Goal: Contribute content: Add original content to the website for others to see

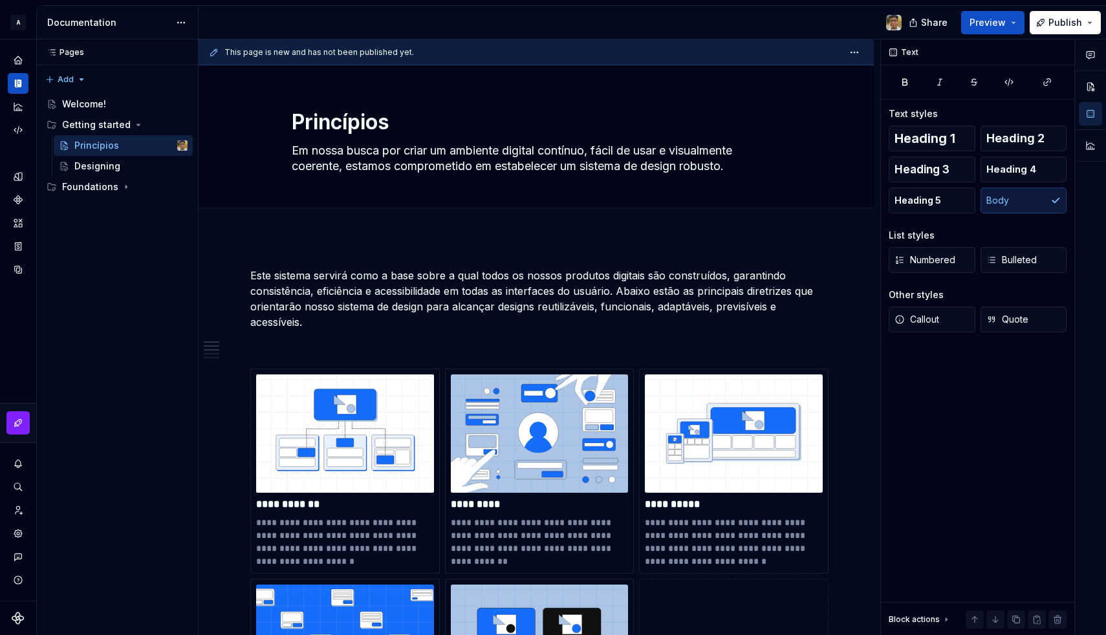
scroll to position [635, 0]
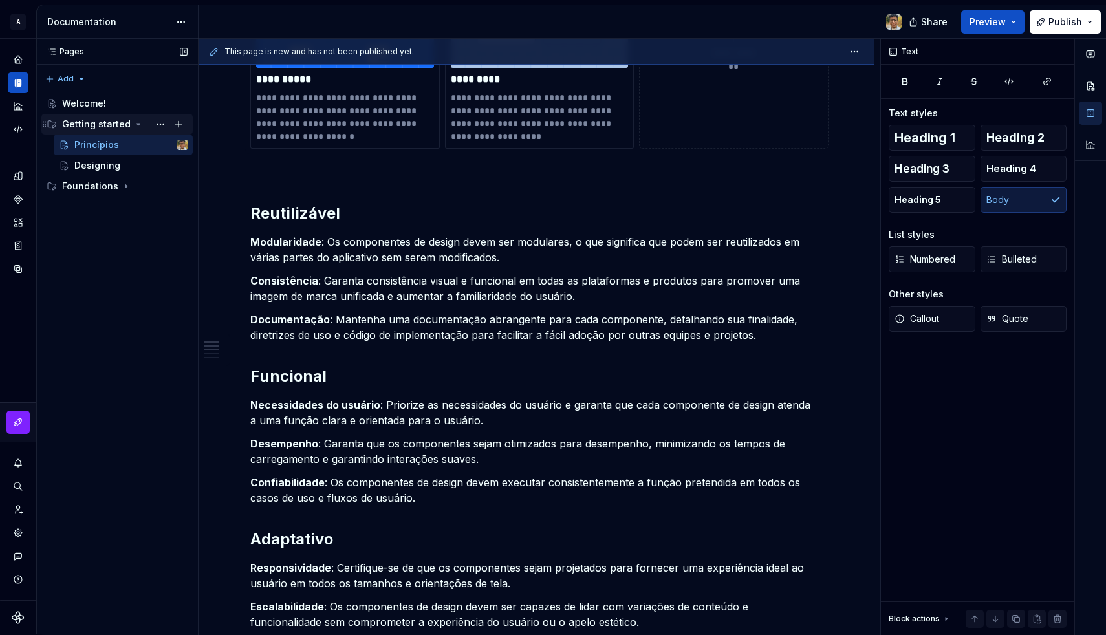
click at [92, 126] on div "Getting started" at bounding box center [96, 124] width 69 height 13
click at [67, 77] on div "Pages Pages Add Accessibility guide for tree Page tree. Navigate the tree with …" at bounding box center [117, 337] width 162 height 596
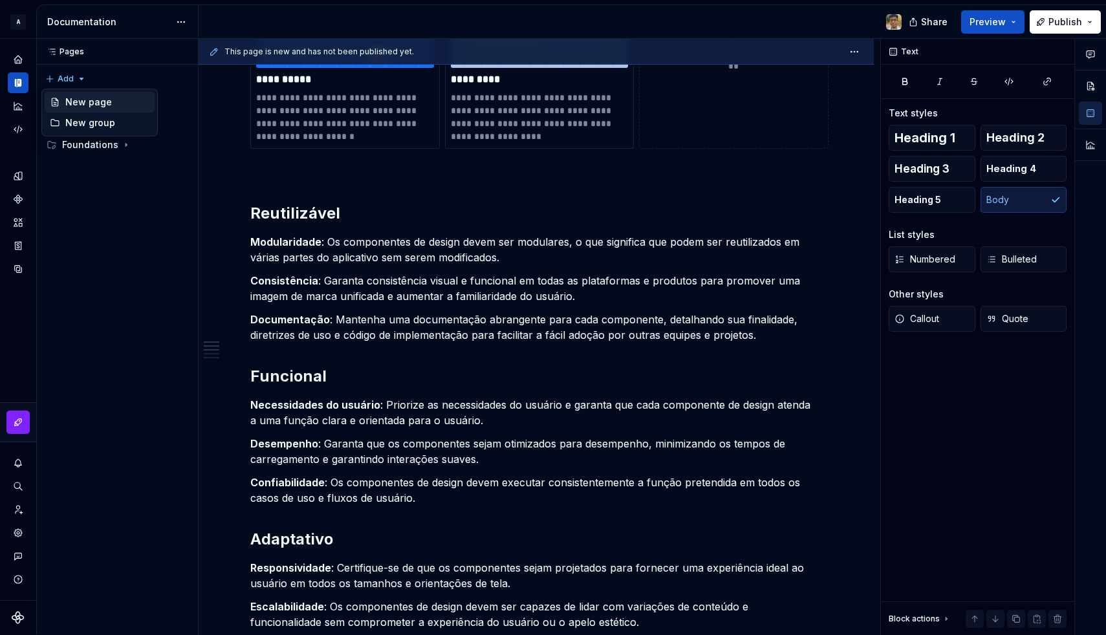
click at [78, 94] on div "New page" at bounding box center [100, 102] width 110 height 21
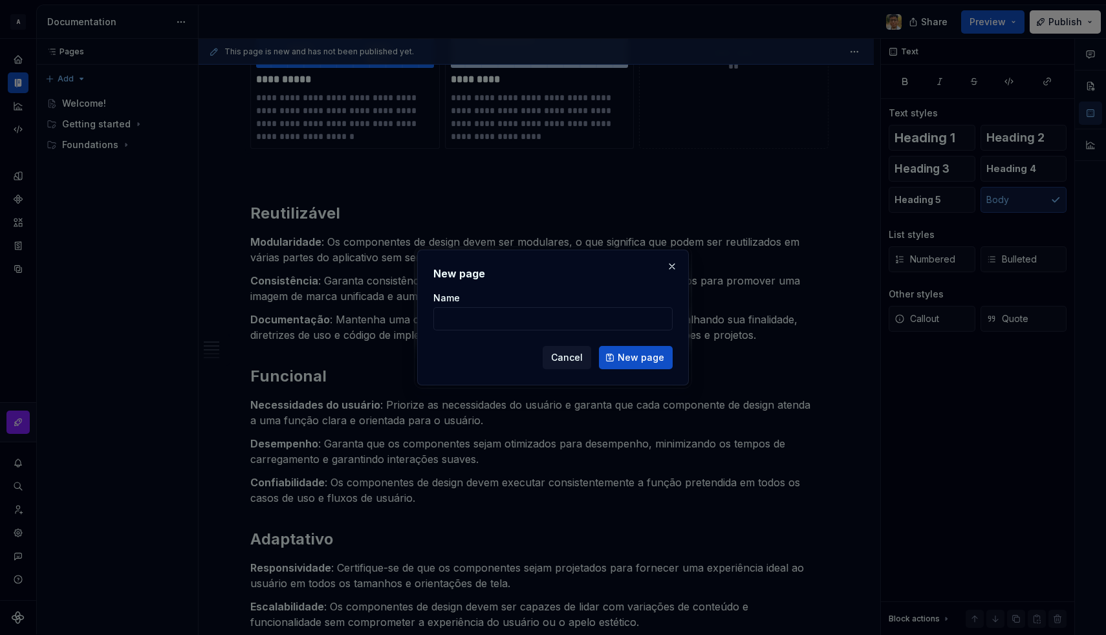
type textarea "*"
type input "Checklist de acessibilidade"
click at [629, 356] on span "New page" at bounding box center [641, 357] width 47 height 13
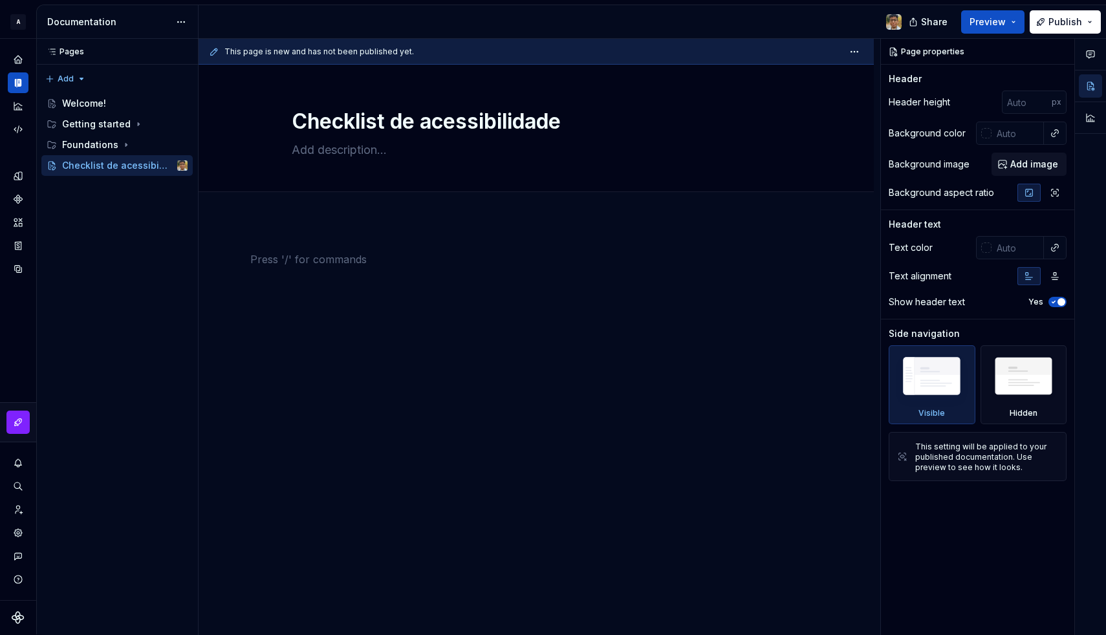
click at [320, 235] on div at bounding box center [536, 364] width 675 height 287
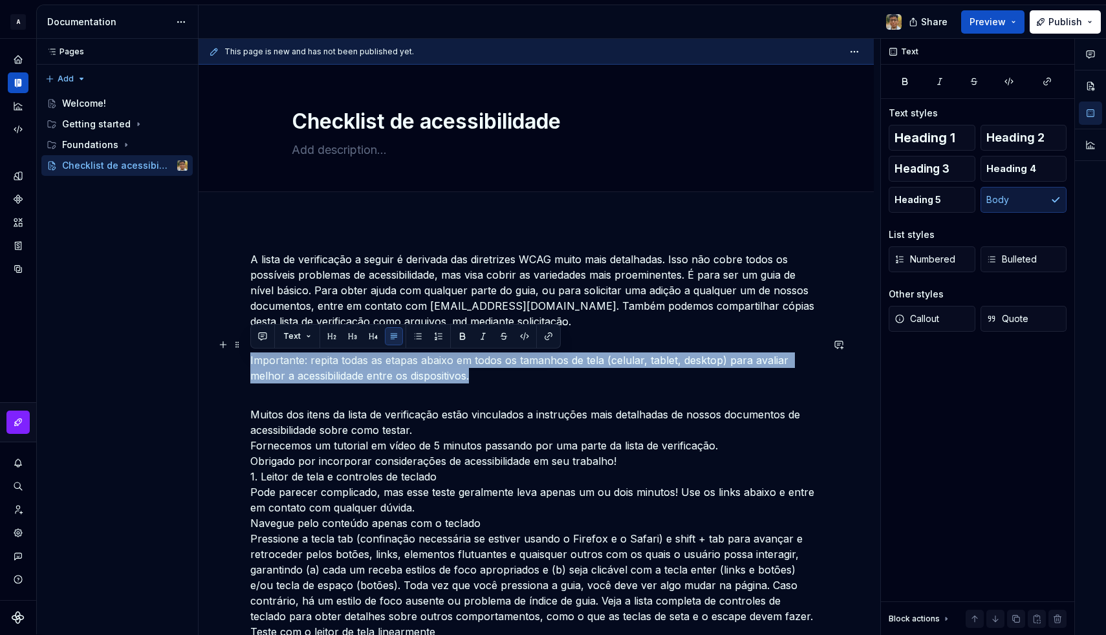
drag, startPoint x: 444, startPoint y: 373, endPoint x: 245, endPoint y: 362, distance: 199.5
click at [938, 316] on span "Callout" at bounding box center [917, 318] width 45 height 13
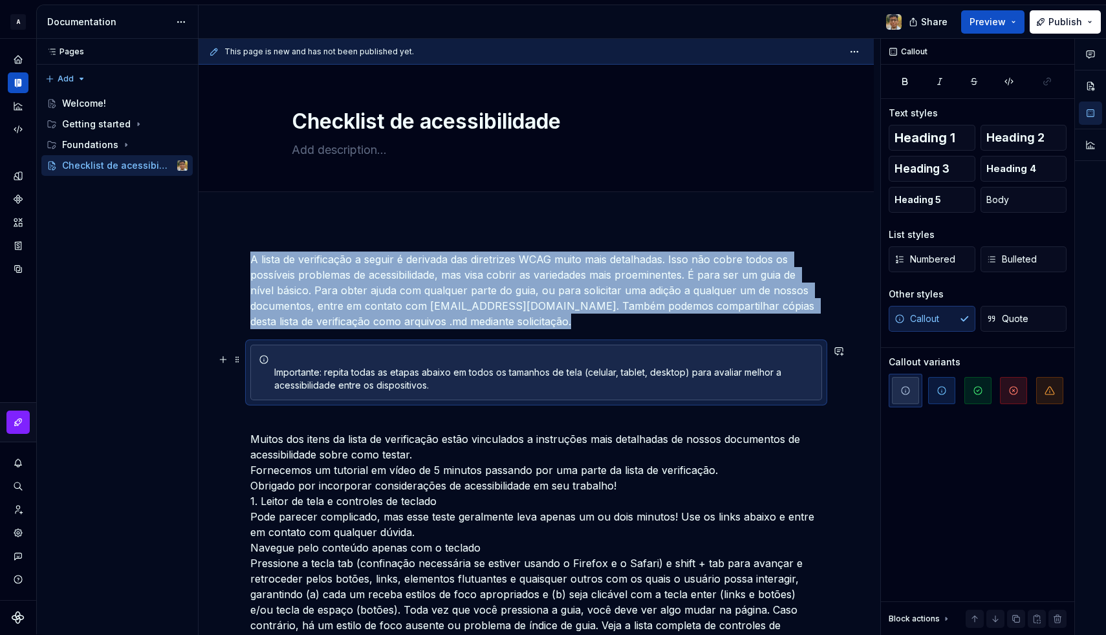
click at [300, 372] on div "Importante: repita todas as etapas abaixo em todos os tamanhos de tela (celular…" at bounding box center [543, 372] width 539 height 39
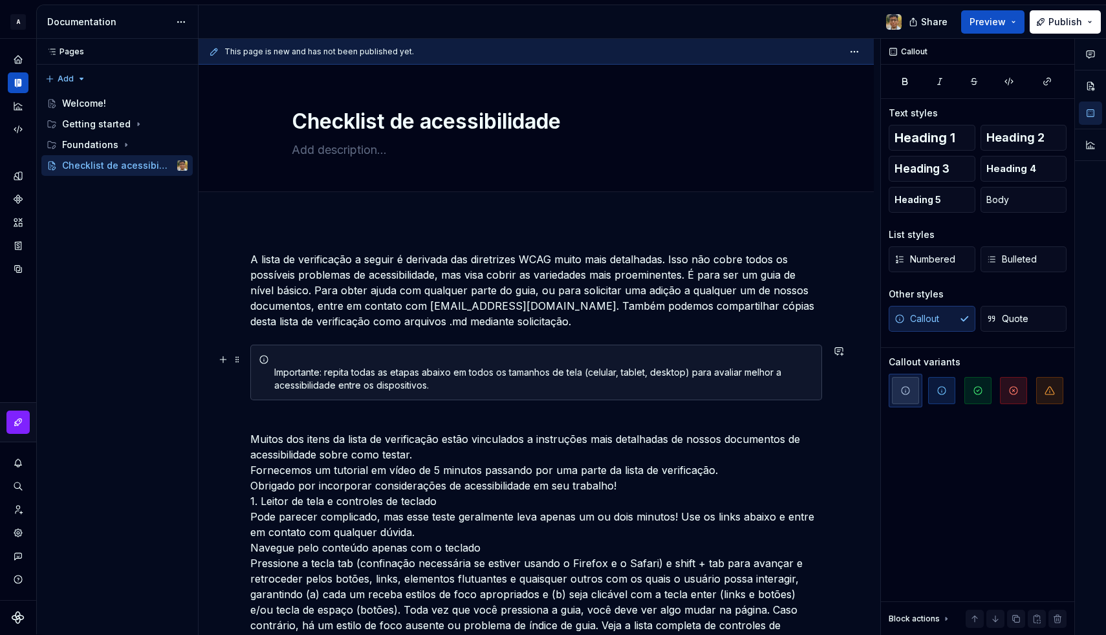
click at [274, 372] on div "Importante: repita todas as etapas abaixo em todos os tamanhos de tela (celular…" at bounding box center [536, 373] width 572 height 56
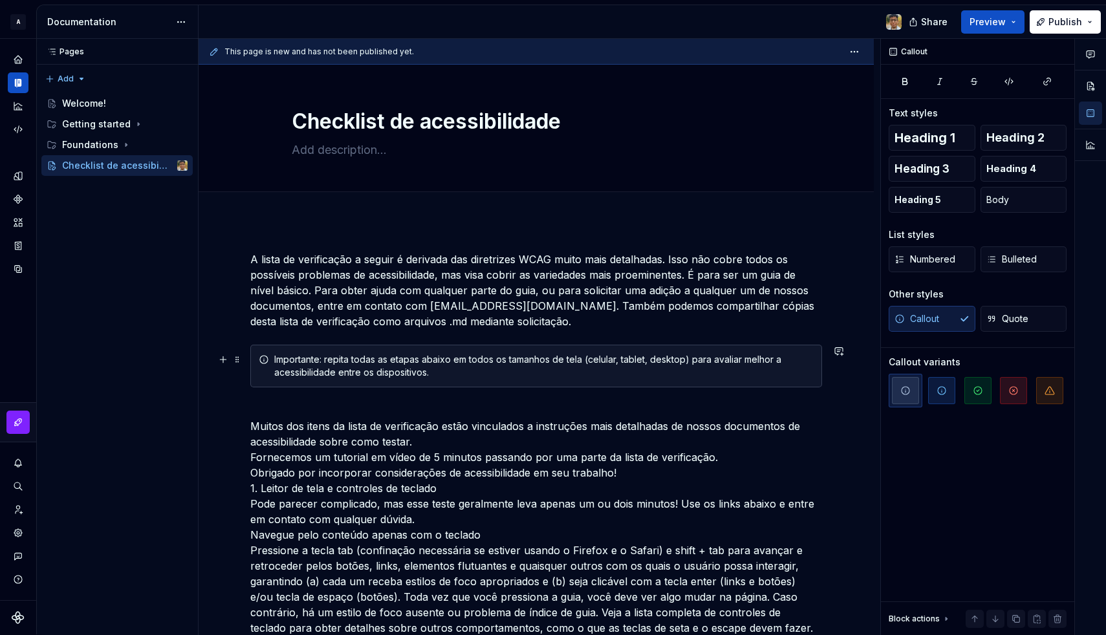
click at [296, 355] on div "Importante: repita todas as etapas abaixo em todos os tamanhos de tela (celular…" at bounding box center [543, 366] width 539 height 26
click at [320, 149] on textarea at bounding box center [533, 150] width 489 height 21
paste textarea "Visão geral de pontos a considerar, não completa."
type textarea "*"
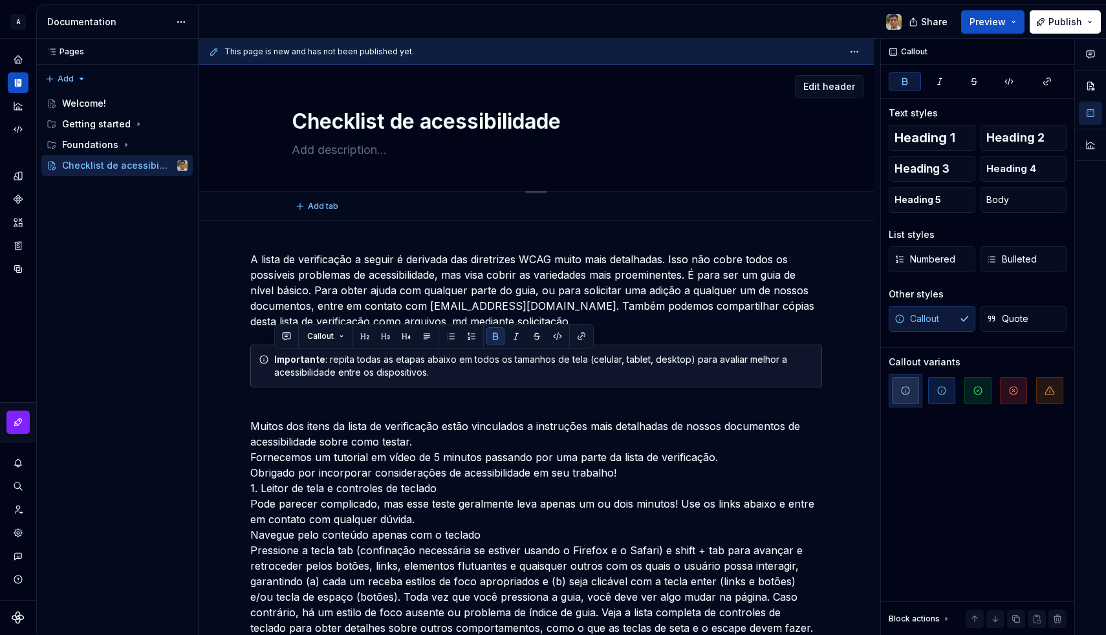
type textarea "Visão geral de pontos a considerar, não completa."
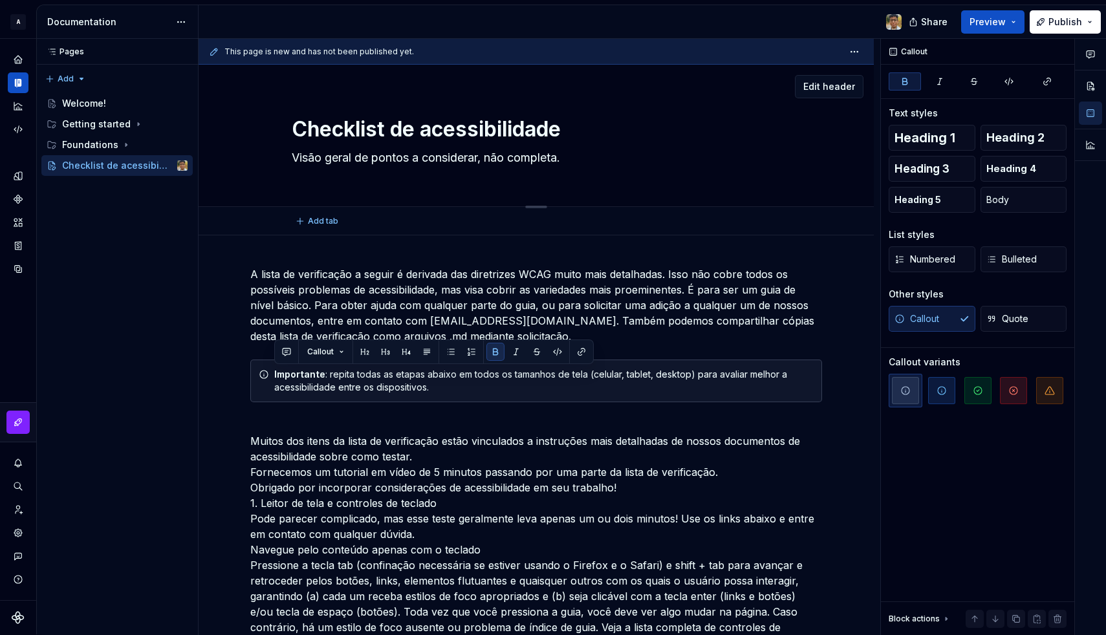
type textarea "*"
type textarea "Visão geral de pontos a considerar, não completa."
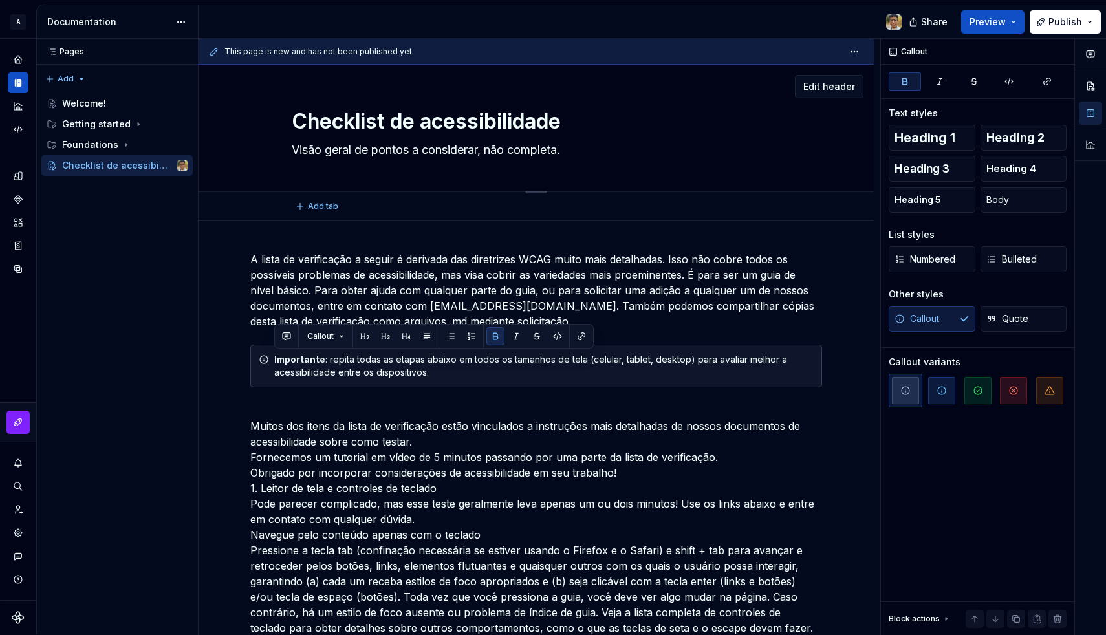
click at [486, 154] on textarea "Visão geral de pontos a considerar, não completa." at bounding box center [533, 150] width 489 height 21
type textarea "*"
type textarea "Visão geral de pontos a considerar , não completa."
type textarea "*"
type textarea "Visão geral de pontos a considerar a, não completa."
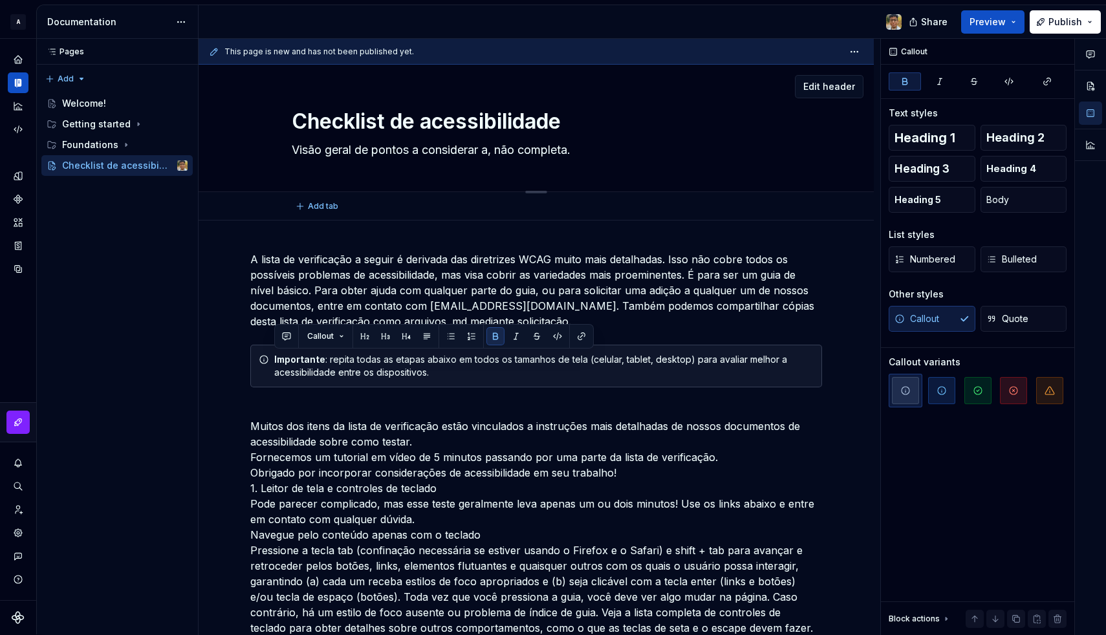
type textarea "*"
type textarea "Visão geral de pontos a considerar ao, não completa."
type textarea "*"
type textarea "Visão geral de pontos a considerar ao , não completa."
type textarea "*"
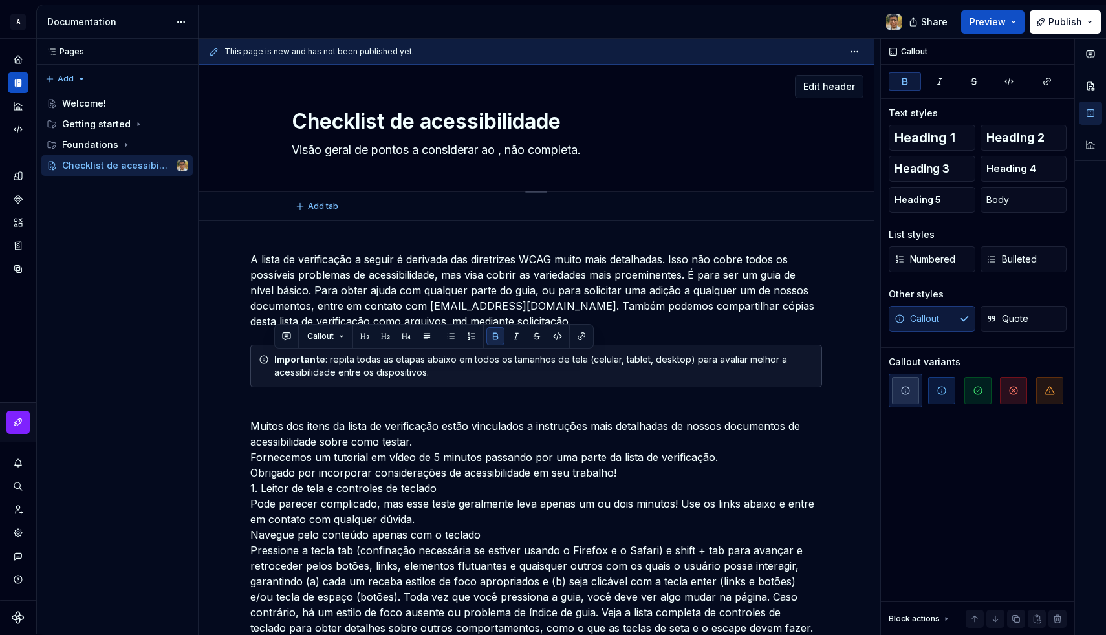
type textarea "Visão geral de pontos a considerar ao c, não completa."
type textarea "*"
type textarea "Visão geral de pontos a considerar ao co, não completa."
type textarea "*"
type textarea "Visão geral de pontos a considerar ao con, não completa."
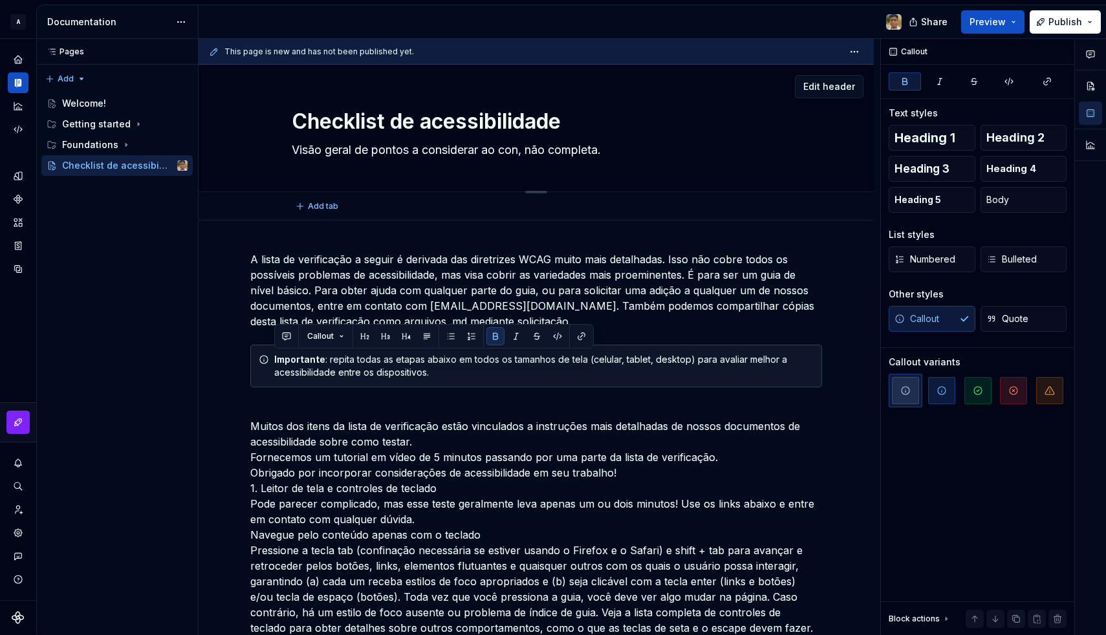
type textarea "*"
type textarea "Visão geral de pontos a considerar ao cons, não completa."
type textarea "*"
type textarea "Visão geral de pontos a considerar ao const, não completa."
type textarea "*"
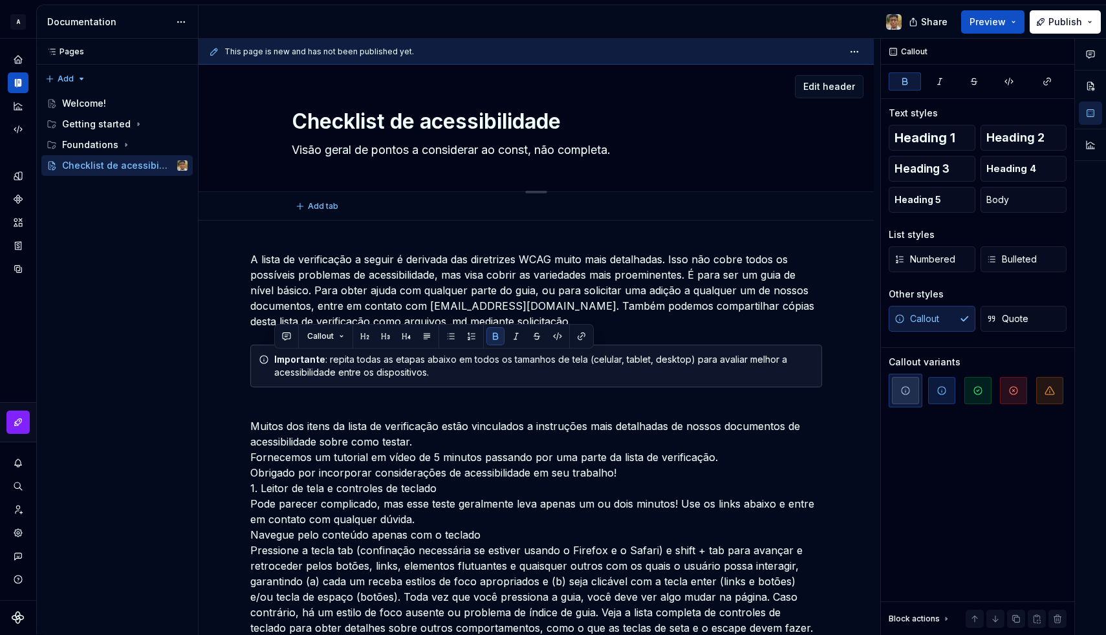
type textarea "Visão geral de pontos a considerar ao constr, não completa."
type textarea "*"
type textarea "Visão geral de pontos a considerar ao constru, não completa."
type textarea "*"
type textarea "Visão geral de pontos a considerar ao construi, não completa."
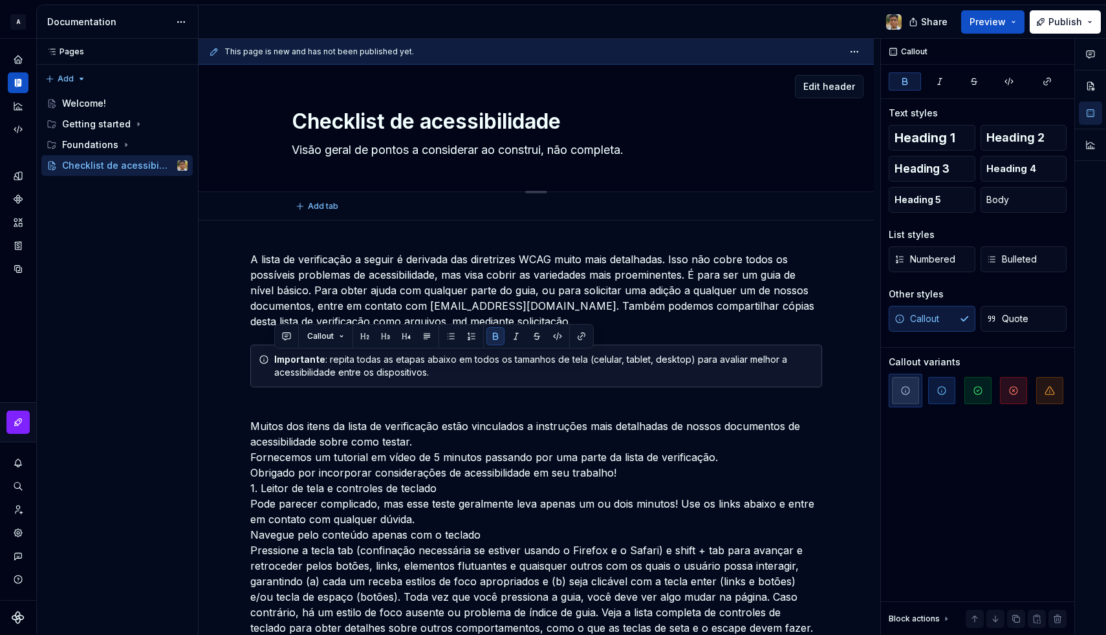
type textarea "*"
type textarea "Visão geral de pontos a considerar ao construir, não completa."
type textarea "*"
type textarea "Visão geral de pontos a considerar ao construir , não completa."
type textarea "*"
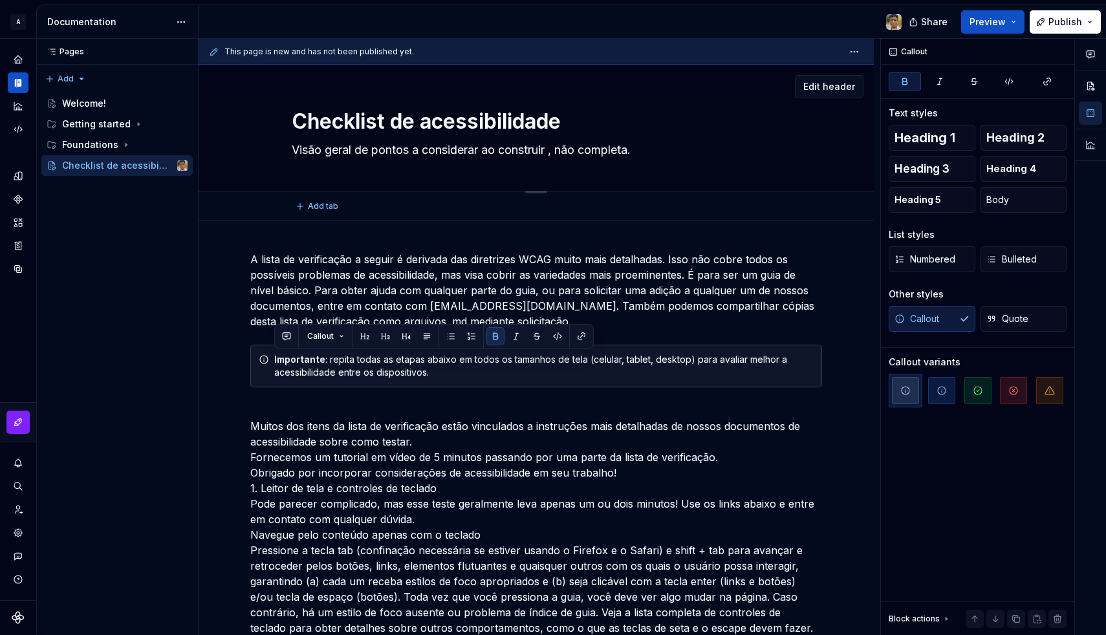
type textarea "Visão geral de pontos a considerar ao construir n, não completa."
type textarea "*"
type textarea "Visão geral de pontos a considerar ao construir no, não completa."
type textarea "*"
type textarea "Visão geral de pontos a considerar ao construir nos, não completa."
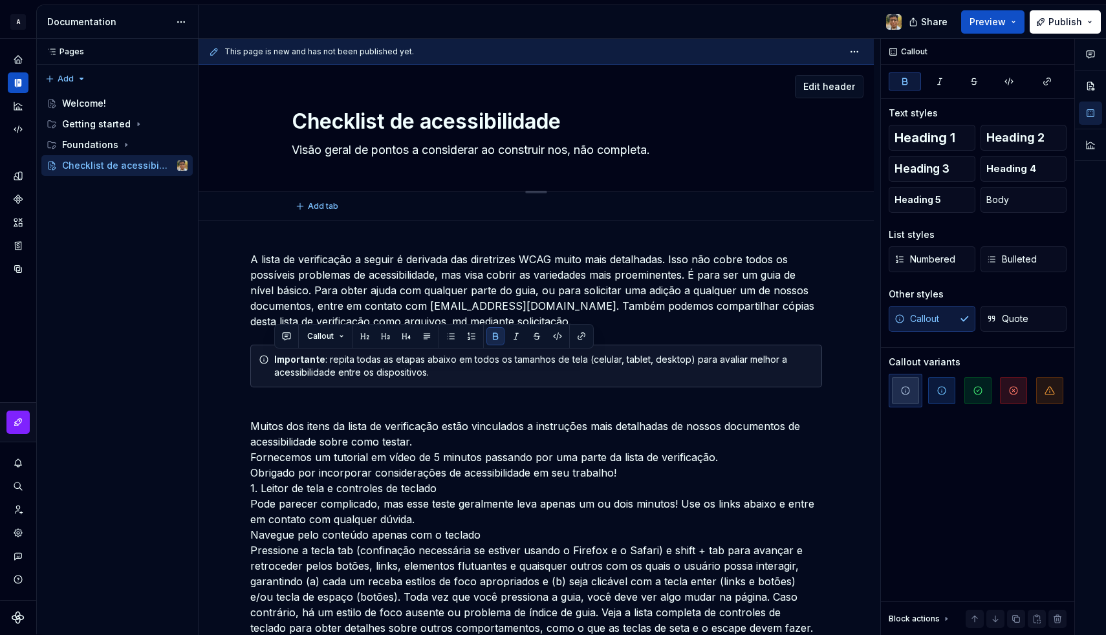
type textarea "*"
type textarea "Visão geral de pontos a considerar ao construir noss, não completa."
type textarea "*"
type textarea "Visão geral de pontos a considerar ao construir nossa, não completa."
type textarea "*"
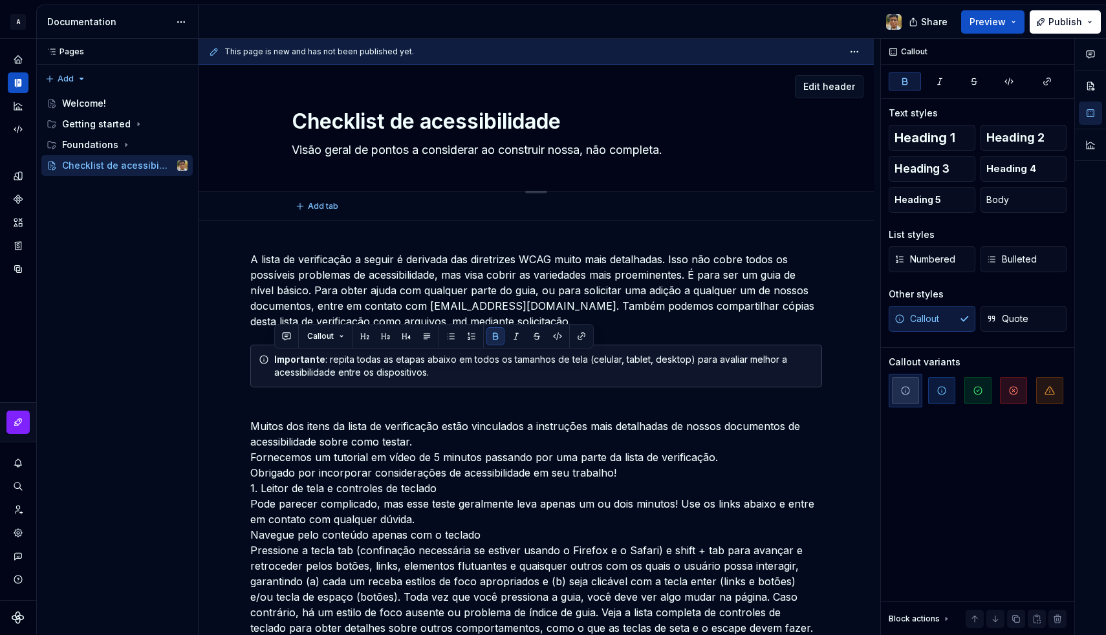
type textarea "Visão geral de pontos a considerar ao construir nossas, não completa."
type textarea "*"
type textarea "Visão geral de pontos a considerar ao construir nossas , não completa."
type textarea "*"
type textarea "Visão geral de pontos a considerar ao construir nossas, não completa."
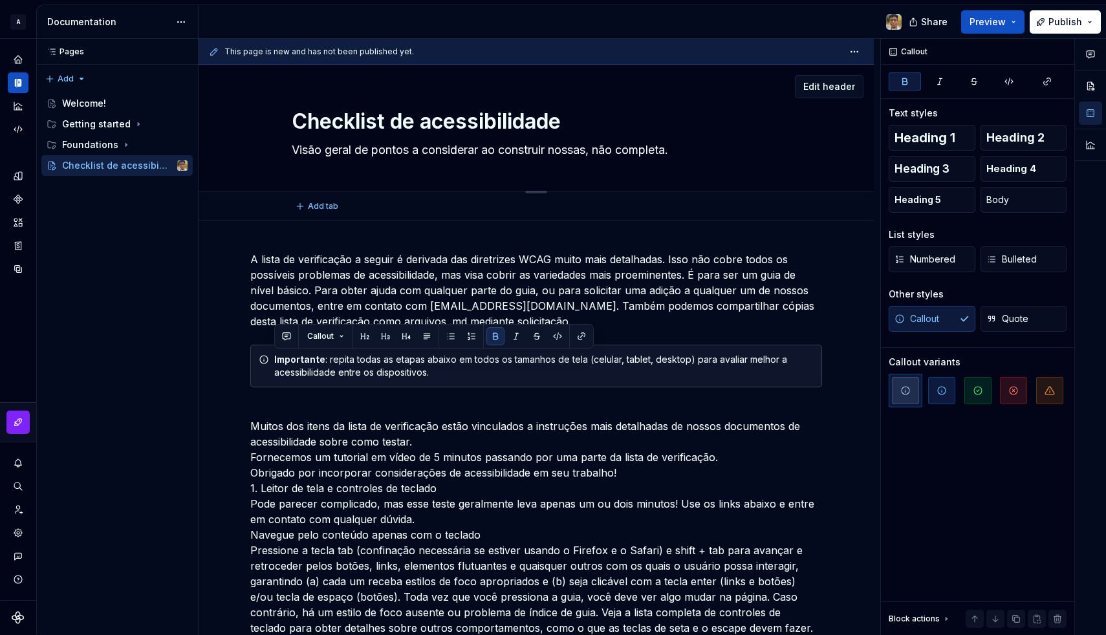
type textarea "*"
type textarea "Visão geral de pontos a considerar ao construir nossa, não completa."
type textarea "*"
type textarea "Visão geral de pontos a considerar ao construir noss, não completa."
type textarea "*"
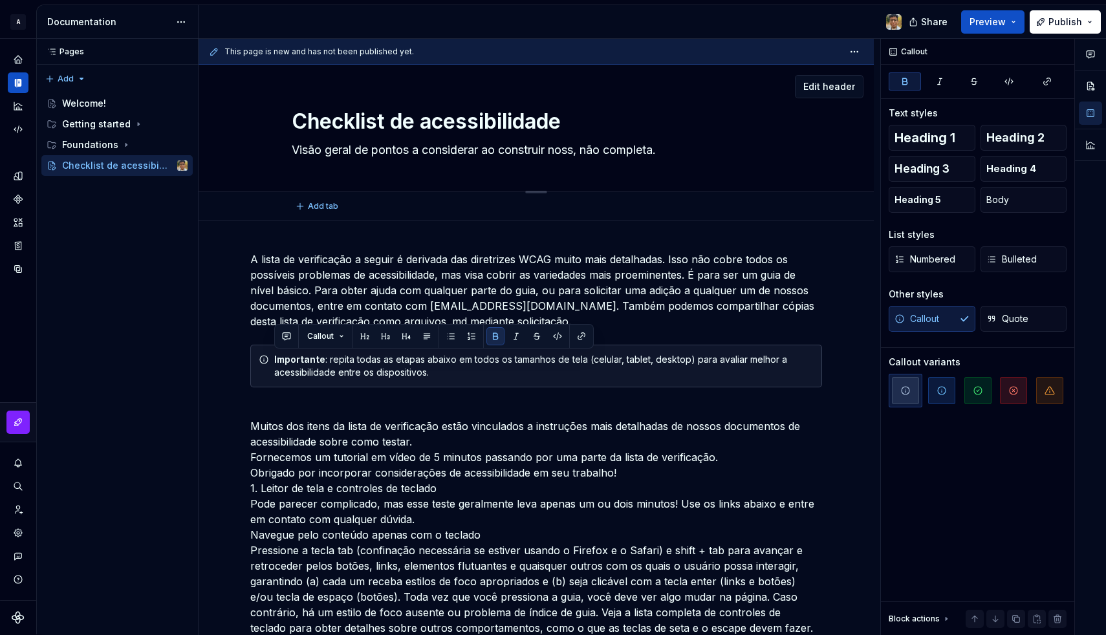
type textarea "Visão geral de pontos a considerar ao construir nos, não completa."
type textarea "*"
type textarea "Visão geral de pontos a considerar ao construir no, não completa."
type textarea "*"
type textarea "Visão geral de pontos a considerar ao construir n, não completa."
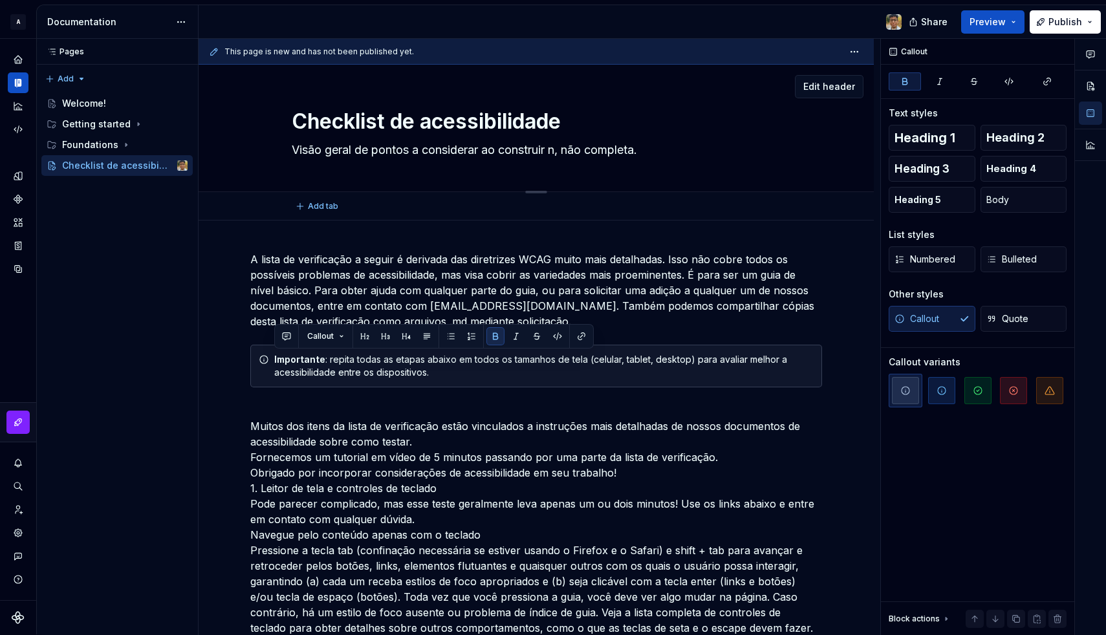
type textarea "*"
type textarea "Visão geral de pontos a considerar ao construir , não completa."
type textarea "*"
type textarea "Visão geral de pontos a considerar ao construir i, não completa."
type textarea "*"
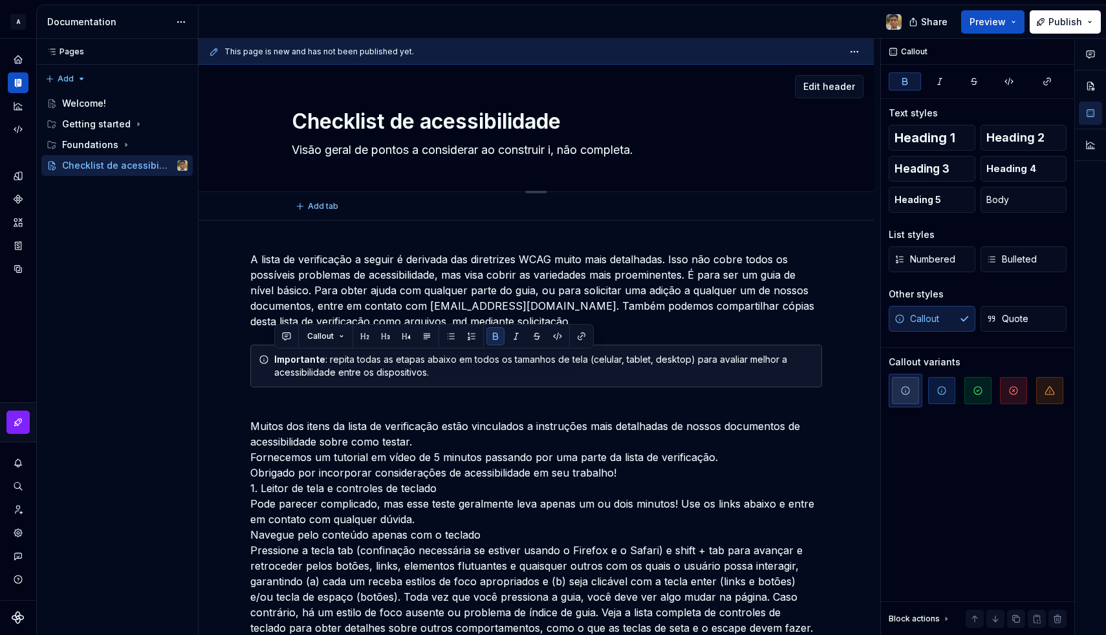
type textarea "Visão geral de pontos a considerar ao construir in, não completa."
type textarea "*"
type textarea "Visão geral de pontos a considerar ao construir int, não completa."
type textarea "*"
type textarea "Visão geral de pontos a considerar ao construir inte, não completa."
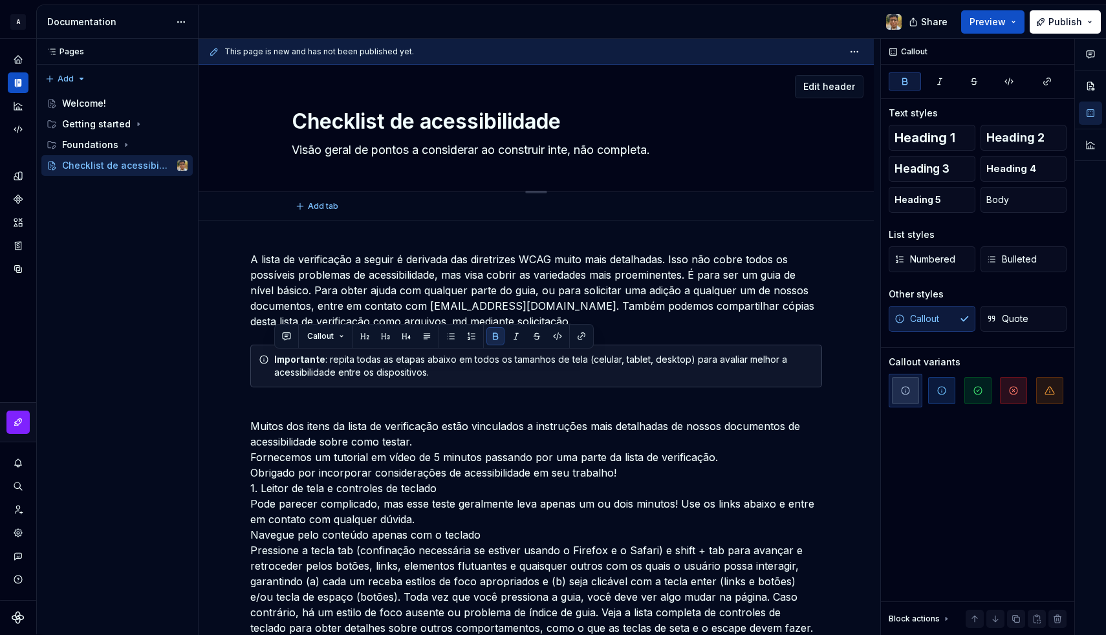
type textarea "*"
type textarea "Visão geral de pontos a considerar ao construir inter, não completa."
type textarea "*"
type textarea "Visão geral de pontos a considerar ao construir interf, não completa."
type textarea "*"
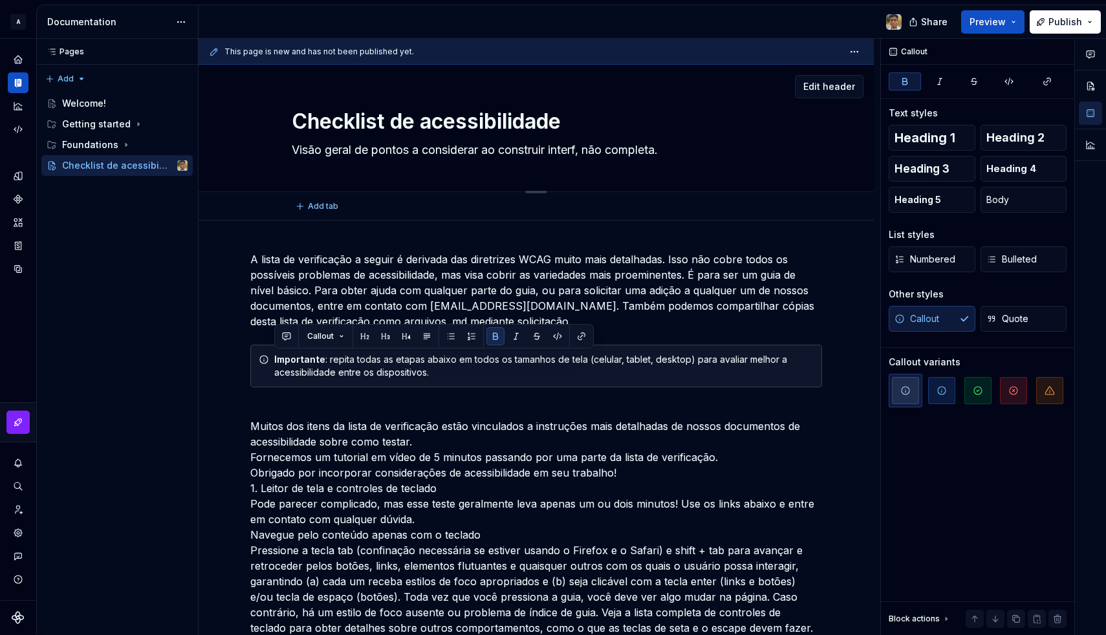
type textarea "Visão geral de pontos a considerar ao construir interfa, não completa."
type textarea "*"
type textarea "Visão geral de pontos a considerar ao construir interfac, não completa."
type textarea "*"
type textarea "Visão geral de pontos a considerar ao construir interface, não completa."
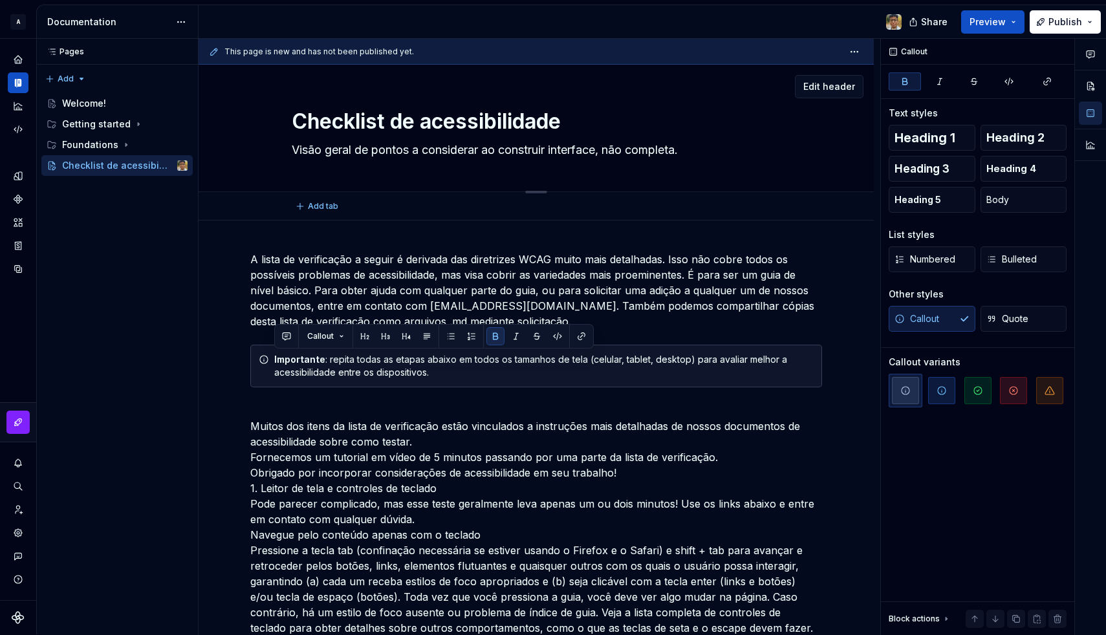
type textarea "*"
type textarea "Visão geral de pontos a considerar ao construir interfaces, não completa."
type textarea "*"
type textarea "Visão geral de pontos a considerar ao construir interfaces , não completa."
type textarea "*"
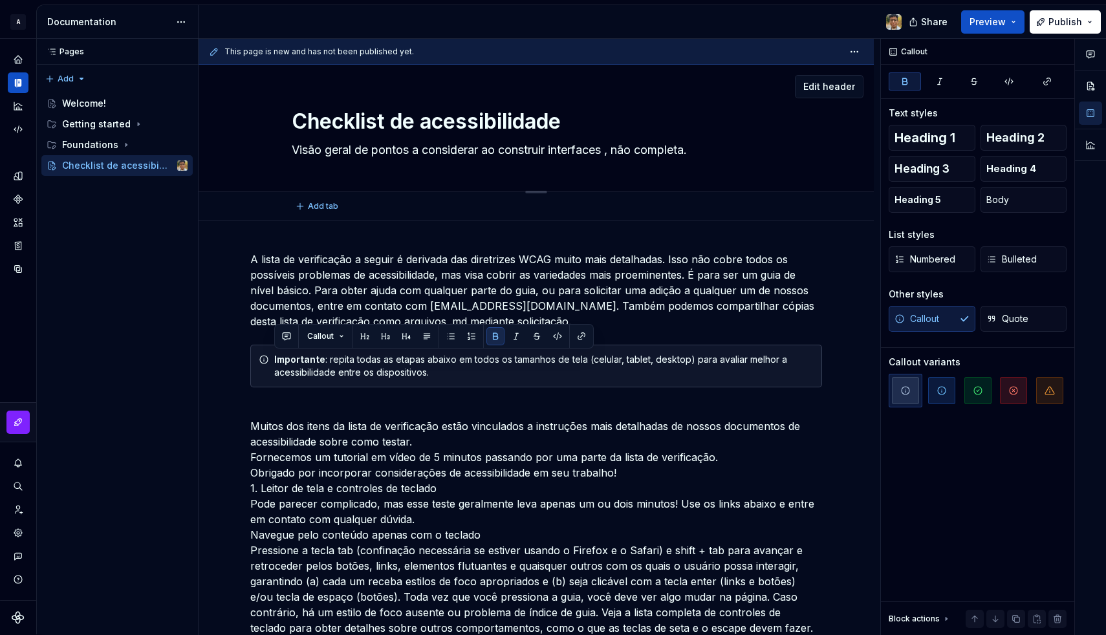
type textarea "Visão geral de pontos a considerar ao construir interfaces, não completa."
click at [626, 145] on textarea "Visão geral de pontos a considerar ao construir interfaces, não completa." at bounding box center [533, 150] width 489 height 21
click at [637, 151] on textarea "Visão geral de pontos a considerar ao construir interfaces, não completa." at bounding box center [533, 150] width 489 height 21
type textarea "*"
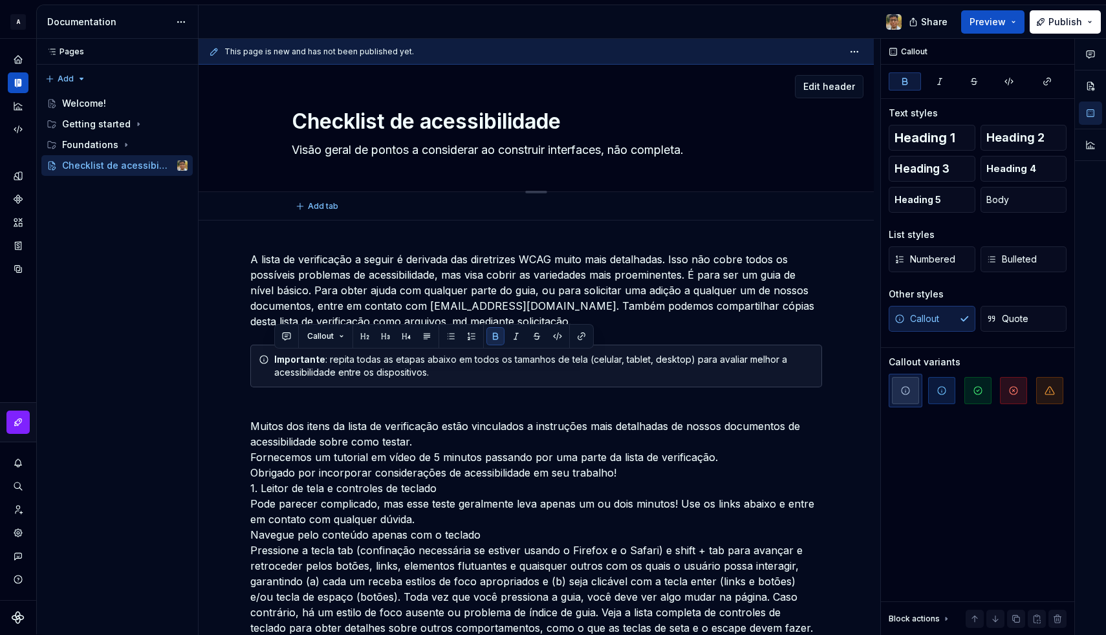
type textarea "Visão geral de pontos a considerar ao construir interfaces, n completa."
type textarea "*"
type textarea "Visão geral de pontos a considerar ao construir interfaces, n˜ completa."
type textarea "*"
type textarea "Visão geral de pontos a considerar ao construir interfaces, nã completa."
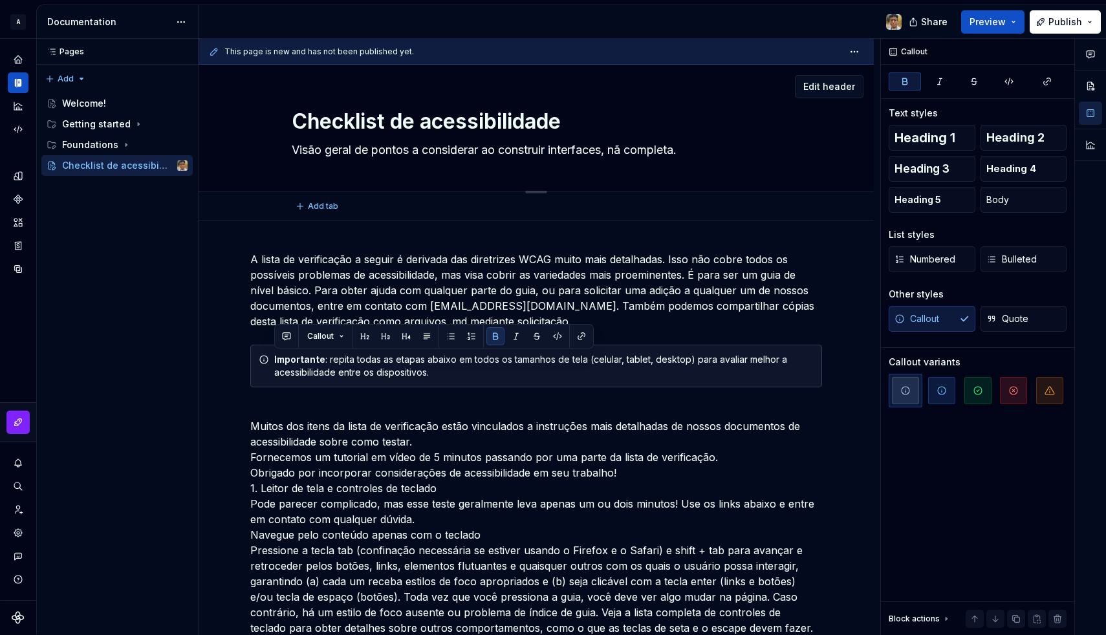
type textarea "*"
type textarea "Visão geral de pontos a considerar ao construir interfaces, não completa."
click at [680, 152] on textarea "Visão geral de pontos a considerar ao construir interfaces, não completa." at bounding box center [533, 150] width 489 height 21
type textarea "*"
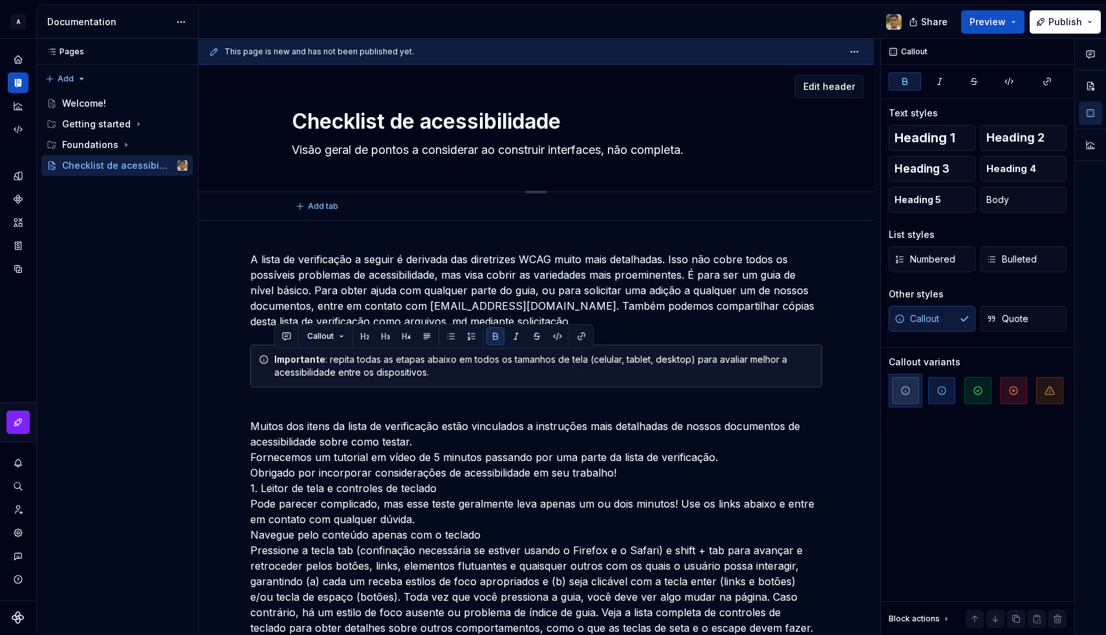
type textarea "Visão geral de pontos a considerar ao construir interfaces, não d."
type textarea "*"
type textarea "Visão geral de pontos a considerar ao construir interfaces, não de."
type textarea "*"
type textarea "Visão geral de pontos a considerar ao construir interfaces, não def."
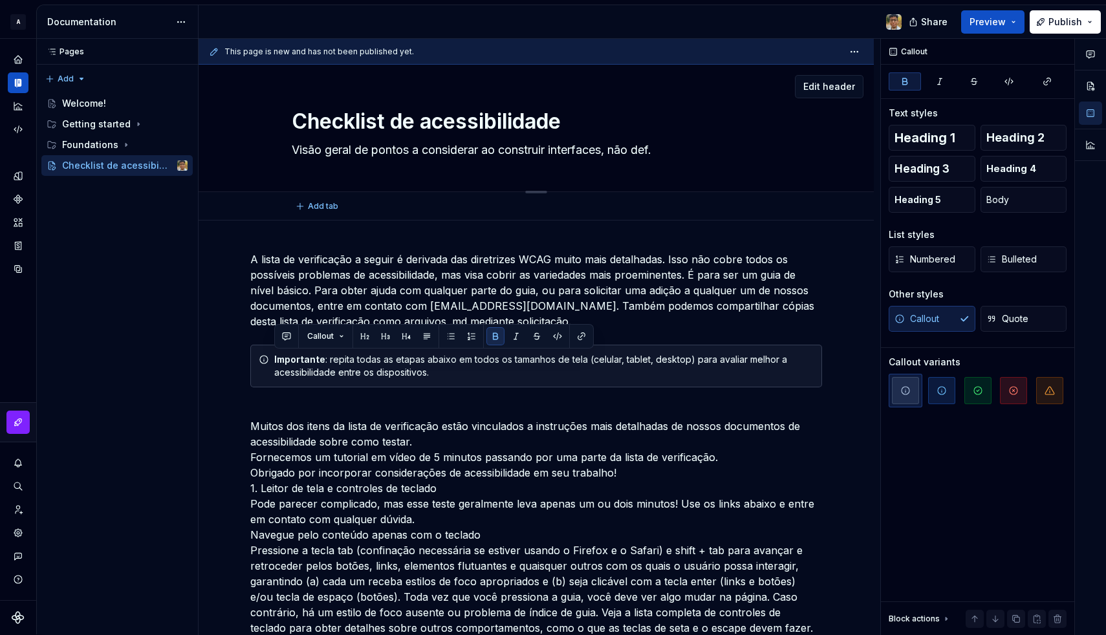
type textarea "*"
type textarea "Visão geral de pontos a considerar ao construir interfaces, não defi."
type textarea "*"
type textarea "Visão geral de pontos a considerar ao construir interfaces, não defin."
type textarea "*"
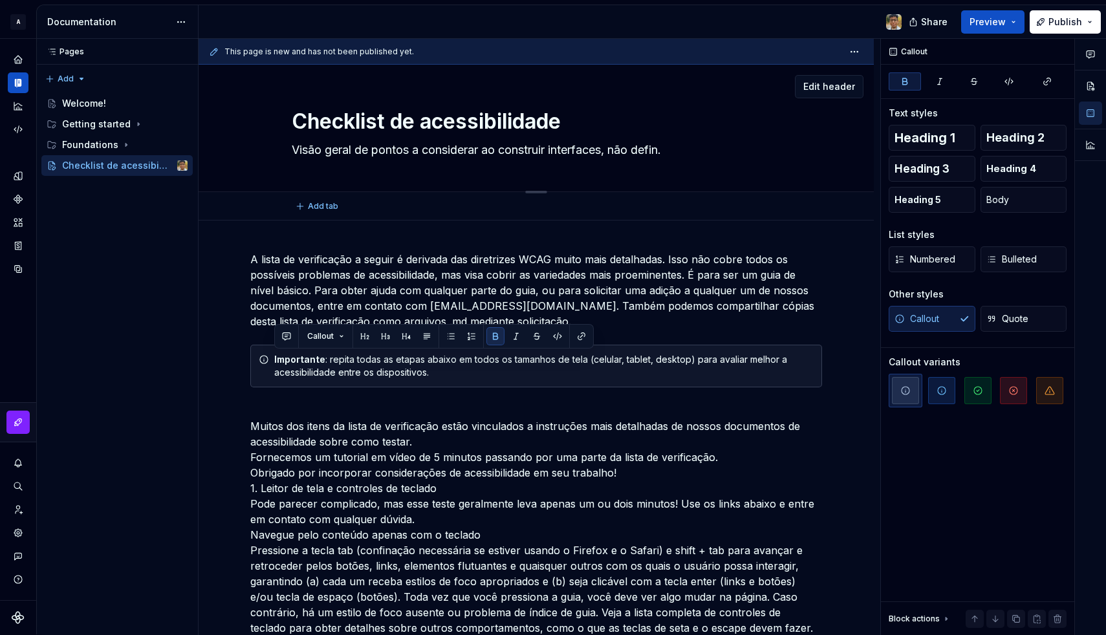
type textarea "Visão geral de pontos a considerar ao construir interfaces, não defini."
type textarea "*"
type textarea "Visão geral de pontos a considerar ao construir interfaces, não definit."
type textarea "*"
type textarea "Visão geral de pontos a considerar ao construir interfaces, não definiti."
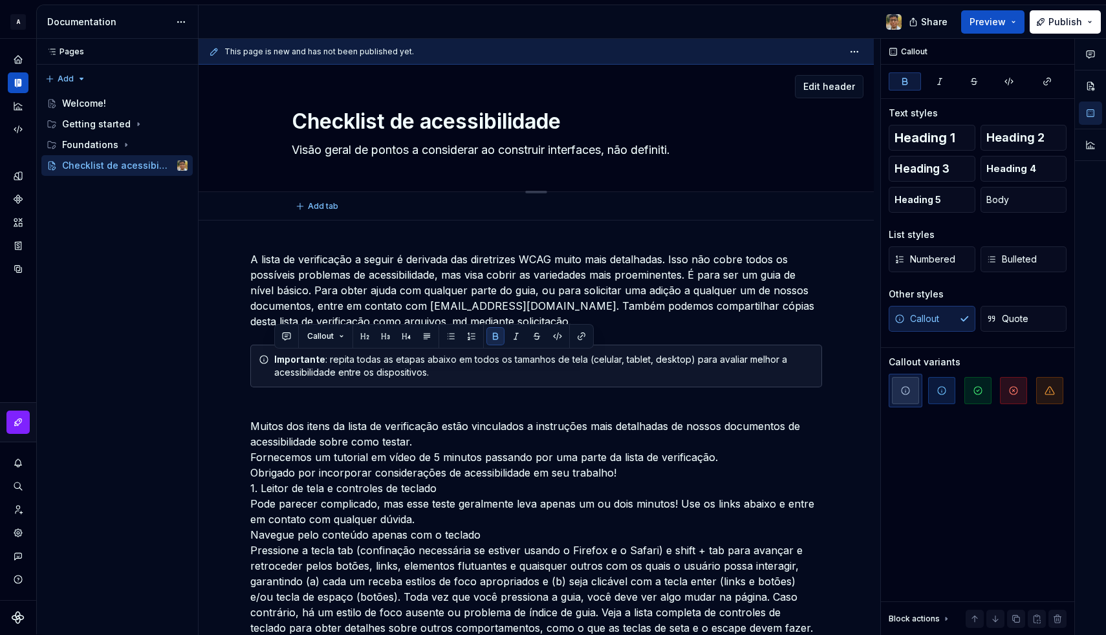
type textarea "*"
type textarea "Visão geral de pontos a considerar ao construir interfaces, não definitiv."
type textarea "*"
type textarea "Visão geral de pontos a considerar ao construir interfaces, não definitivo."
click at [633, 148] on textarea "Visão geral de pontos a considerar ao construir interfaces, não definitivo." at bounding box center [533, 150] width 489 height 21
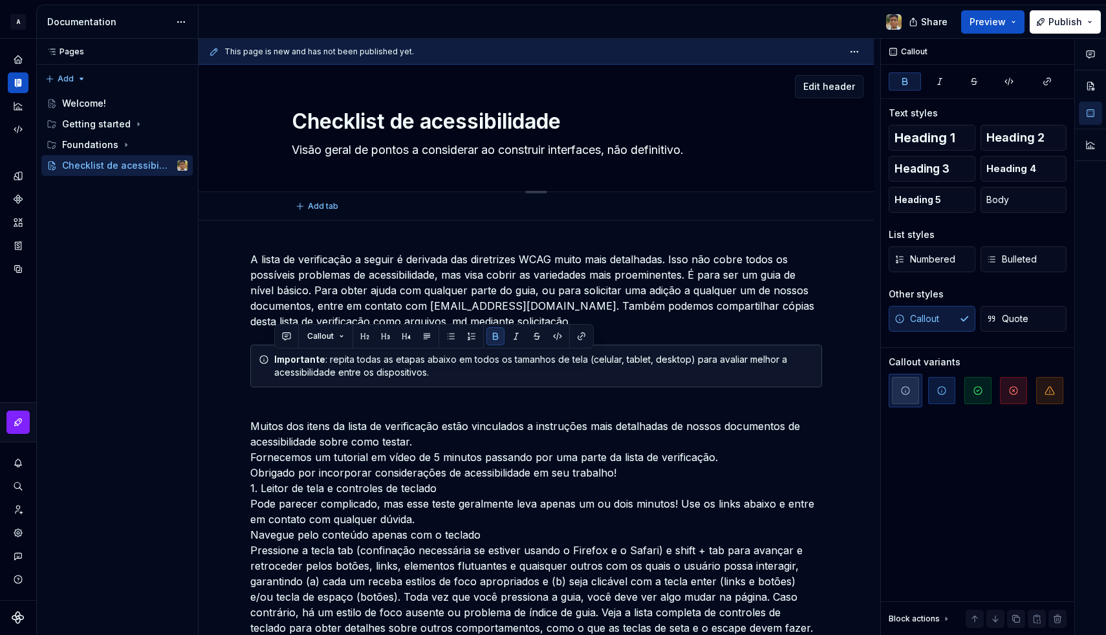
click at [633, 148] on textarea "Visão geral de pontos a considerar ao construir interfaces, não definitivo." at bounding box center [533, 150] width 489 height 21
type textarea "*"
type textarea "Visão geral de pontos a considerar ao construir interfaces, n definitivo."
type textarea "*"
type textarea "Visão geral de pontos a considerar ao construir interfaces, nu definitivo."
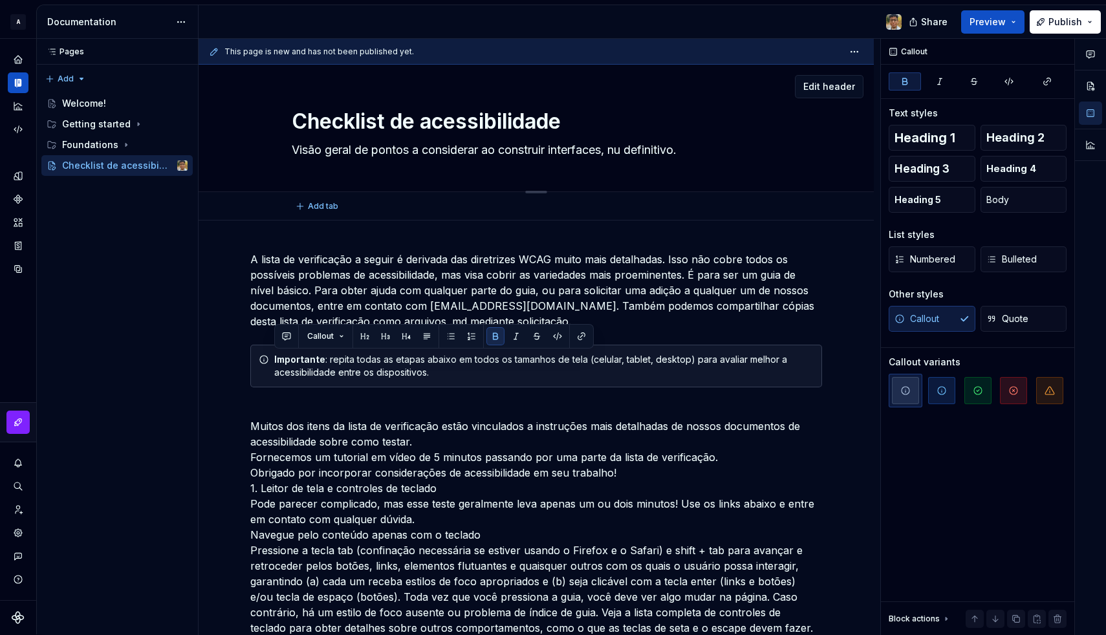
type textarea "*"
type textarea "Visão geral de pontos a considerar ao construir interfaces, nun definitivo."
type textarea "*"
type textarea "Visão geral de pontos a considerar ao construir interfaces, nunc definitivo."
type textarea "*"
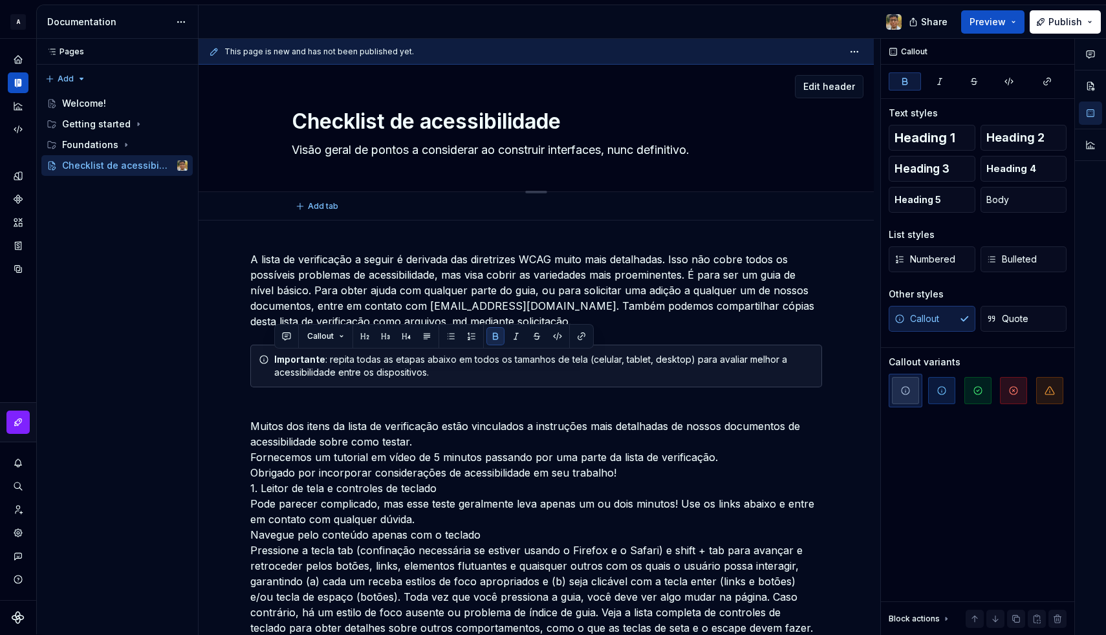
type textarea "Visão geral de pontos a considerar ao construir interfaces, nunca definitivo."
type textarea "*"
type textarea "Visão geral de pontos a considerar ao construir interfaces, nunca definitivo."
click at [483, 284] on p "A lista de verificação a seguir é derivada das diretrizes WCAG muito mais detal…" at bounding box center [536, 291] width 572 height 78
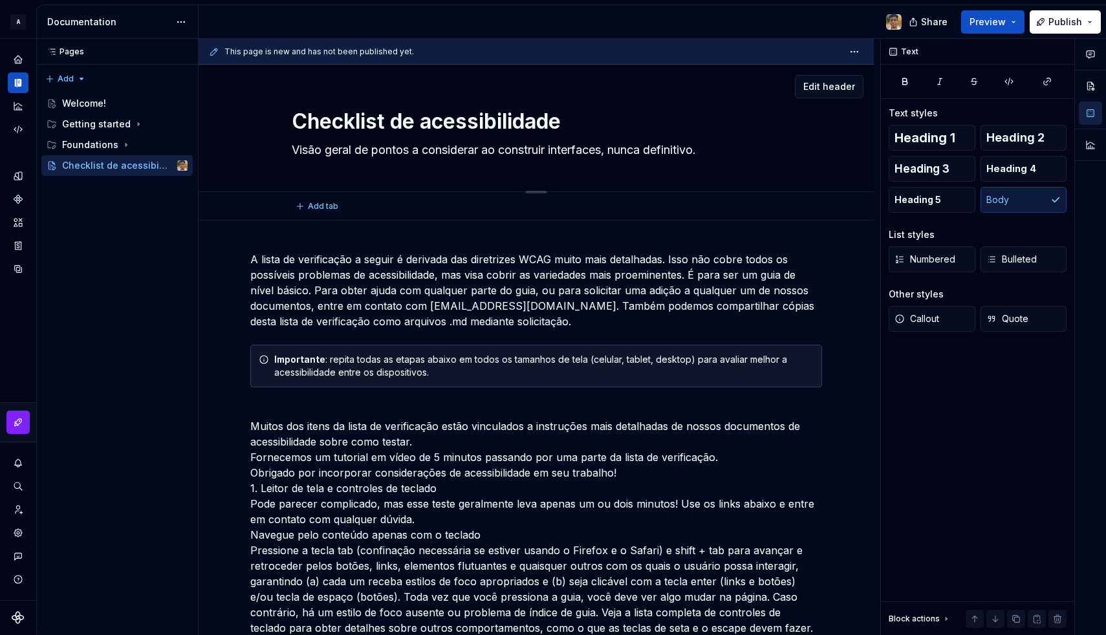
click at [367, 151] on textarea "Visão geral de pontos a considerar ao construir interfaces, nunca definitivo." at bounding box center [533, 150] width 489 height 21
type textarea "*"
type textarea "Visão geral d pontos a considerar ao construir interfaces, nunca definitivo."
type textarea "*"
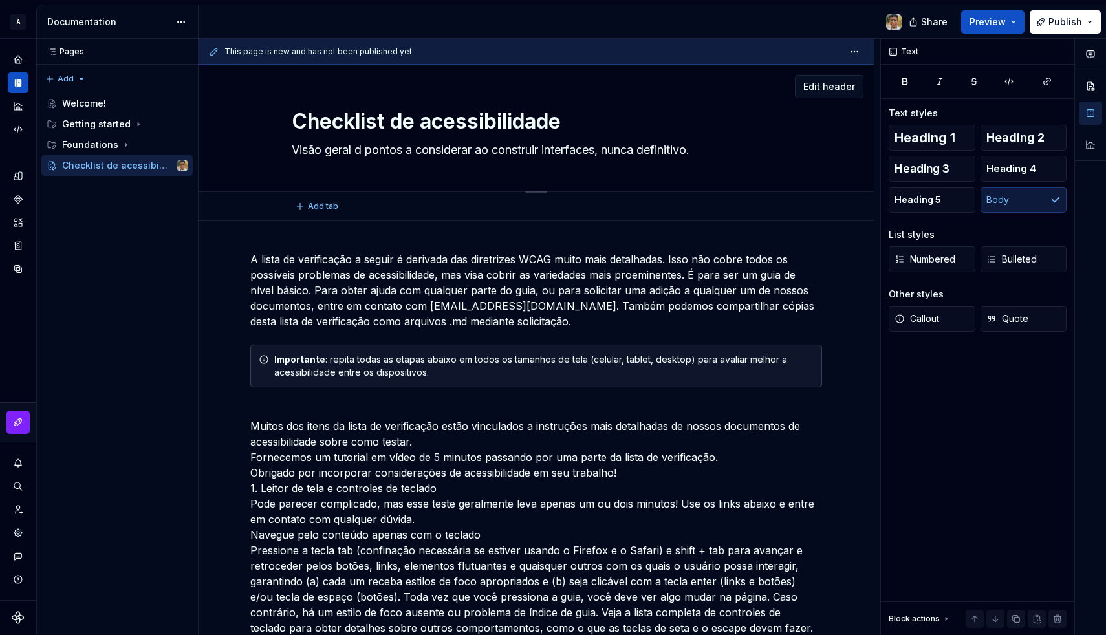
type textarea "Visão geral do pontos a considerar ao construir interfaces, nunca definitivo."
type textarea "*"
type textarea "Visão geral dos pontos a considerar ao construir interfaces, nunca definitivo."
type textarea "*"
type textarea "Visão geral dos pontos a considerar ao construir interfaces, nunca definitivo."
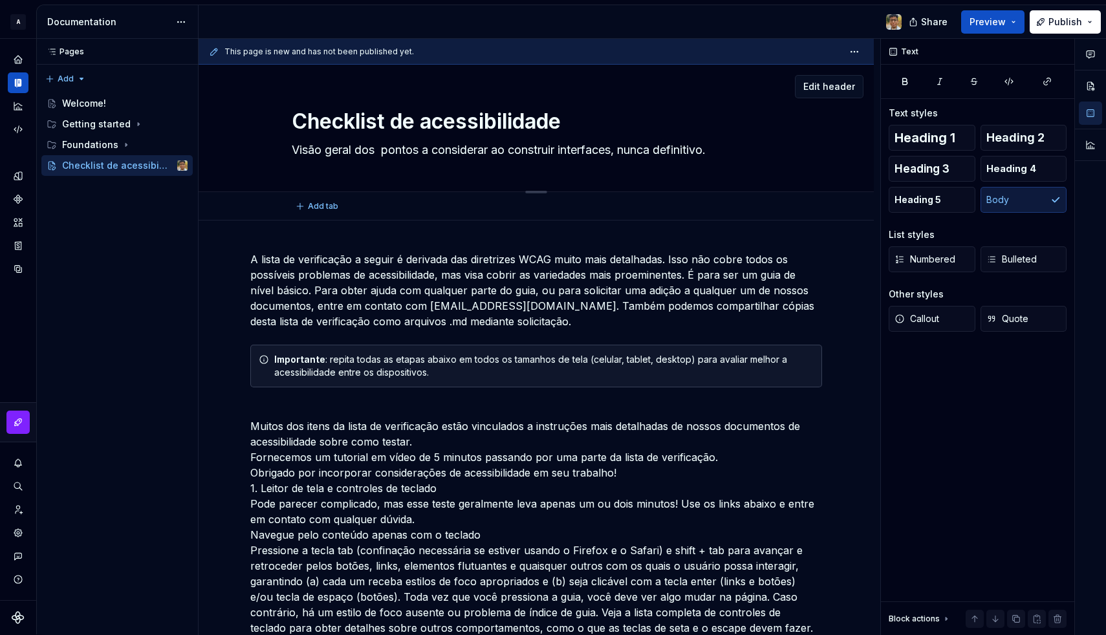
type textarea "*"
type textarea "Visão geral dos p pontos a considerar ao construir interfaces, nunca definitivo."
type textarea "*"
type textarea "Visão geral dos pr pontos a considerar ao construir interfaces, nunca definitiv…"
type textarea "*"
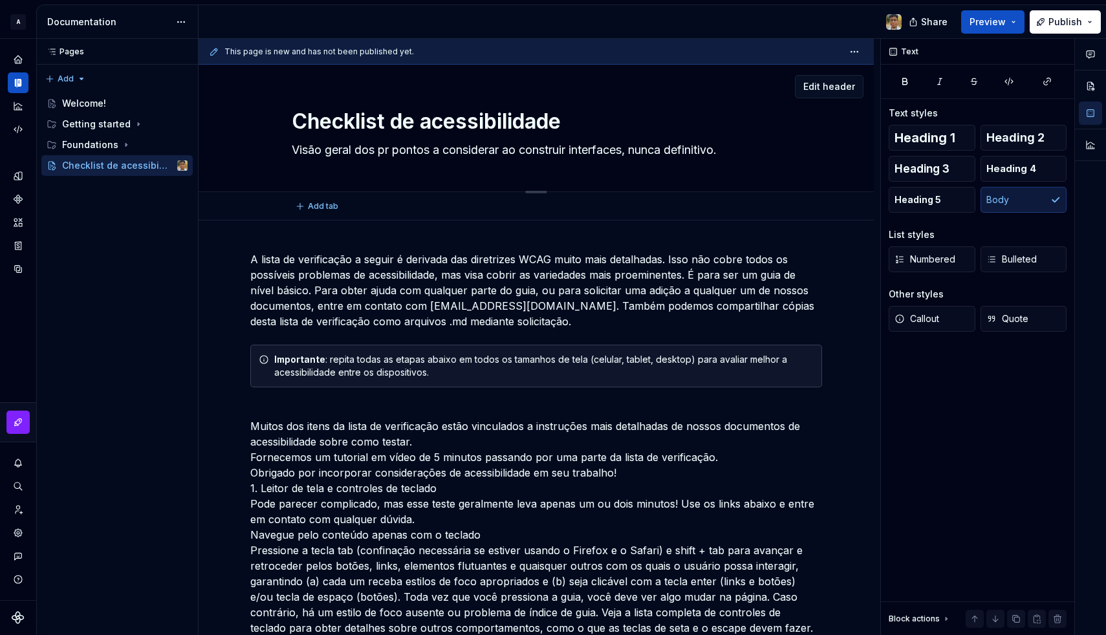
type textarea "Visão geral dos pri pontos a considerar ao construir interfaces, nunca definiti…"
type textarea "*"
type textarea "Visão geral dos prin pontos a considerar ao construir interfaces, nunca definit…"
type textarea "*"
type textarea "Visão geral dos principais pontos a considerar ao construir interfaces, nunca d…"
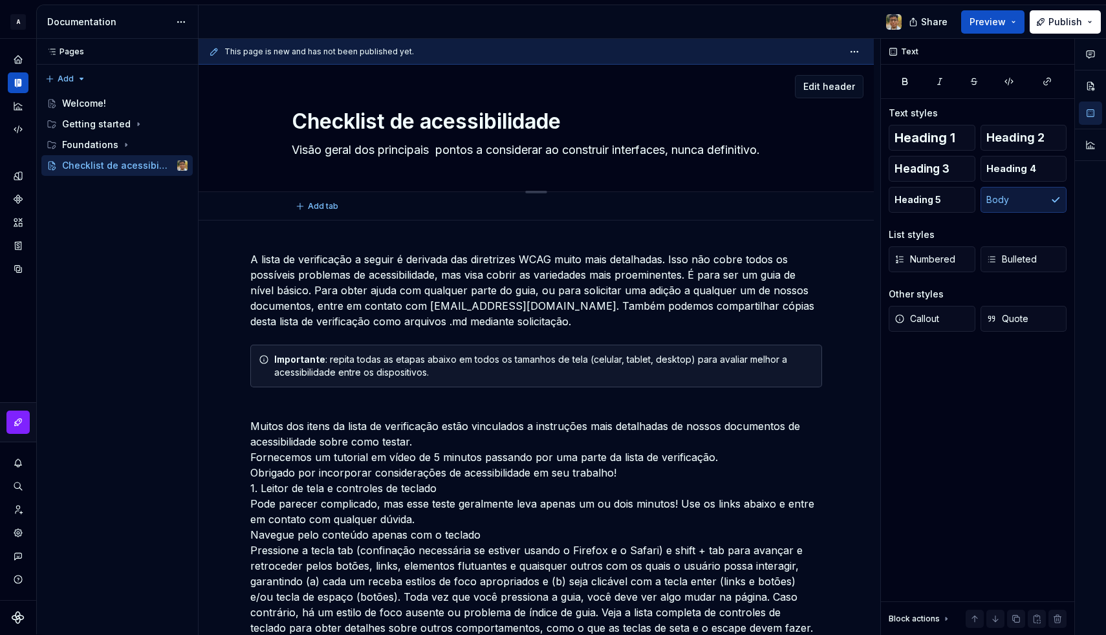
type textarea "*"
type textarea "Visão geral dos principais pontos a considerar ao construir interfaces, nunca d…"
click at [372, 150] on textarea "Visão geral dos principais pontos a considerar ao construir interfaces, nunca d…" at bounding box center [533, 150] width 489 height 21
type textarea "*"
type textarea "Visão geral do pontos a considerar ao construir interfaces, nunca definitivo."
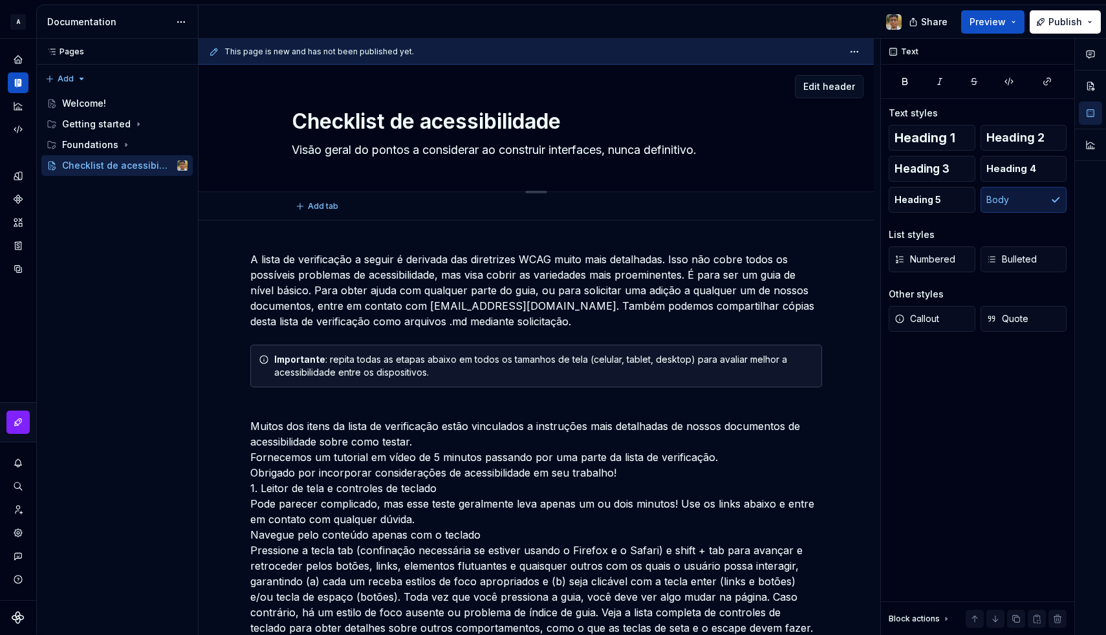
type textarea "*"
type textarea "Visão geral d pontos a considerar ao construir interfaces, nunca definitivo."
type textarea "*"
type textarea "Visão geral de pontos a considerar ao construir interfaces, nunca definitivo."
type textarea "*"
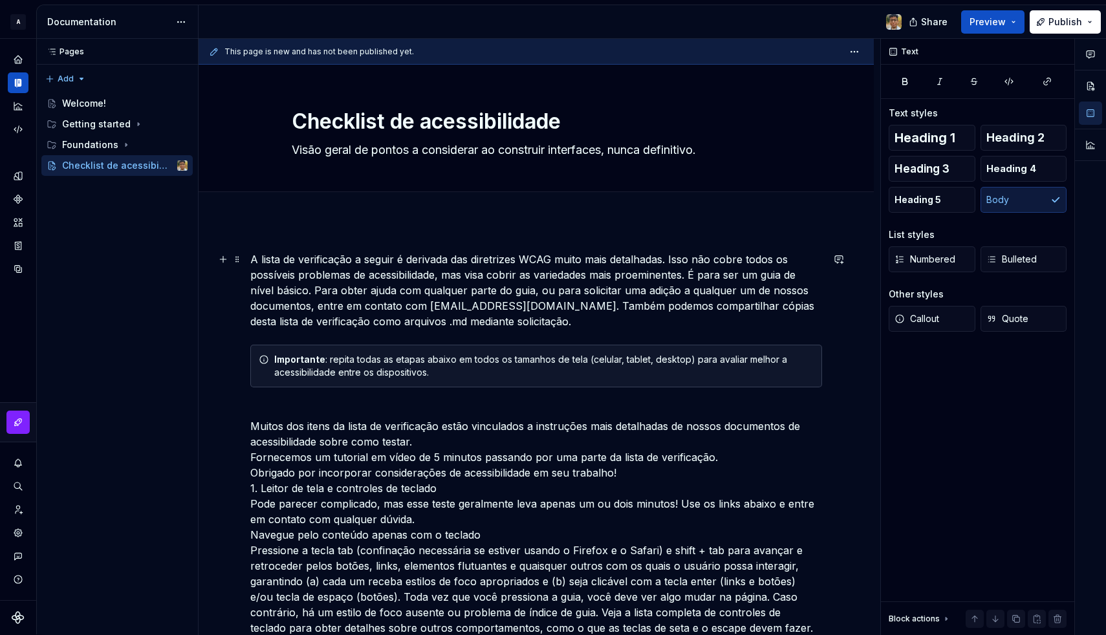
click at [321, 259] on p "A lista de verificação a seguir é derivada das diretrizes WCAG muito mais detal…" at bounding box center [536, 291] width 572 height 78
click at [509, 264] on p "O checklist a seguir é derivada das diretrizes WCAG muito mais detalhadas. Isso…" at bounding box center [536, 291] width 572 height 78
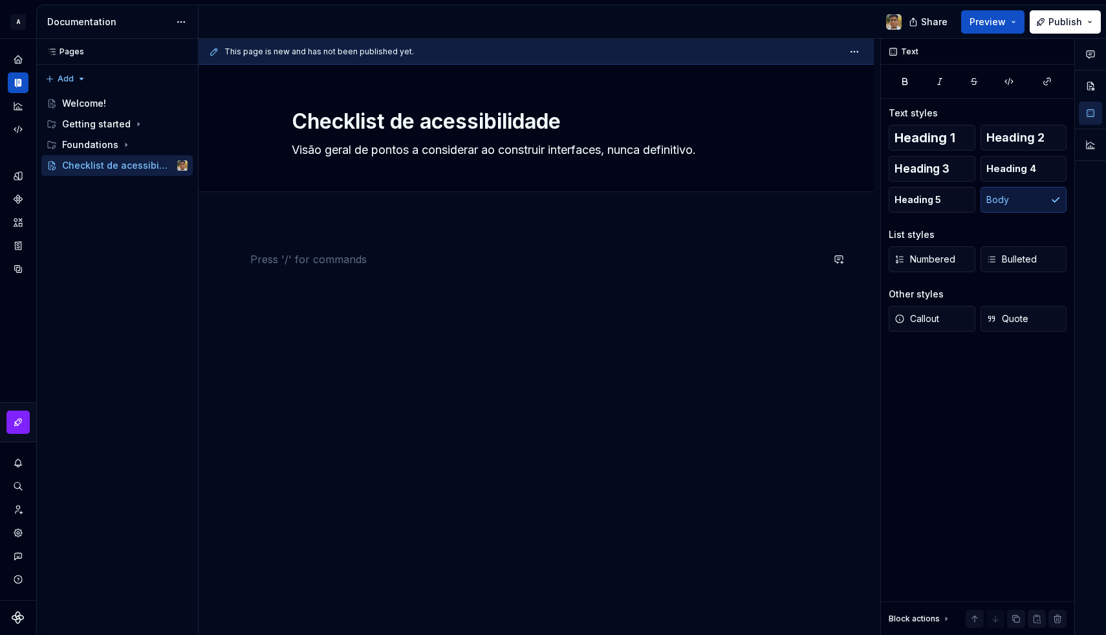
click at [263, 230] on div "This page is new and has not been published yet. Checklist de acessibilidade Vi…" at bounding box center [540, 337] width 682 height 596
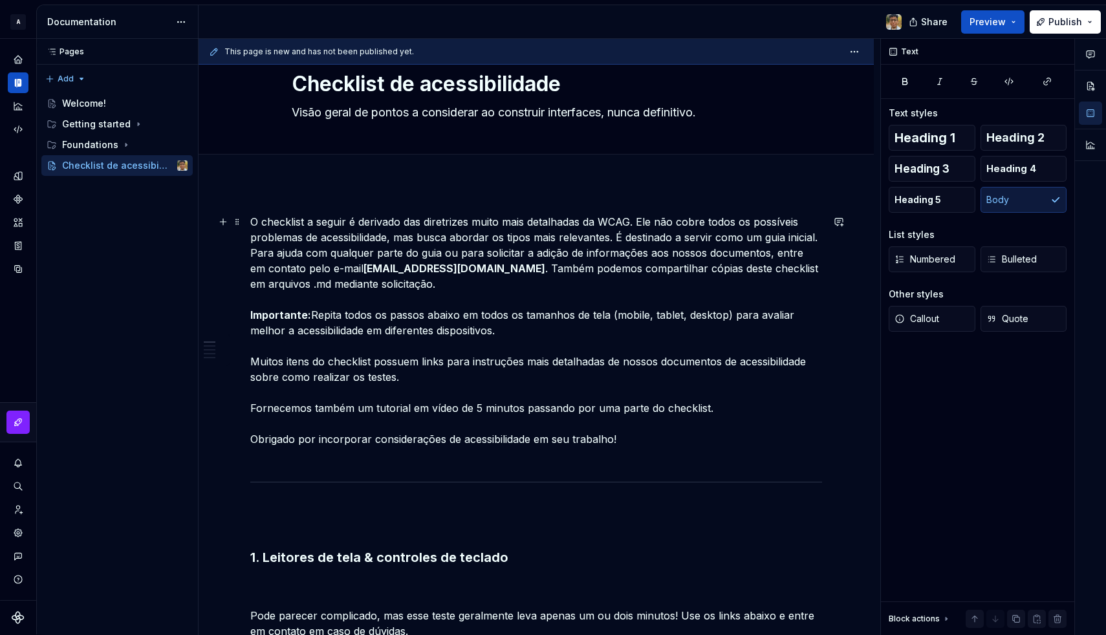
scroll to position [11, 0]
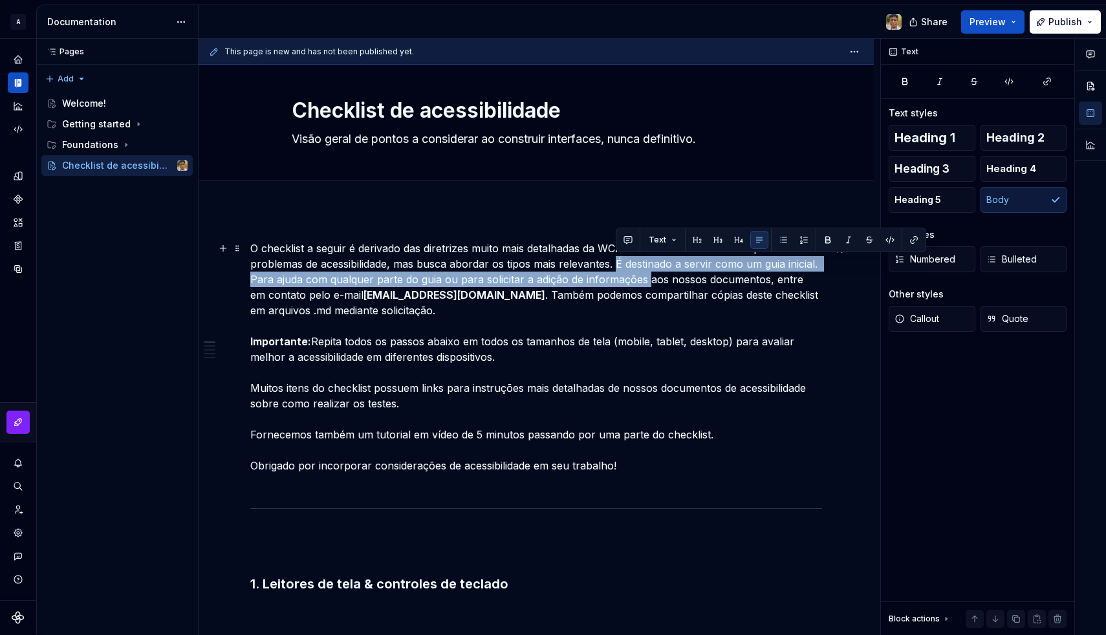
drag, startPoint x: 616, startPoint y: 262, endPoint x: 650, endPoint y: 279, distance: 37.9
click at [650, 279] on p "O checklist a seguir é derivado das diretrizes muito mais detalhadas da WCAG. E…" at bounding box center [536, 365] width 572 height 248
click at [321, 272] on p "O checklist a seguir é derivado das diretrizes muito mais detalhadas da WCAG. E…" at bounding box center [536, 365] width 572 height 248
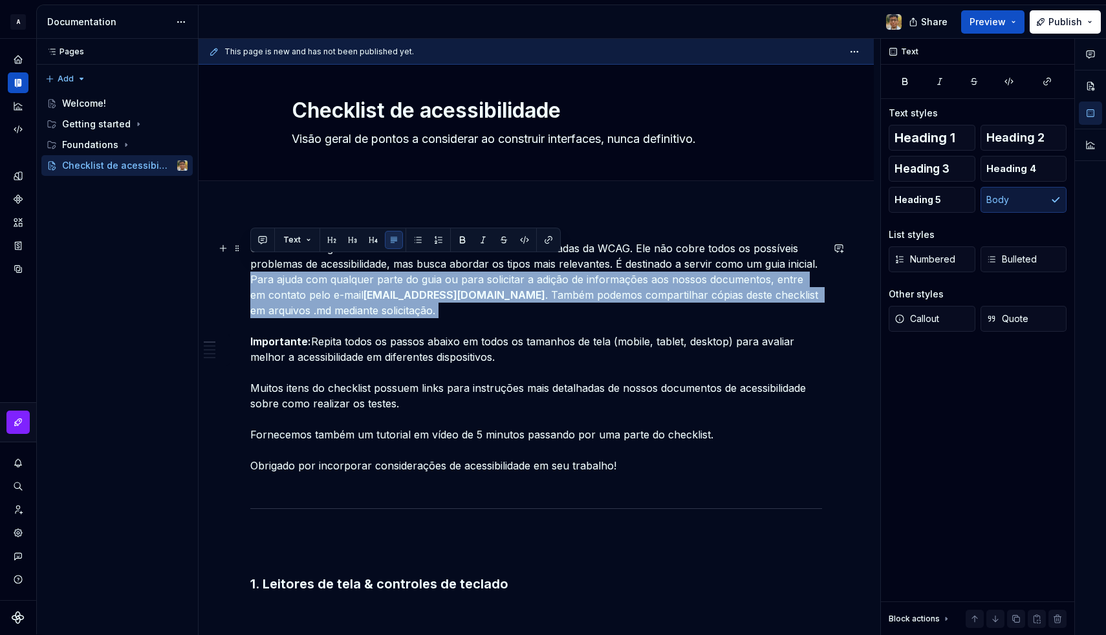
drag, startPoint x: 253, startPoint y: 279, endPoint x: 477, endPoint y: 321, distance: 227.9
click at [477, 321] on p "O checklist a seguir é derivado das diretrizes muito mais detalhadas da WCAG. E…" at bounding box center [536, 365] width 572 height 248
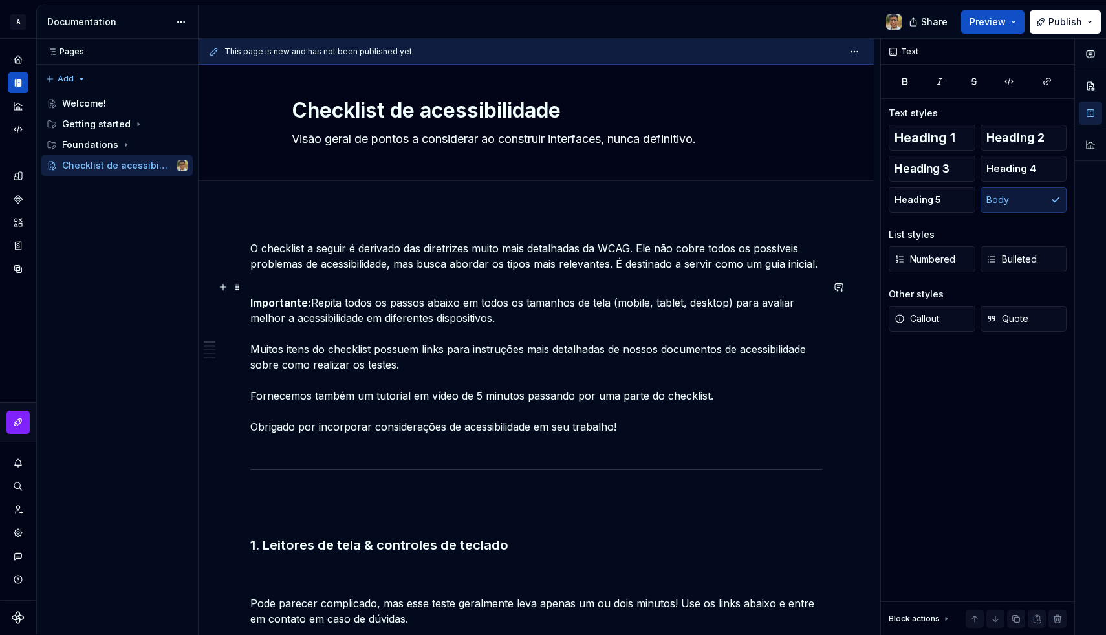
click at [358, 310] on p "Importante: Repita todos os passos abaixo em todos os tamanhos de tela (mobile,…" at bounding box center [536, 364] width 572 height 171
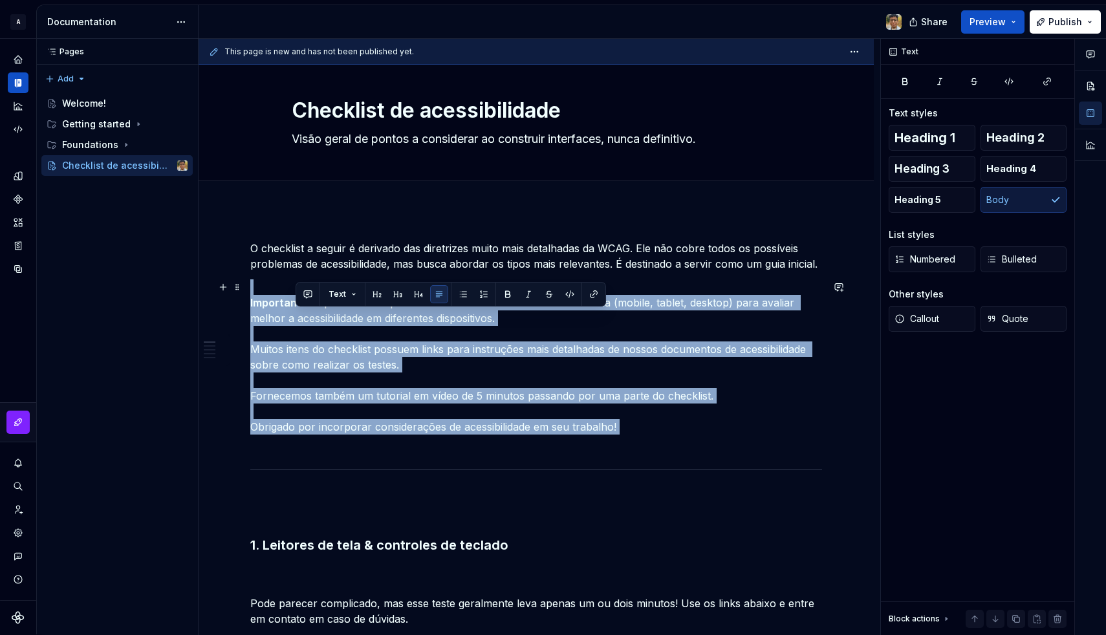
click at [358, 310] on p "Importante: Repita todos os passos abaixo em todos os tamanhos de tela (mobile,…" at bounding box center [536, 364] width 572 height 171
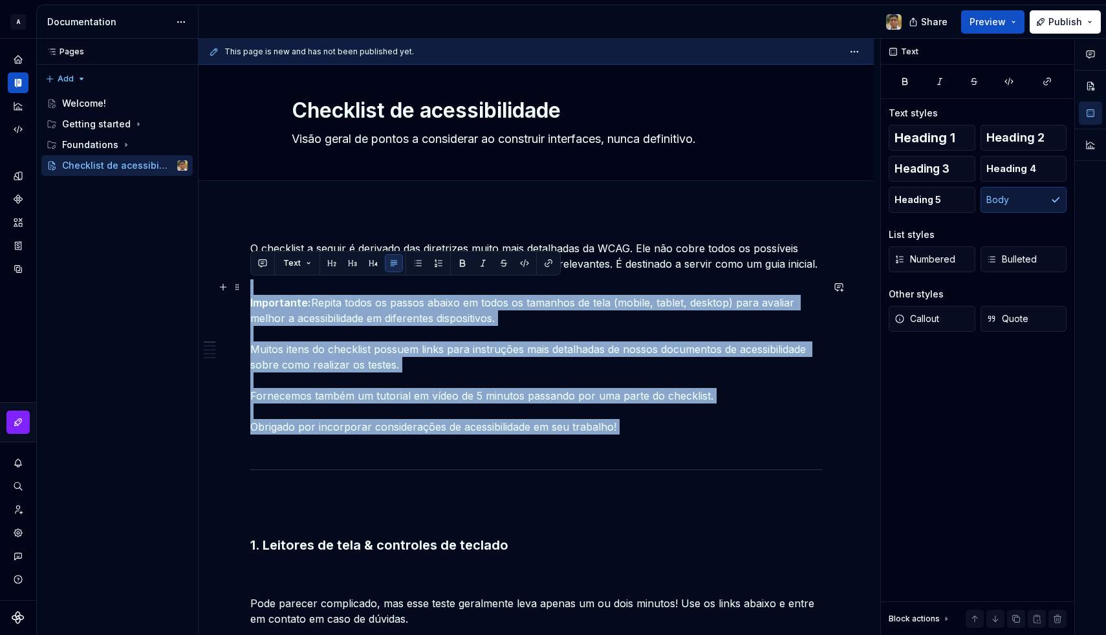
click at [371, 309] on p "Importante: Repita todos os passos abaixo em todos os tamanhos de tela (mobile,…" at bounding box center [536, 364] width 572 height 171
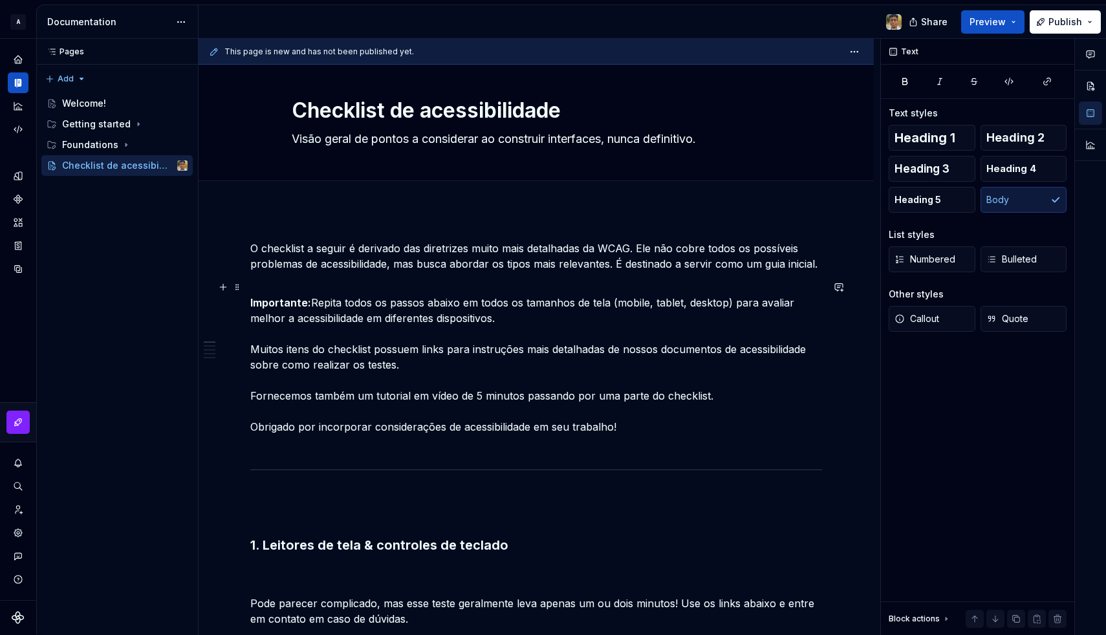
click at [250, 346] on p "Importante: Repita todos os passos abaixo em todos os tamanhos de tela (mobile,…" at bounding box center [536, 364] width 572 height 171
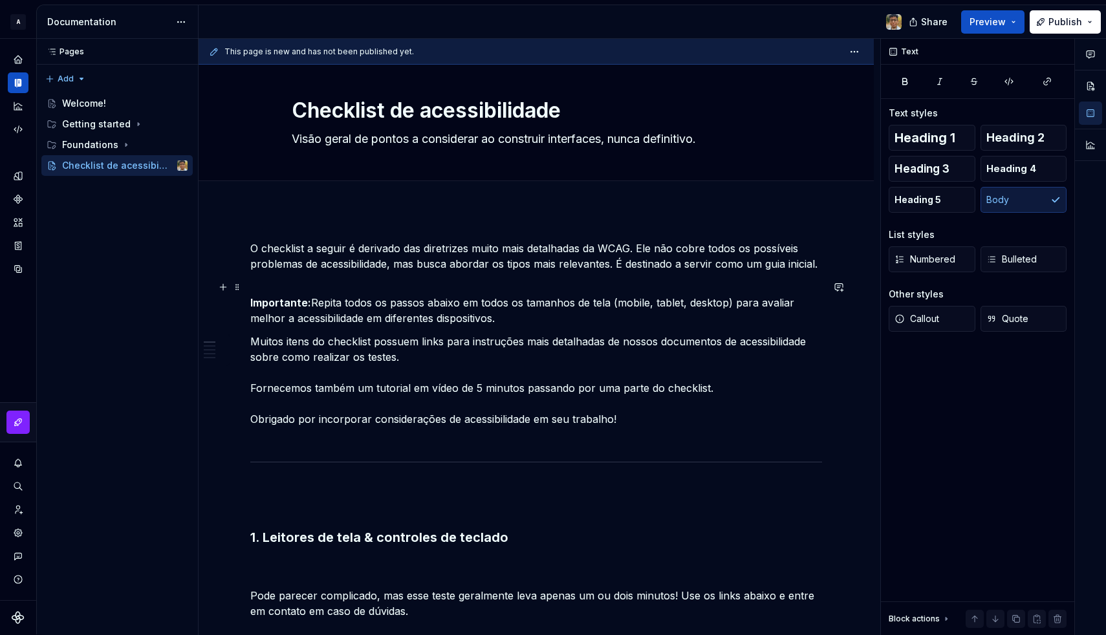
click at [292, 316] on p "Importante: Repita todos os passos abaixo em todos os tamanhos de tela (mobile,…" at bounding box center [536, 302] width 572 height 47
click at [934, 311] on button "Callout" at bounding box center [932, 319] width 87 height 26
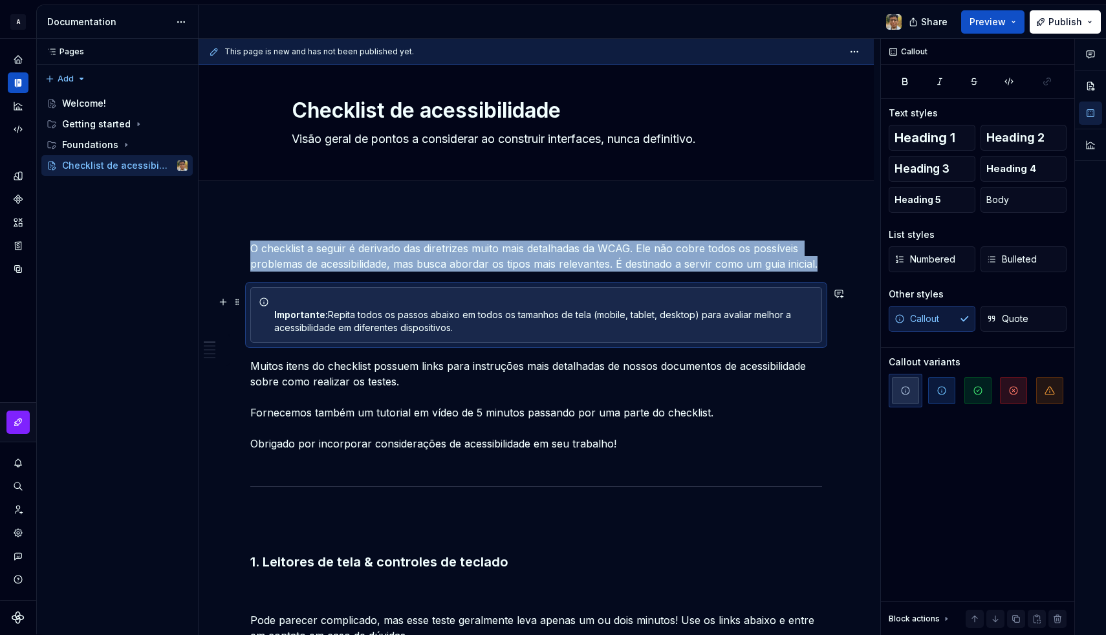
click at [274, 312] on div "Importante: Repita todos os passos abaixo em todos os tamanhos de tela (mobile,…" at bounding box center [536, 315] width 572 height 56
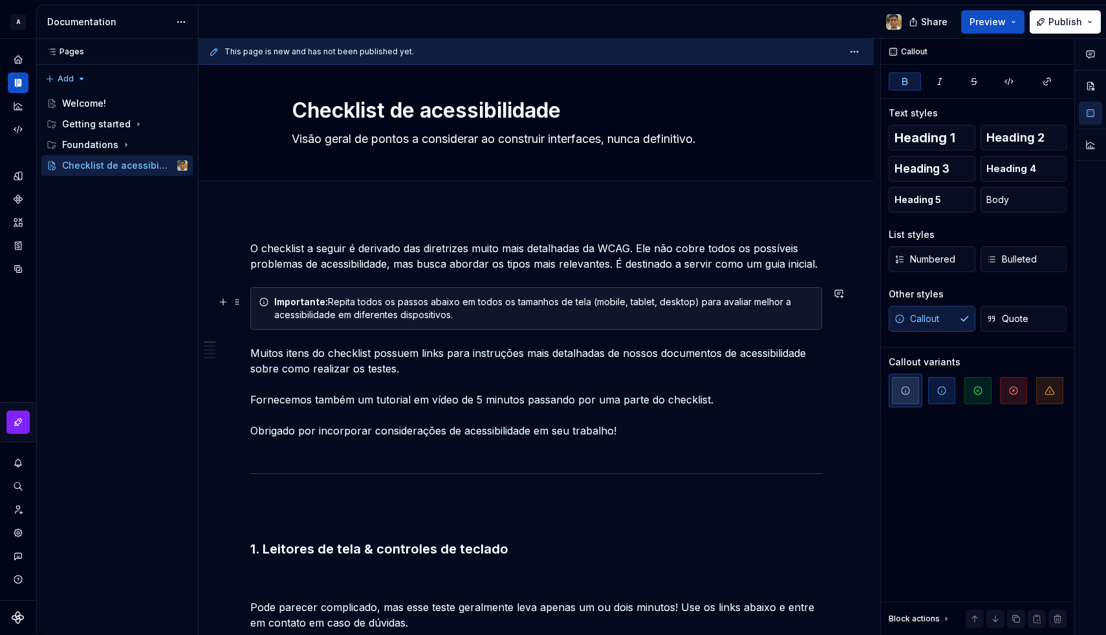
click at [300, 300] on strong "Importante:" at bounding box center [301, 301] width 54 height 11
click at [301, 404] on p "Muitos itens do checklist possuem links para instruções mais detalhadas de noss…" at bounding box center [536, 399] width 572 height 109
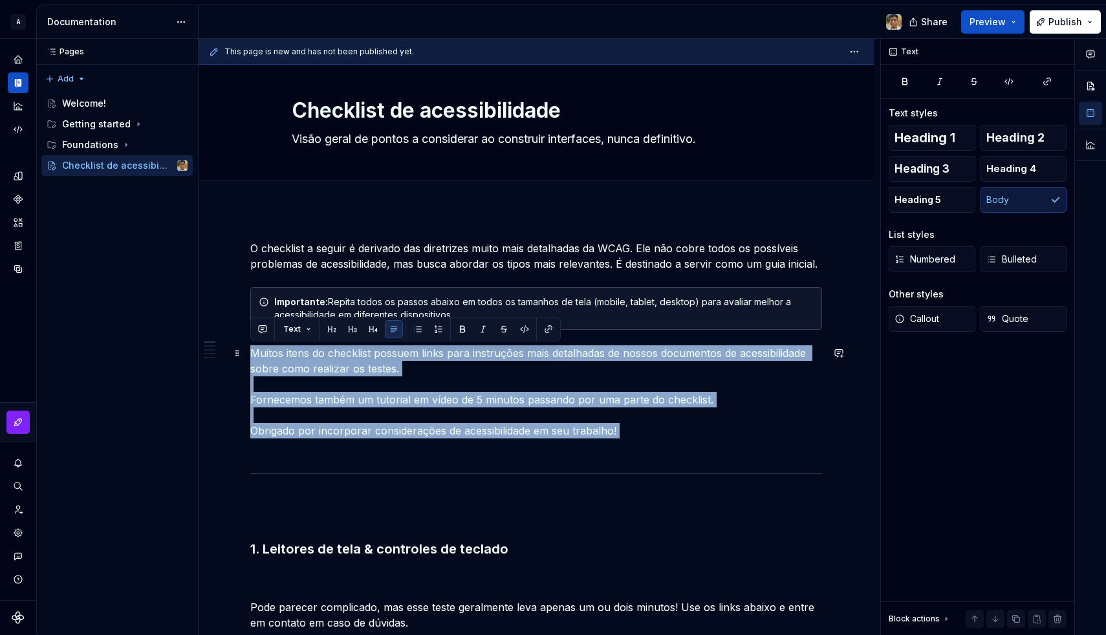
click at [301, 404] on p "Muitos itens do checklist possuem links para instruções mais detalhadas de noss…" at bounding box center [536, 399] width 572 height 109
click at [305, 403] on p "Muitos itens do checklist possuem links para instruções mais detalhadas de noss…" at bounding box center [536, 399] width 572 height 109
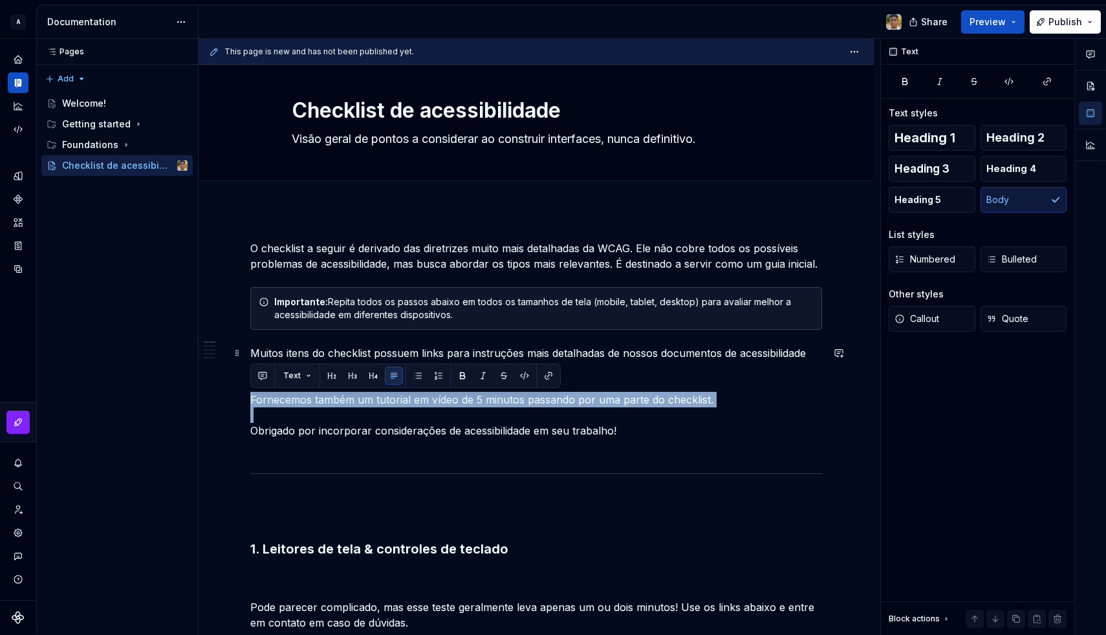
drag, startPoint x: 250, startPoint y: 430, endPoint x: 248, endPoint y: 391, distance: 39.5
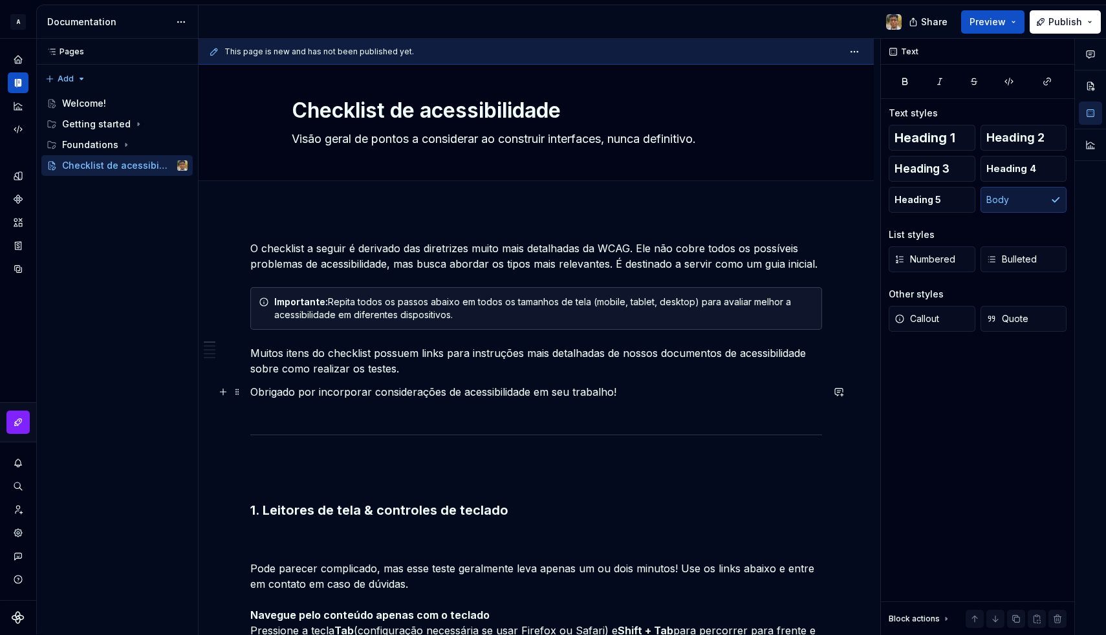
click at [353, 391] on p "Obrigado por incorporar considerações de acessibilidade em seu trabalho!" at bounding box center [536, 399] width 572 height 31
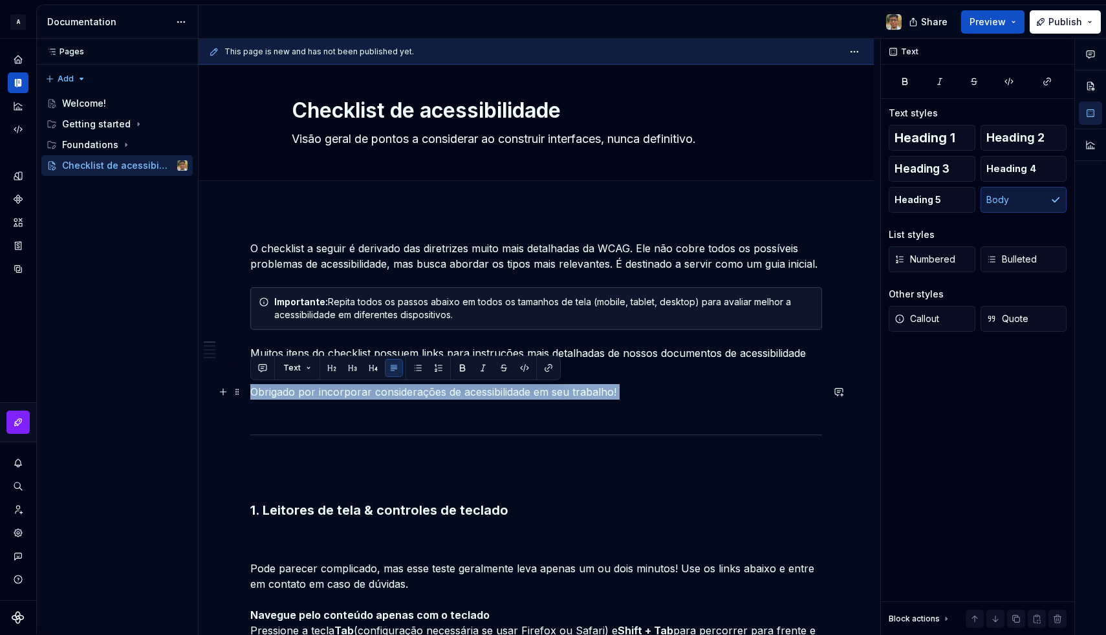
click at [351, 390] on p "Obrigado por incorporar considerações de acessibilidade em seu trabalho!" at bounding box center [536, 399] width 572 height 31
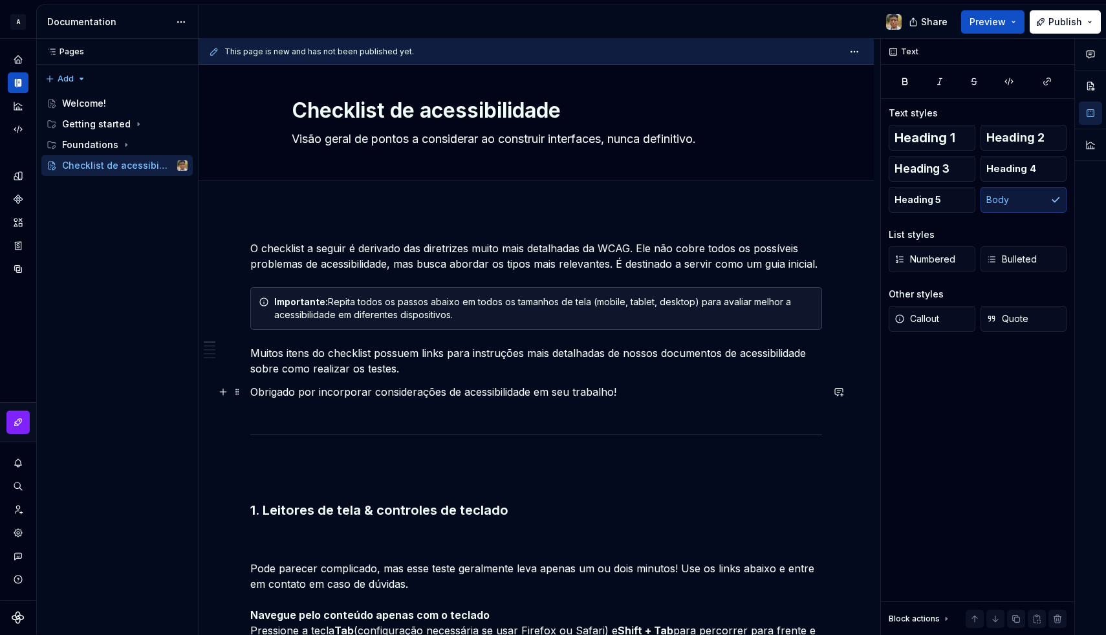
click at [372, 392] on p "Obrigado por incorporar considerações de acessibilidade em seu trabalho!" at bounding box center [536, 399] width 572 height 31
click at [393, 392] on p "Obrigado por incorporar essas considerações de acessibilidade em seu trabalho!" at bounding box center [536, 399] width 572 height 31
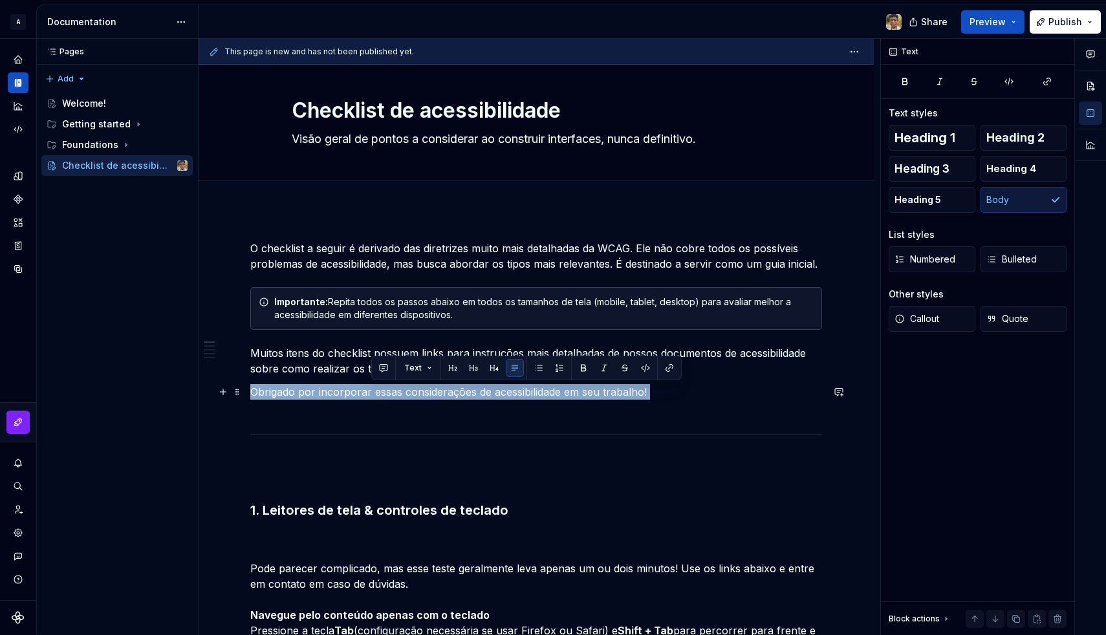
click at [393, 392] on p "Obrigado por incorporar essas considerações de acessibilidade em seu trabalho!" at bounding box center [536, 399] width 572 height 31
click at [422, 400] on p "Obrigado por incorporar essas considerações de acessibilidade em seu trabalho!" at bounding box center [536, 399] width 572 height 31
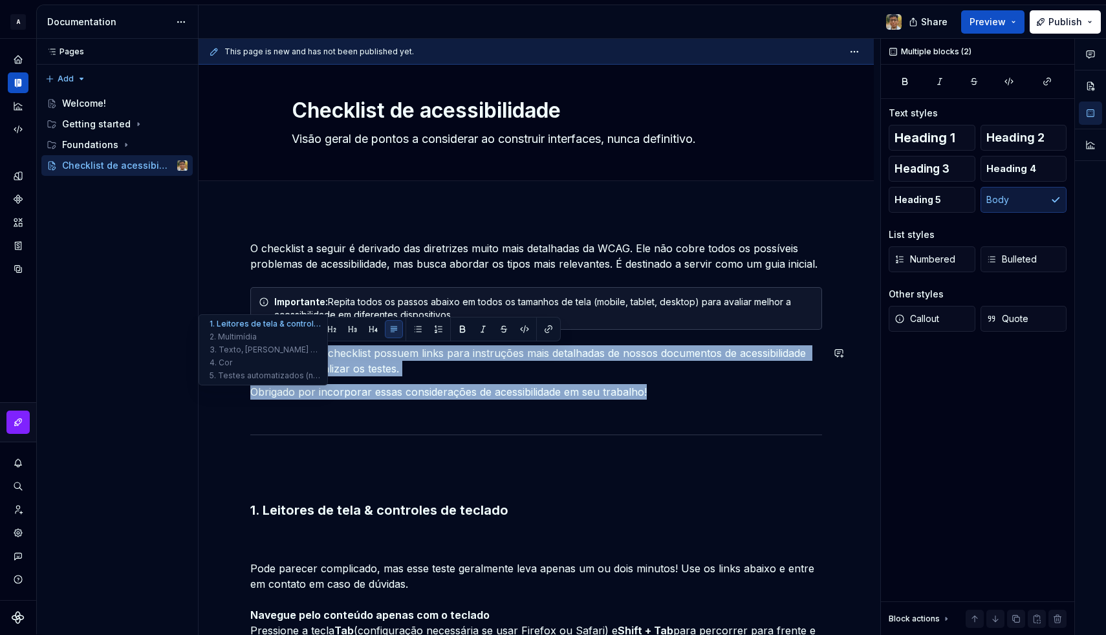
drag, startPoint x: 673, startPoint y: 388, endPoint x: 224, endPoint y: 349, distance: 450.0
click at [377, 395] on p "Obrigado por incorporar essas considerações de acessibilidade em seu trabalho!" at bounding box center [536, 399] width 572 height 31
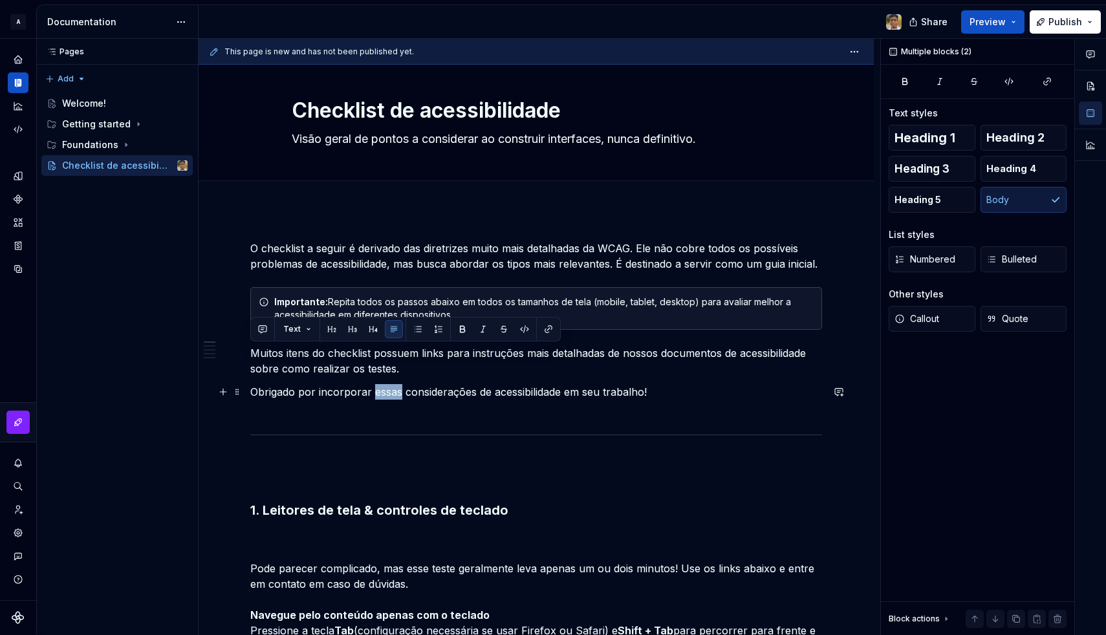
click at [377, 395] on p "Obrigado por incorporar essas considerações de acessibilidade em seu trabalho!" at bounding box center [536, 399] width 572 height 31
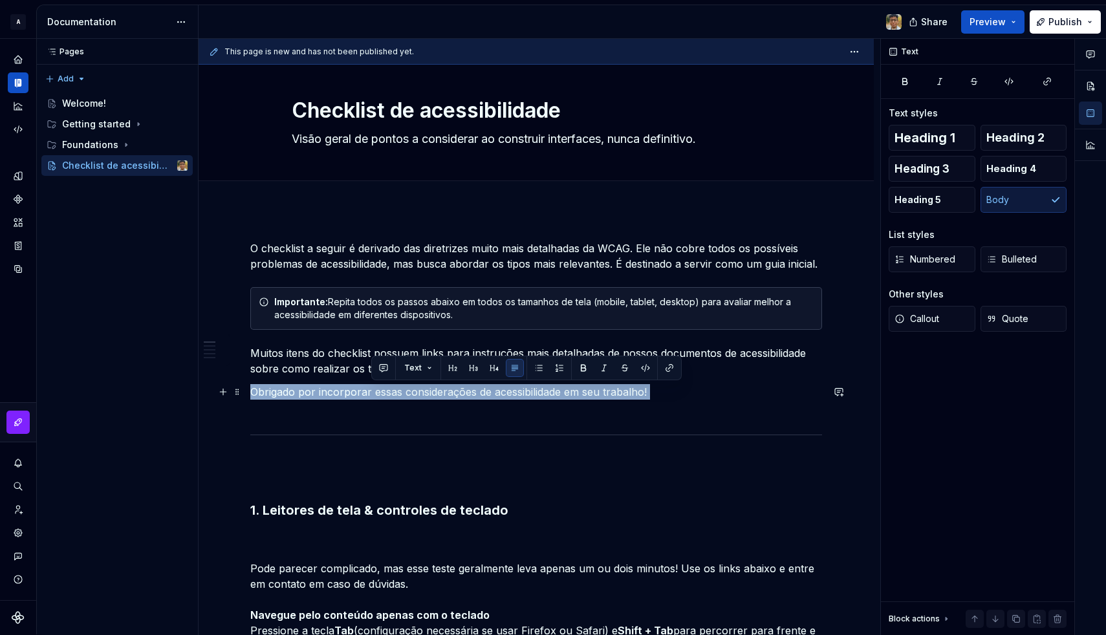
click at [377, 395] on p "Obrigado por incorporar essas considerações de acessibilidade em seu trabalho!" at bounding box center [536, 399] width 572 height 31
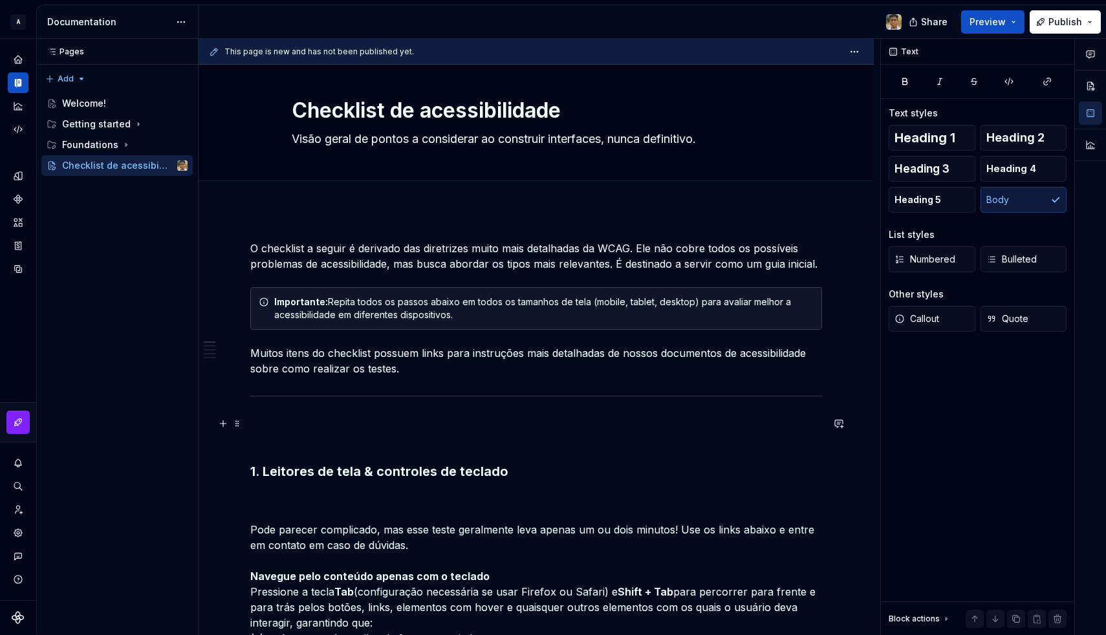
click at [261, 428] on p at bounding box center [536, 431] width 572 height 31
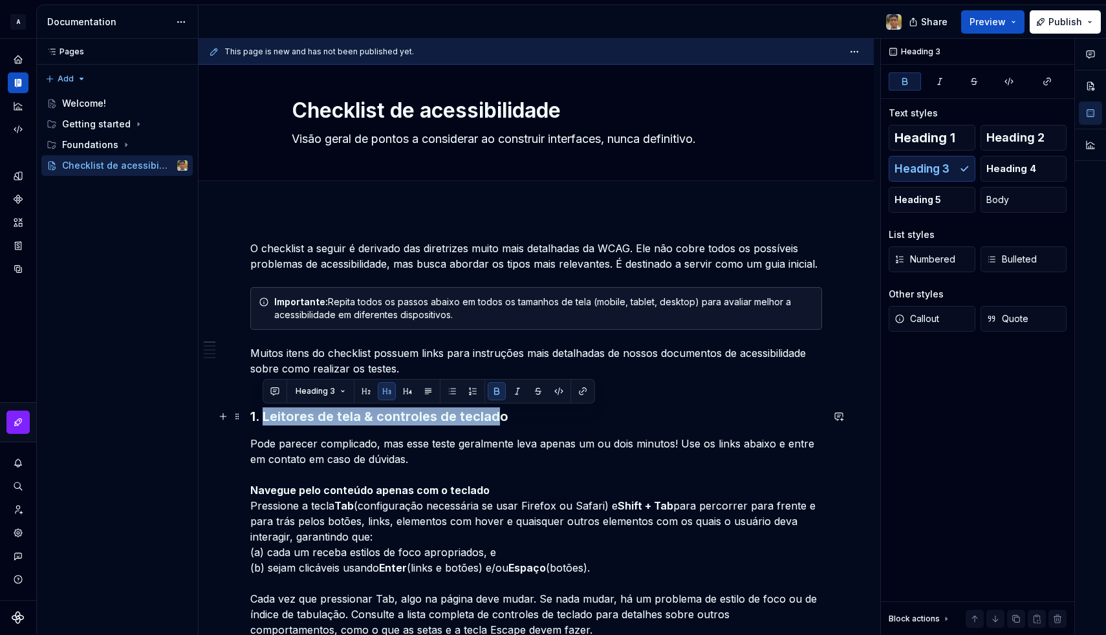
drag, startPoint x: 265, startPoint y: 415, endPoint x: 497, endPoint y: 418, distance: 232.9
click at [497, 418] on strong "1. Leitores de tela & controles de teclado" at bounding box center [379, 417] width 258 height 16
click at [511, 415] on h3 "1. Leitores de tela & controles de teclado" at bounding box center [536, 417] width 572 height 18
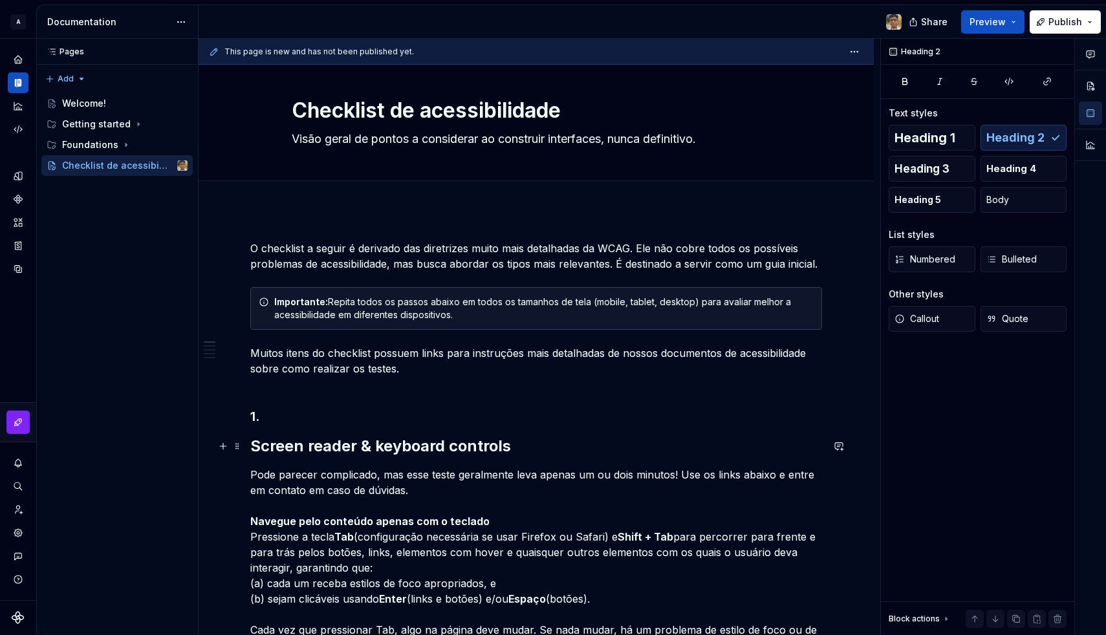
click at [252, 440] on h2 "Screen reader & keyboard controls" at bounding box center [536, 446] width 572 height 21
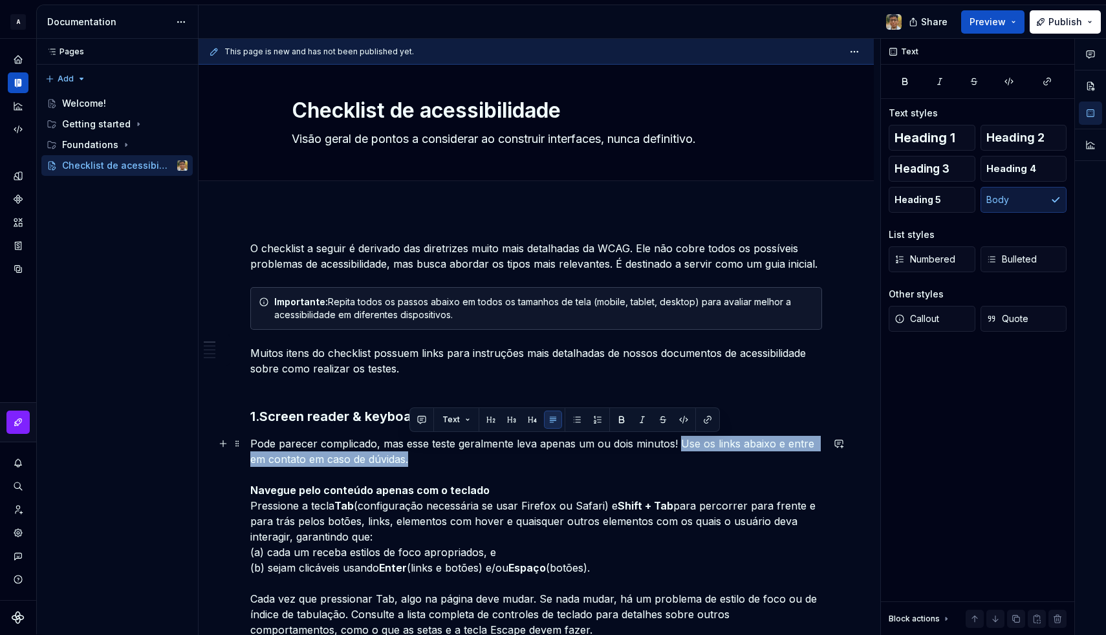
drag, startPoint x: 424, startPoint y: 458, endPoint x: 682, endPoint y: 444, distance: 258.5
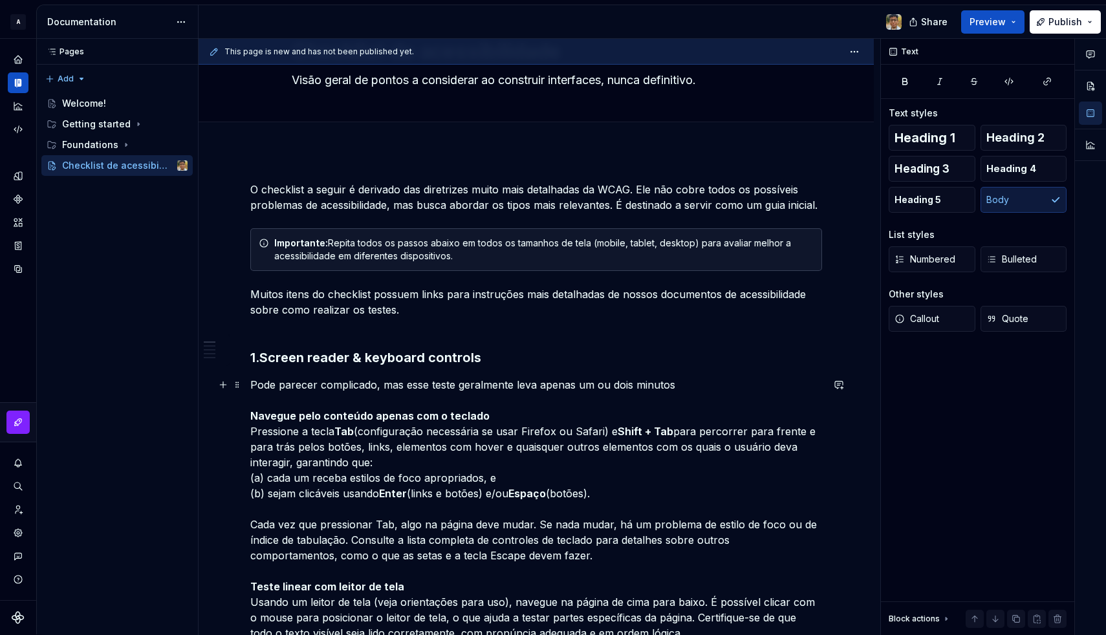
scroll to position [69, 0]
click at [376, 388] on p "Pode parecer complicado, mas esse teste geralmente leva apenas um ou dois minut…" at bounding box center [536, 642] width 572 height 528
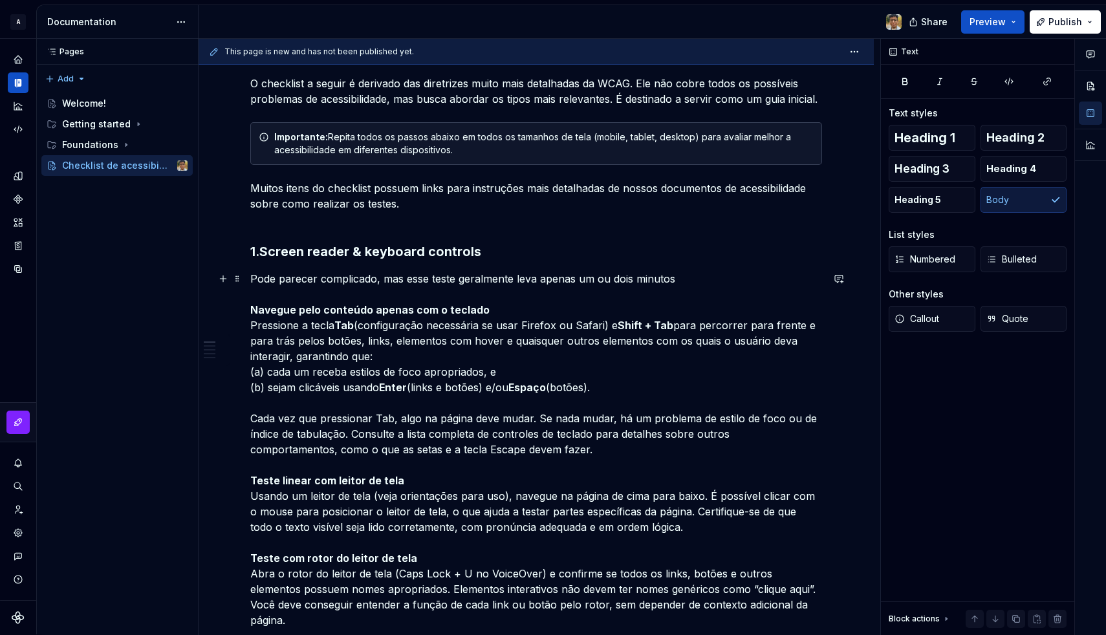
scroll to position [177, 0]
click at [386, 359] on p "Pode parecer complicado, mas esse teste geralmente leva apenas um ou dois minut…" at bounding box center [536, 534] width 572 height 528
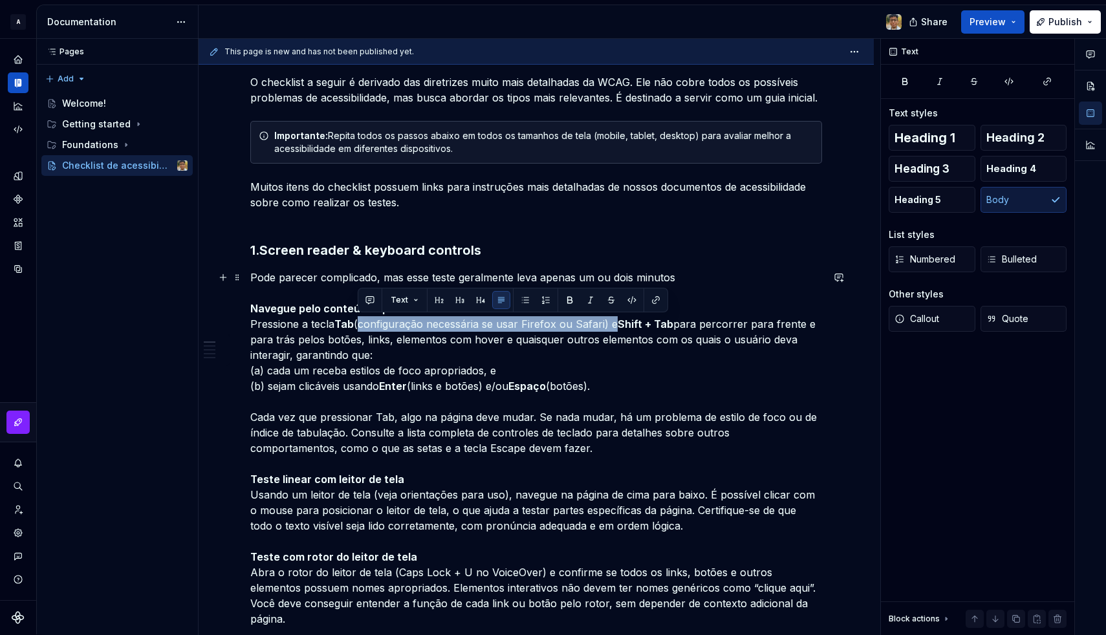
drag, startPoint x: 359, startPoint y: 327, endPoint x: 610, endPoint y: 325, distance: 251.0
click at [610, 325] on p "Pode parecer complicado, mas esse teste geralmente leva apenas um ou dois minut…" at bounding box center [536, 534] width 572 height 528
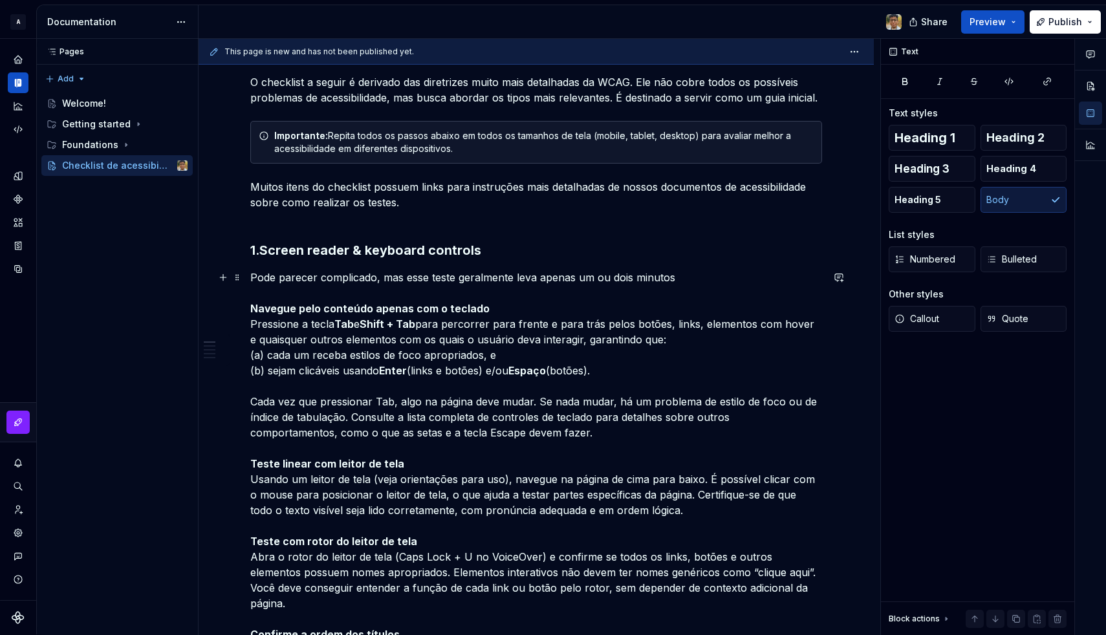
click at [250, 309] on strong "Navegue pelo conteúdo apenas com o teclado" at bounding box center [369, 308] width 239 height 13
click at [995, 261] on icon "button" at bounding box center [991, 259] width 10 height 10
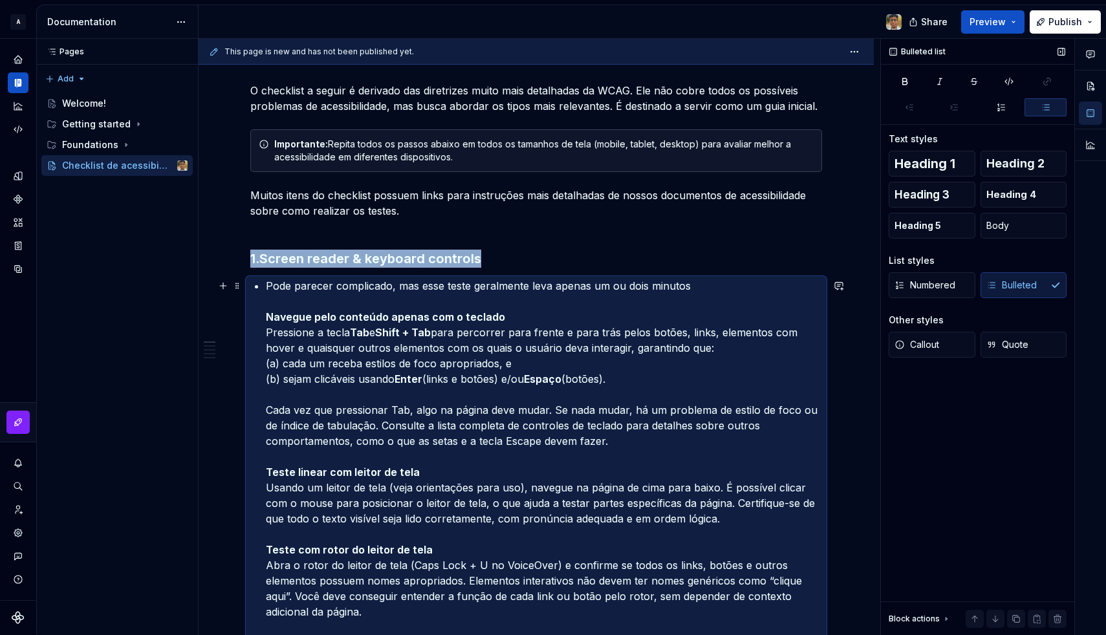
scroll to position [161, 0]
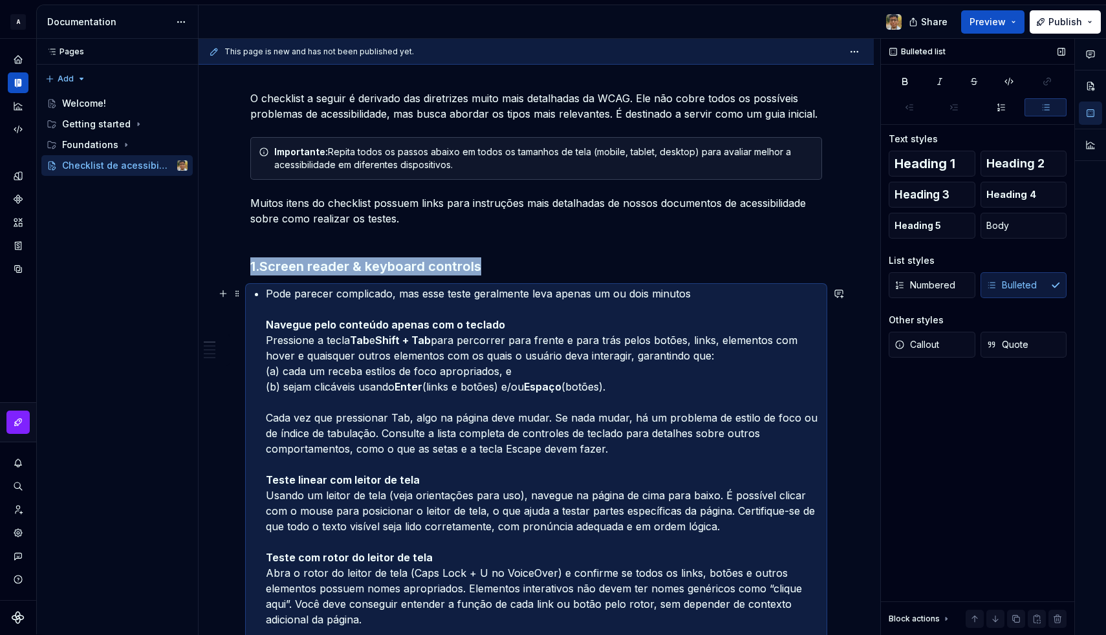
click at [266, 316] on ul "Pode parecer complicado, mas esse teste geralmente leva apenas um ou dois minut…" at bounding box center [544, 542] width 556 height 512
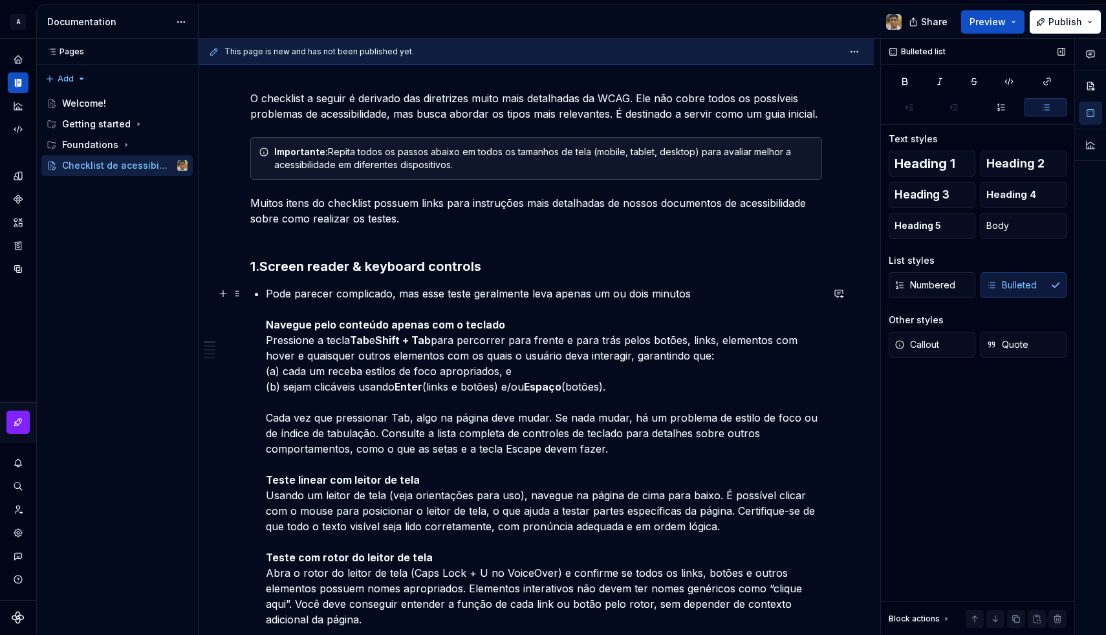
click at [267, 323] on strong "Navegue pelo conteúdo apenas com o teclado" at bounding box center [385, 324] width 239 height 13
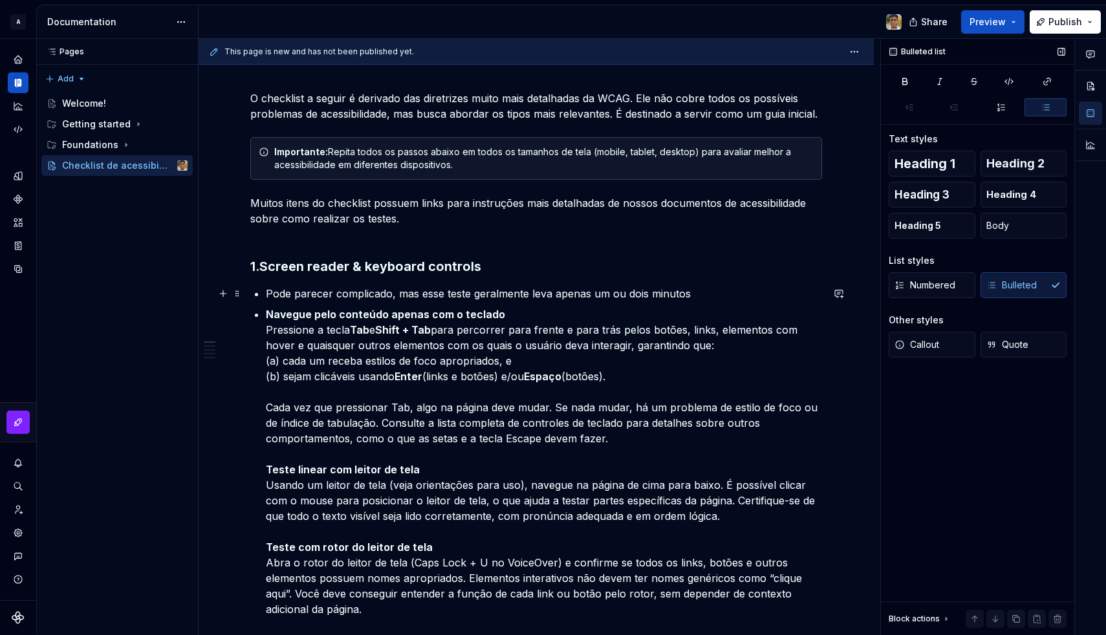
click at [266, 291] on p "Pode parecer complicado, mas esse teste geralmente leva apenas um ou dois minut…" at bounding box center [544, 294] width 556 height 16
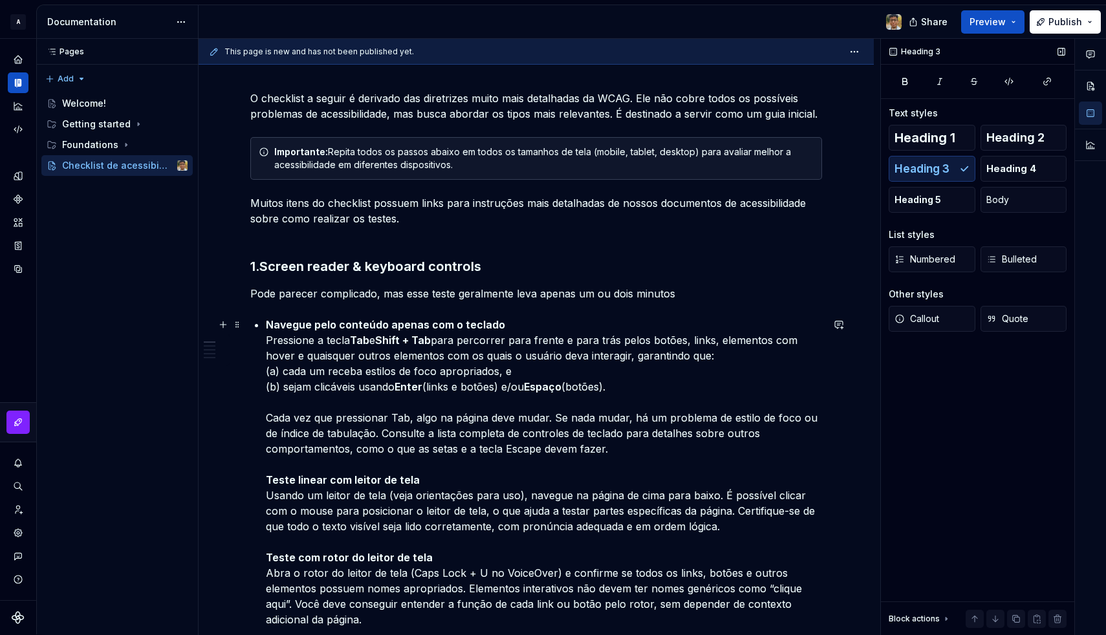
click at [266, 373] on p "Navegue pelo conteúdo apenas com o teclado Pressione a tecla Tab e Shift + Tab …" at bounding box center [544, 557] width 556 height 481
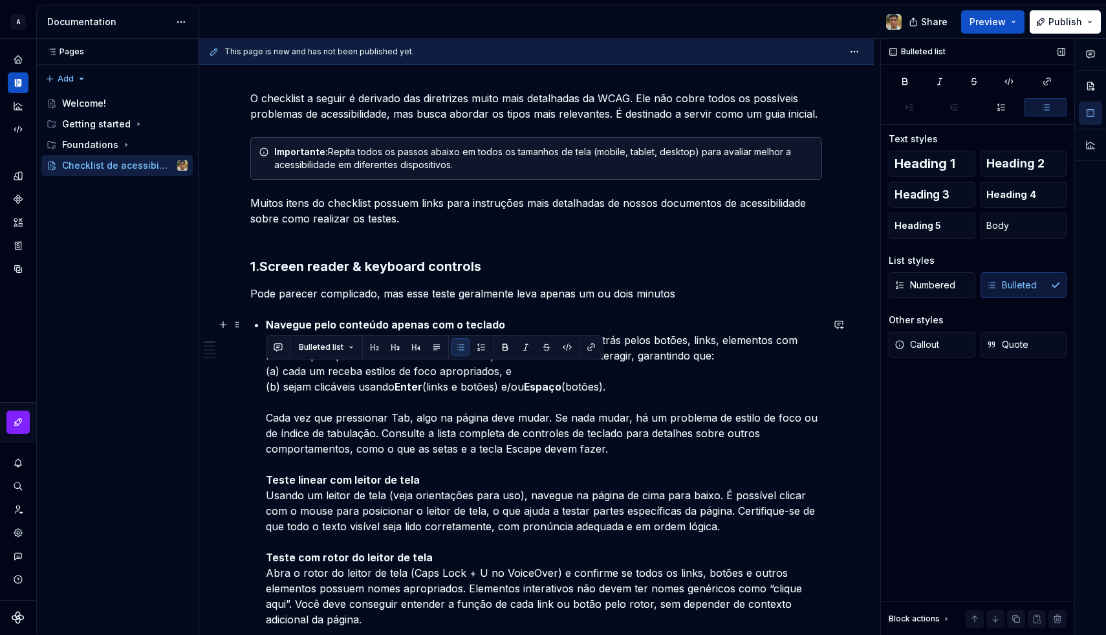
click at [630, 384] on p "Navegue pelo conteúdo apenas com o teclado Pressione a tecla Tab e Shift + Tab …" at bounding box center [544, 557] width 556 height 481
click at [921, 287] on span "Numbered" at bounding box center [925, 285] width 61 height 13
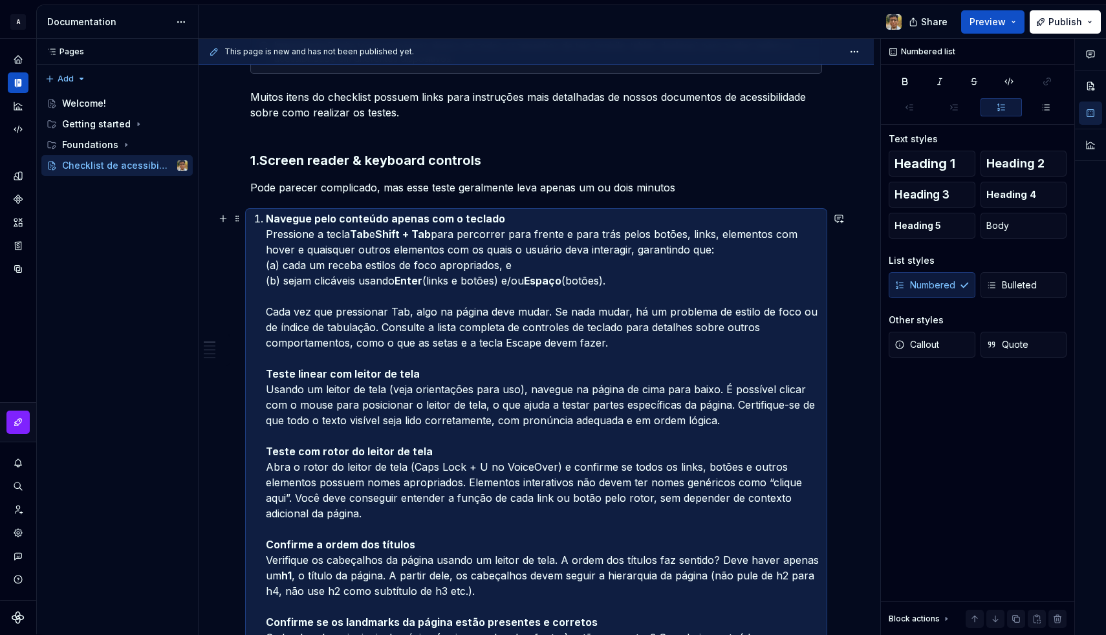
scroll to position [168, 0]
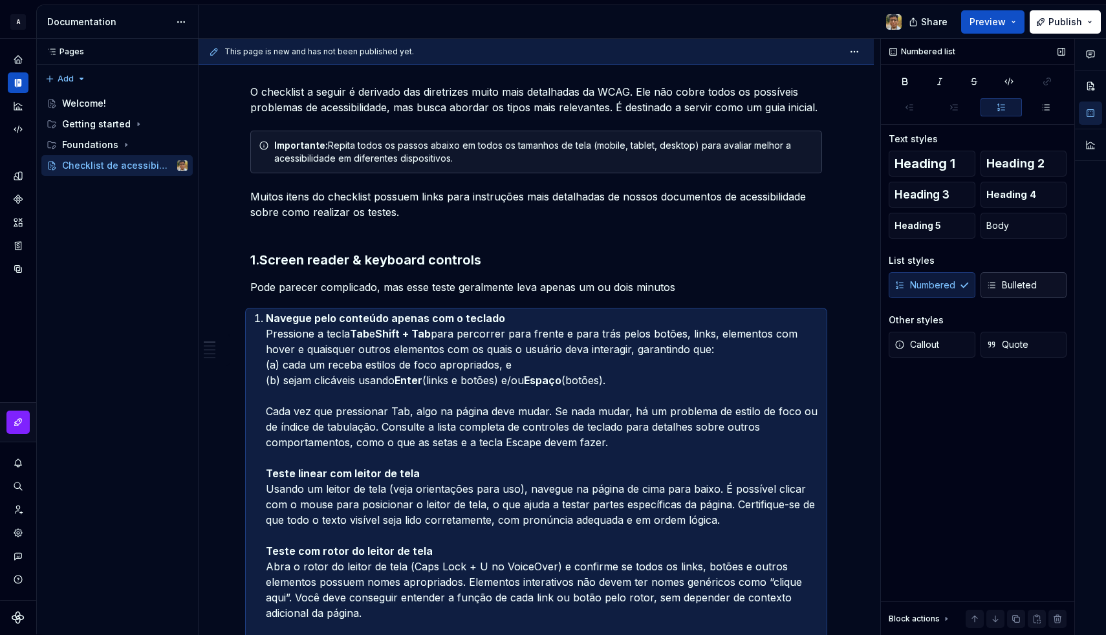
click at [1009, 278] on button "Bulleted" at bounding box center [1024, 285] width 87 height 26
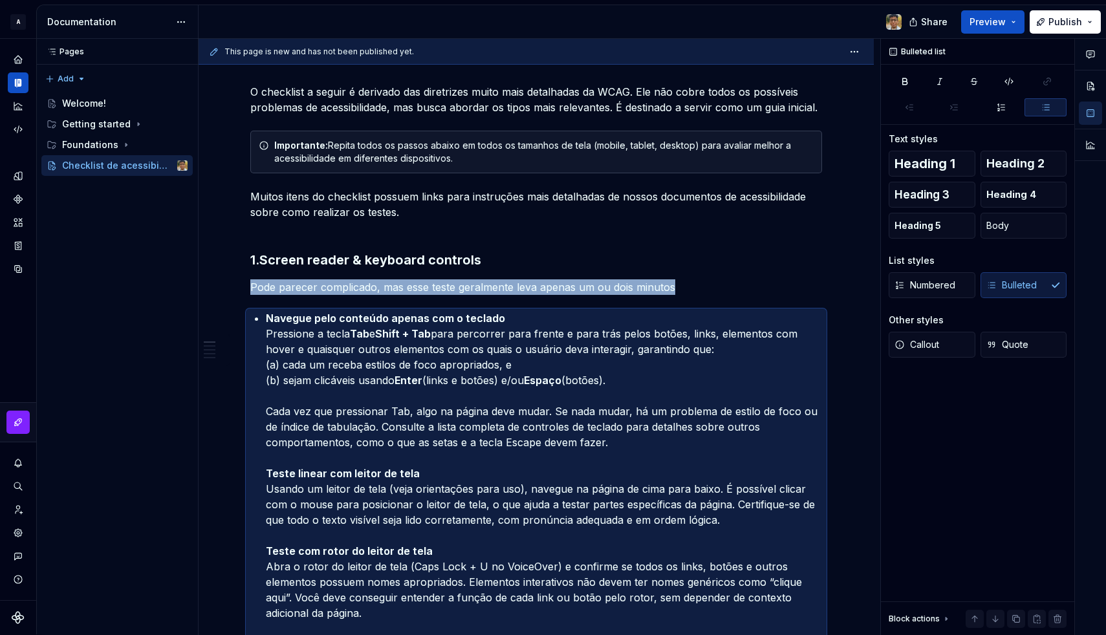
scroll to position [324, 0]
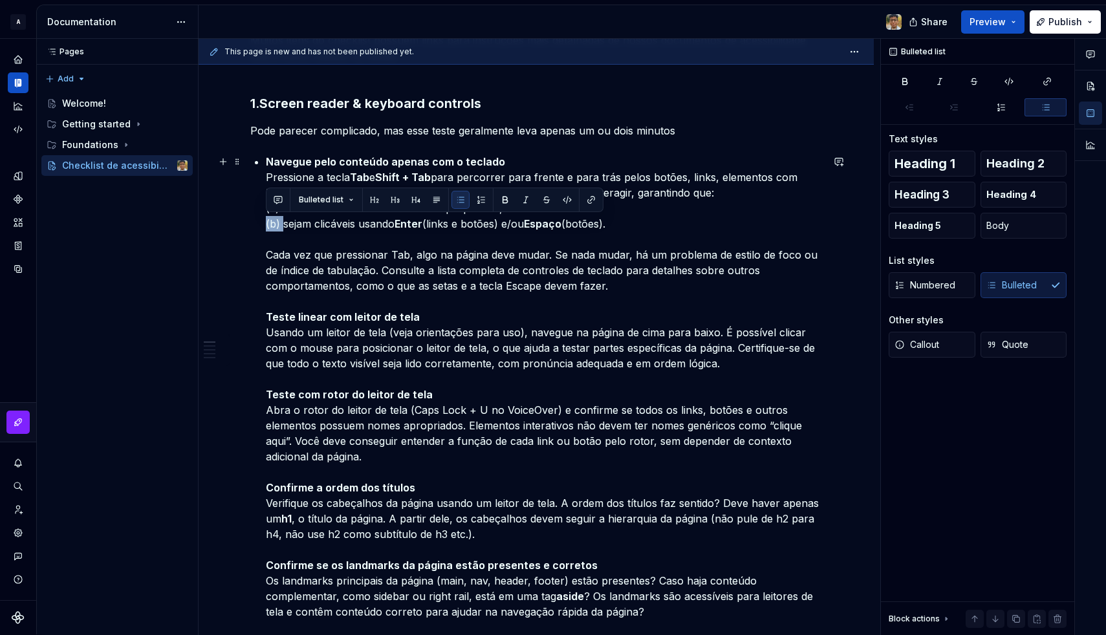
click at [273, 248] on p "Navegue pelo conteúdo apenas com o teclado Pressione a tecla Tab e Shift + Tab …" at bounding box center [544, 394] width 556 height 481
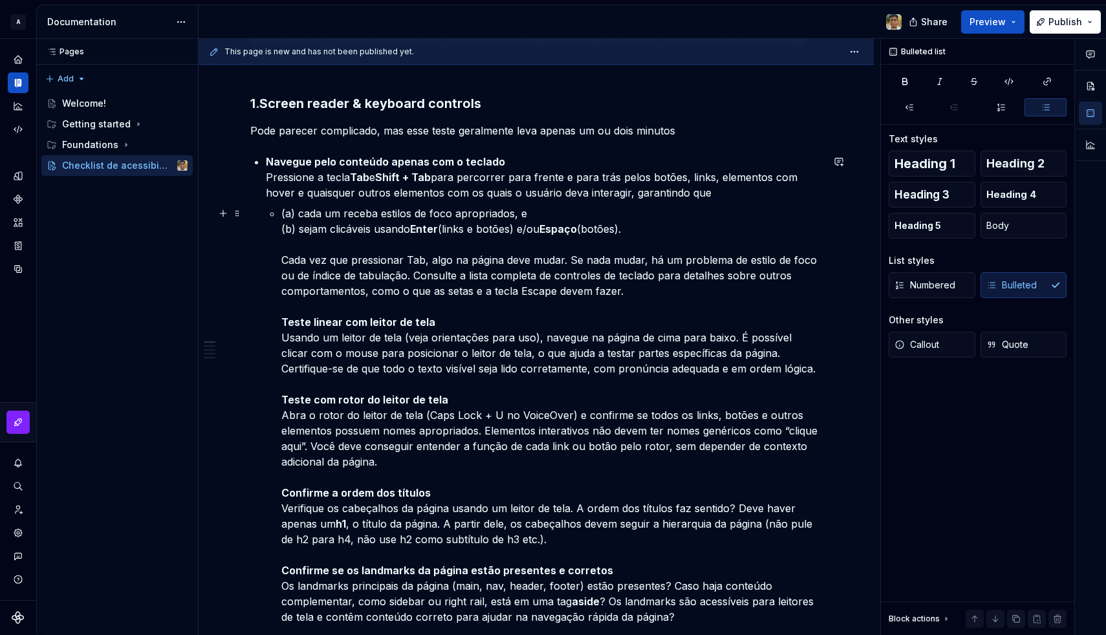
click at [284, 214] on p "(a) cada um receba estilos de foco apropriados, e (b) sejam clicáveis usando En…" at bounding box center [551, 423] width 541 height 435
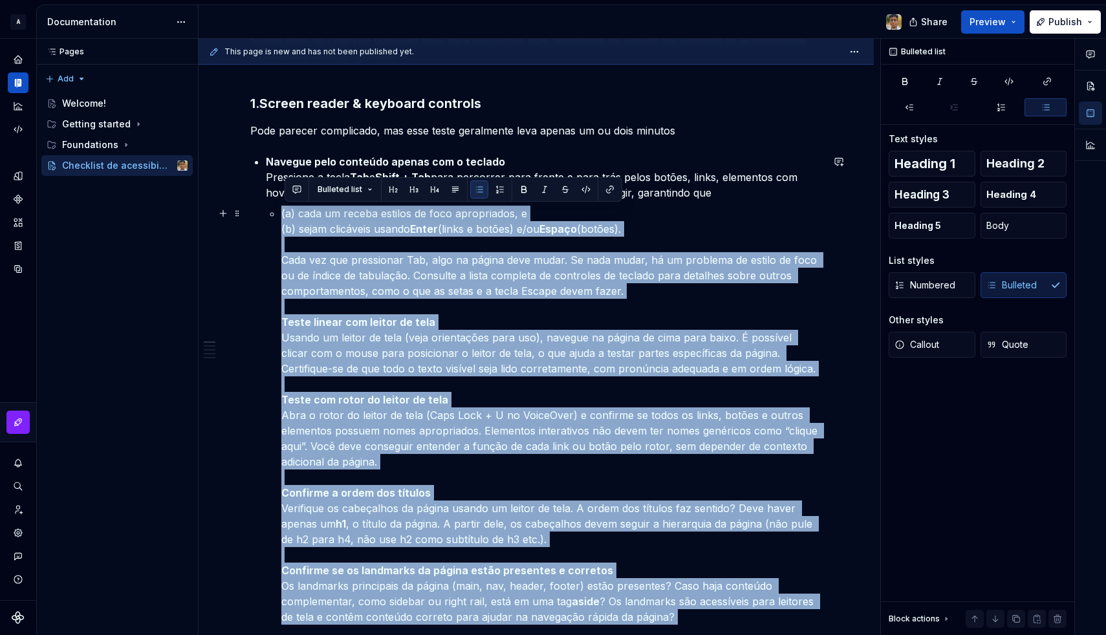
click at [284, 214] on p "(a) cada um receba estilos de foco apropriados, e (b) sejam clicáveis usando En…" at bounding box center [551, 423] width 541 height 435
click at [309, 213] on p "(a) cada um receba estilos de foco apropriados, e (b) sejam clicáveis usando En…" at bounding box center [551, 423] width 541 height 435
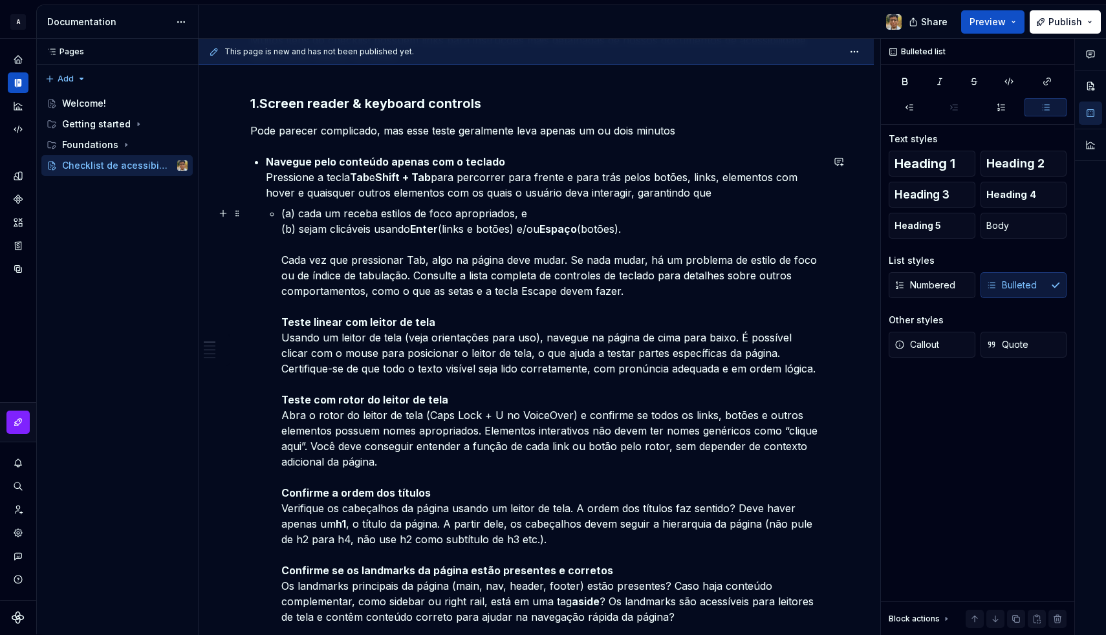
click at [325, 211] on p "(a) cada um receba estilos de foco apropriados, e (b) sejam clicáveis usando En…" at bounding box center [551, 423] width 541 height 435
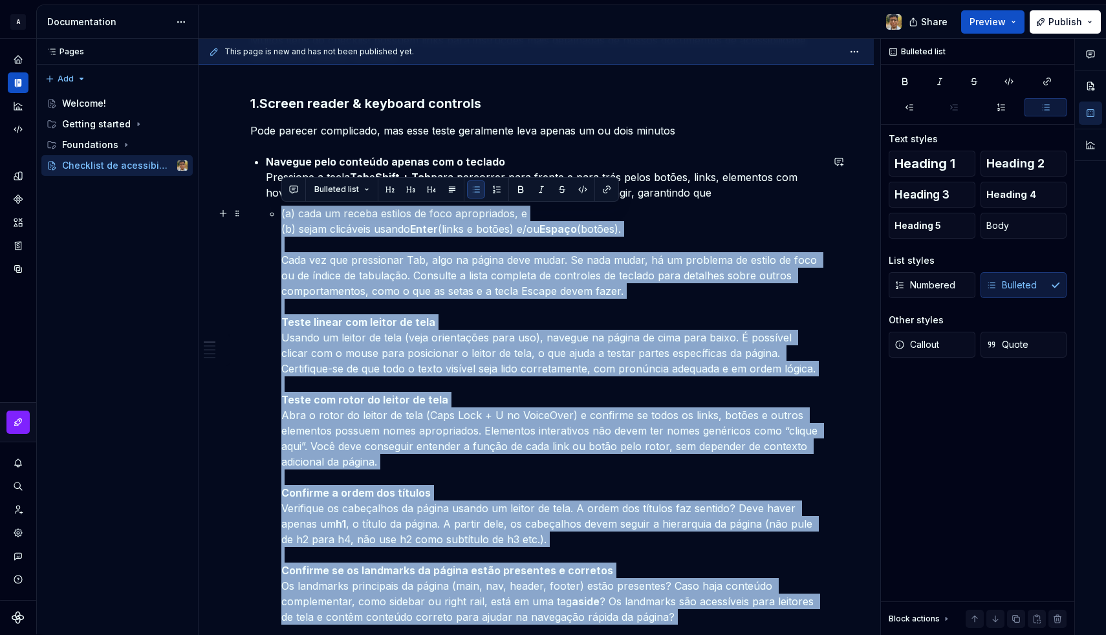
click at [325, 211] on p "(a) cada um receba estilos de foco apropriados, e (b) sejam clicáveis usando En…" at bounding box center [551, 423] width 541 height 435
click at [318, 230] on p "(a) cada um receba estilos de foco apropriados, e (b) sejam clicáveis usando En…" at bounding box center [551, 423] width 541 height 435
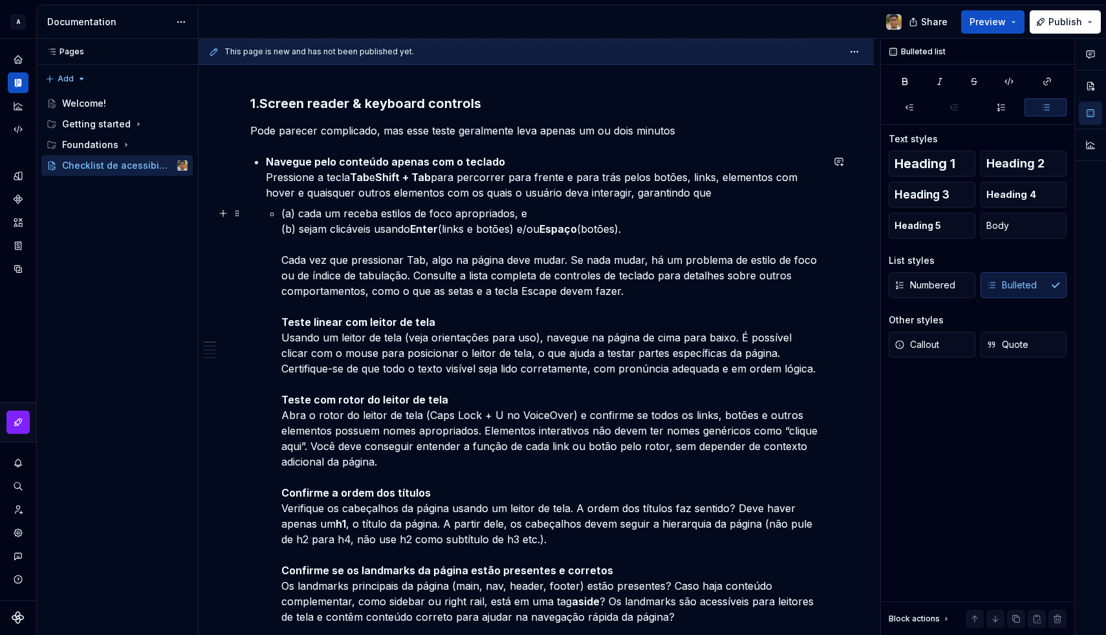
click at [323, 224] on p "(a) cada um receba estilos de foco apropriados, e (b) sejam clicáveis usando En…" at bounding box center [551, 423] width 541 height 435
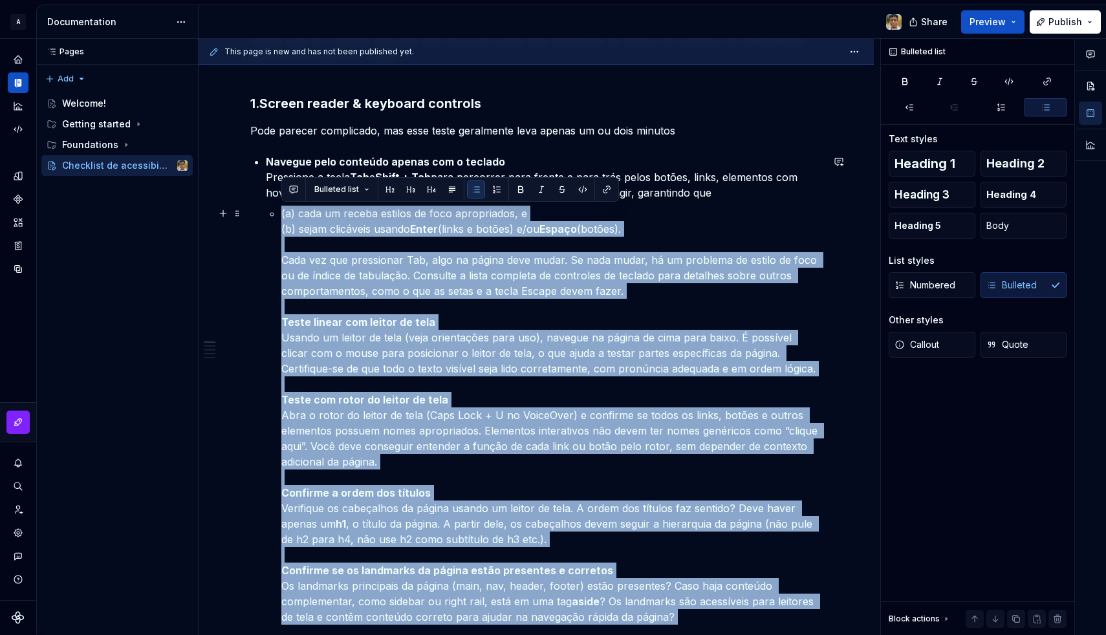
click at [323, 224] on p "(a) cada um receba estilos de foco apropriados, e (b) sejam clicáveis usando En…" at bounding box center [551, 423] width 541 height 435
click at [493, 186] on button "button" at bounding box center [497, 189] width 18 height 18
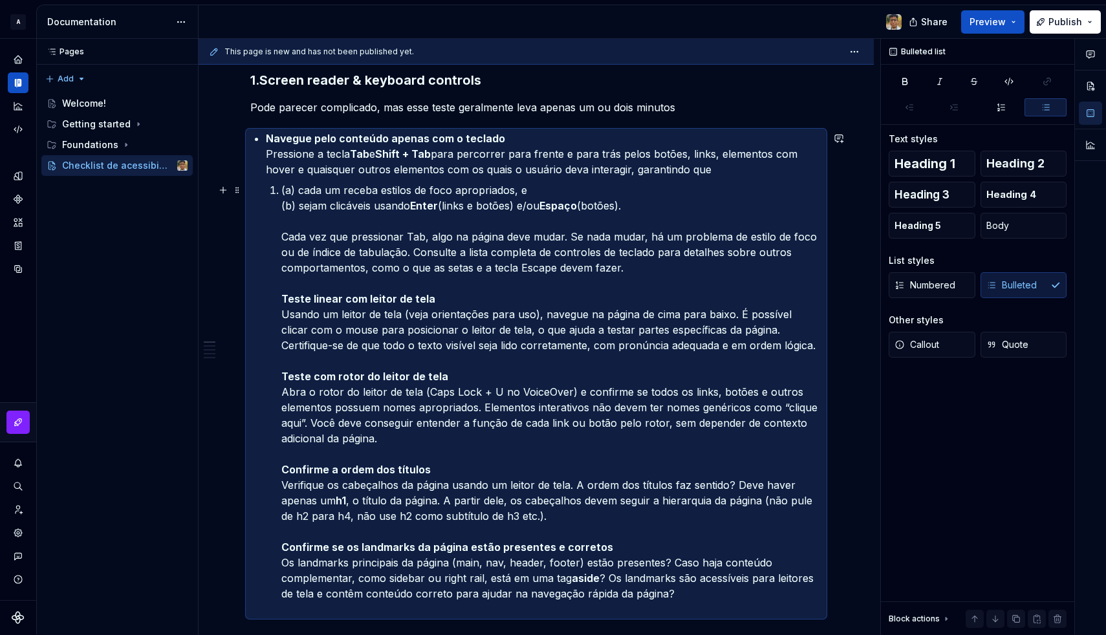
scroll to position [345, 0]
click at [312, 207] on p "(a) cada um receba estilos de foco apropriados, e (b) sejam clicáveis usando En…" at bounding box center [551, 401] width 541 height 435
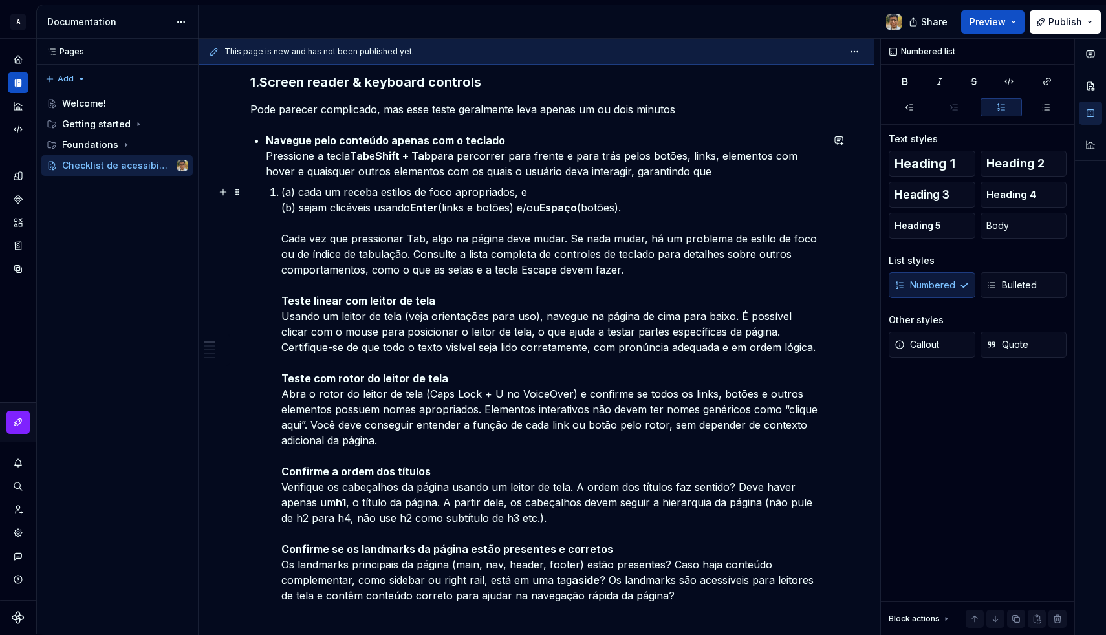
click at [298, 196] on p "(a) cada um receba estilos de foco apropriados, e (b) sejam clicáveis usando En…" at bounding box center [551, 401] width 541 height 435
click at [300, 206] on p "cada um receba estilos de foco apropriados, e (b) sejam clicáveis usando Enter …" at bounding box center [551, 401] width 541 height 435
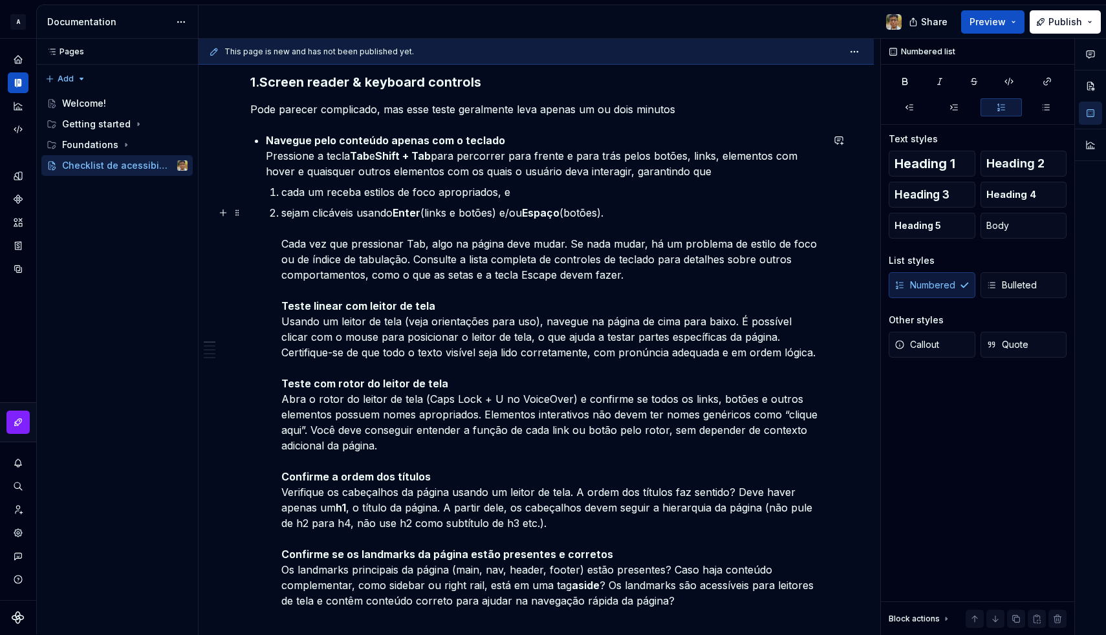
click at [279, 241] on li "Navegue pelo conteúdo apenas com o teclado Pressione a tecla Tab e Shift + Tab …" at bounding box center [544, 379] width 556 height 492
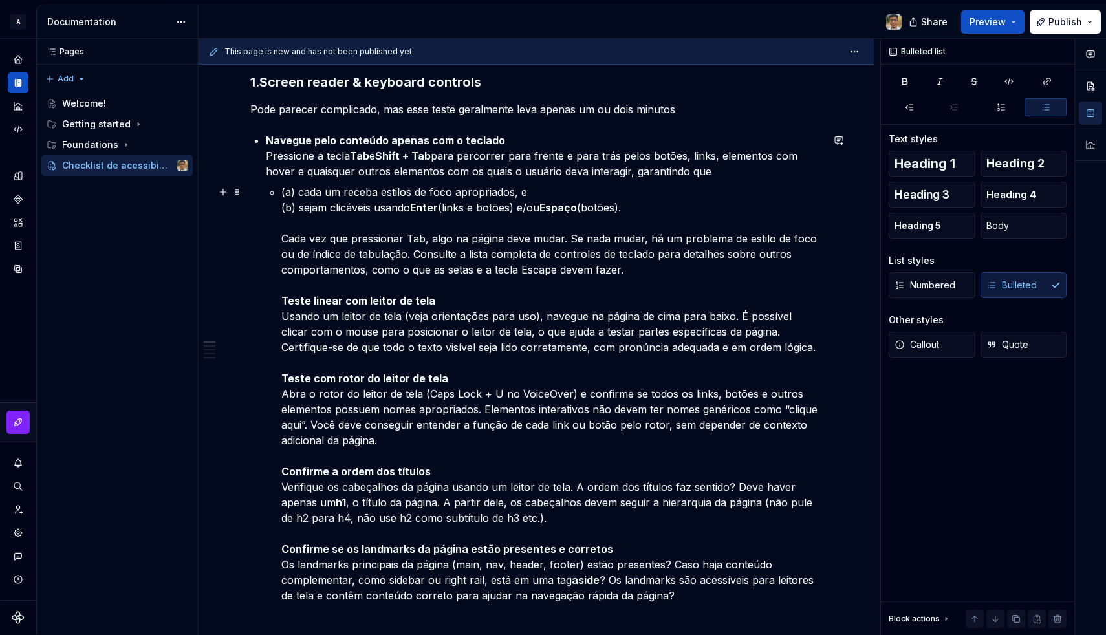
click at [279, 213] on li "Navegue pelo conteúdo apenas com o teclado Pressione a tecla Tab e Shift + Tab …" at bounding box center [544, 376] width 556 height 486
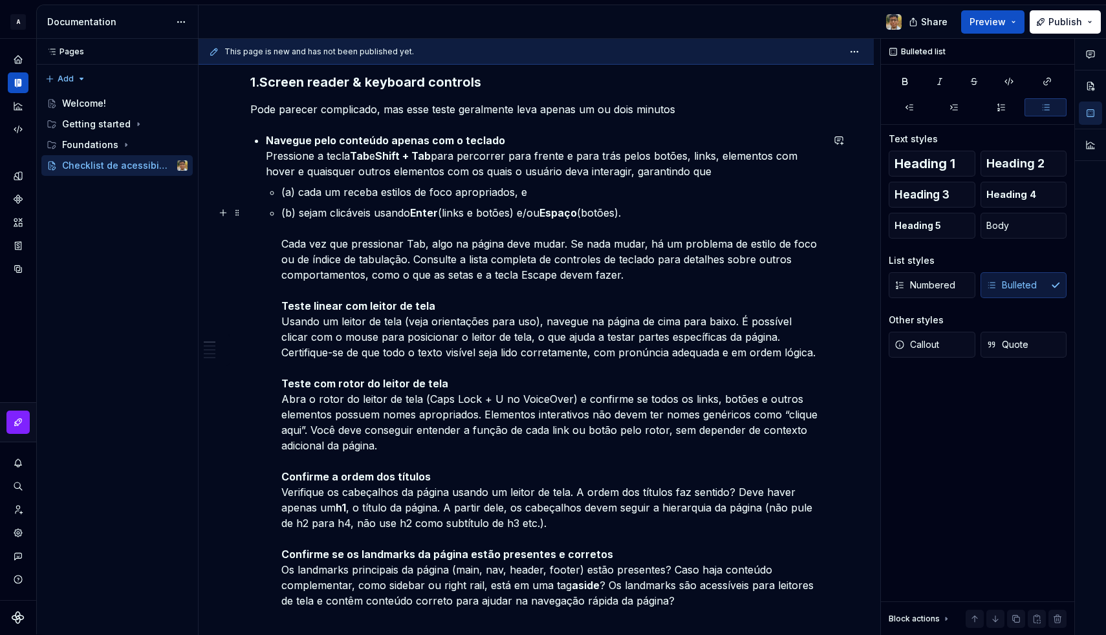
click at [281, 246] on li "Navegue pelo conteúdo apenas com o teclado Pressione a tecla Tab e Shift + Tab …" at bounding box center [544, 379] width 556 height 492
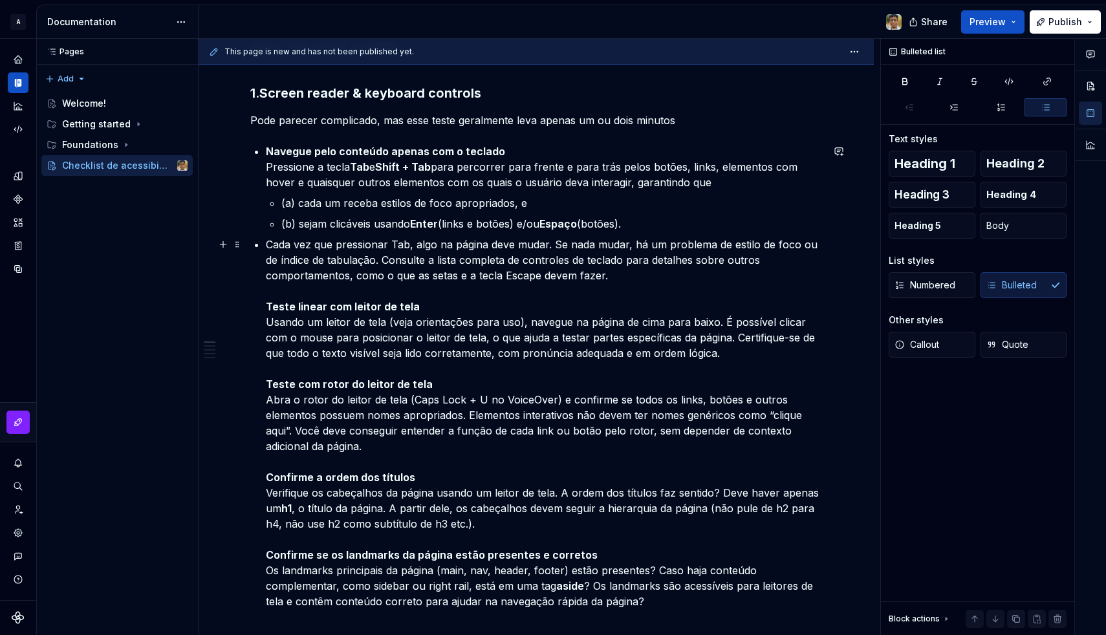
scroll to position [336, 0]
click at [369, 261] on p "Cada vez que pressionar Tab, algo na página deve mudar. Se nada mudar, há um pr…" at bounding box center [544, 429] width 556 height 388
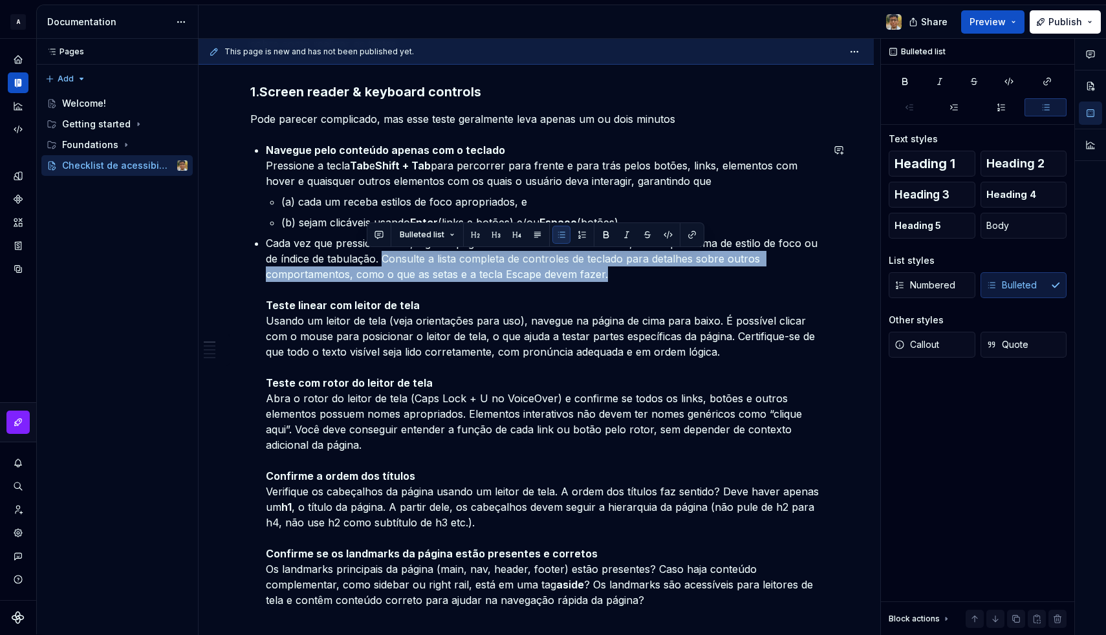
click at [635, 270] on p "Cada vez que pressionar Tab, algo na página deve mudar. Se nada mudar, há um pr…" at bounding box center [544, 429] width 556 height 388
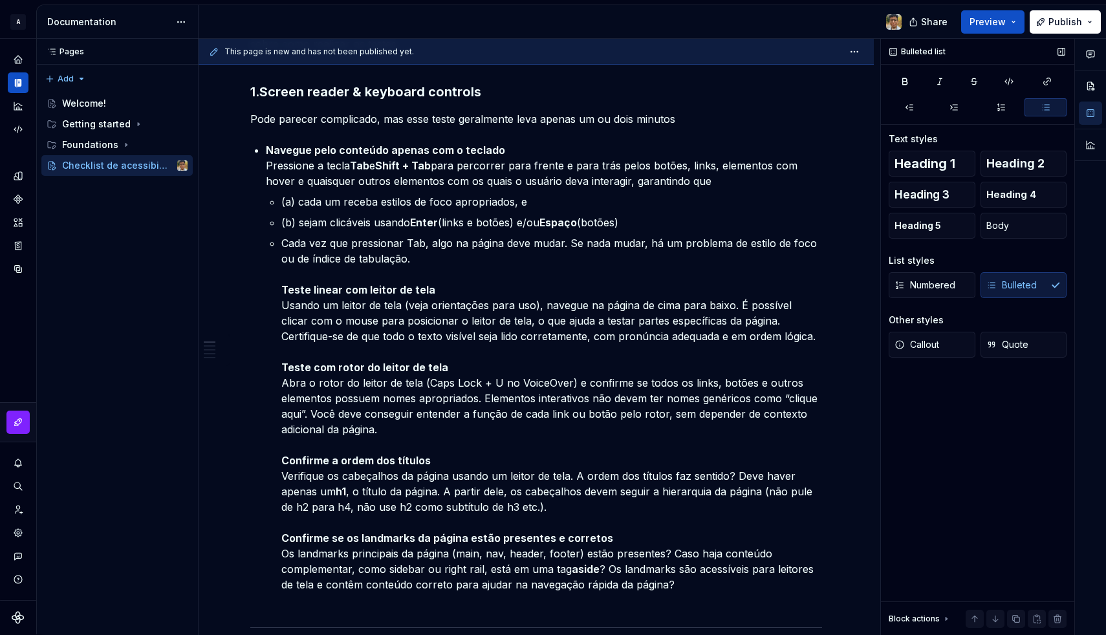
click at [1007, 279] on div "Numbered Bulleted" at bounding box center [978, 285] width 178 height 26
click at [290, 241] on p "Cada vez que pressionar Tab, algo na página deve mudar. Se nada mudar, há um pr…" at bounding box center [551, 421] width 541 height 373
click at [1027, 285] on div "Numbered Bulleted" at bounding box center [978, 285] width 178 height 26
click at [1019, 283] on div "Numbered Bulleted" at bounding box center [978, 285] width 178 height 26
click at [1006, 276] on div "Numbered Bulleted" at bounding box center [978, 285] width 178 height 26
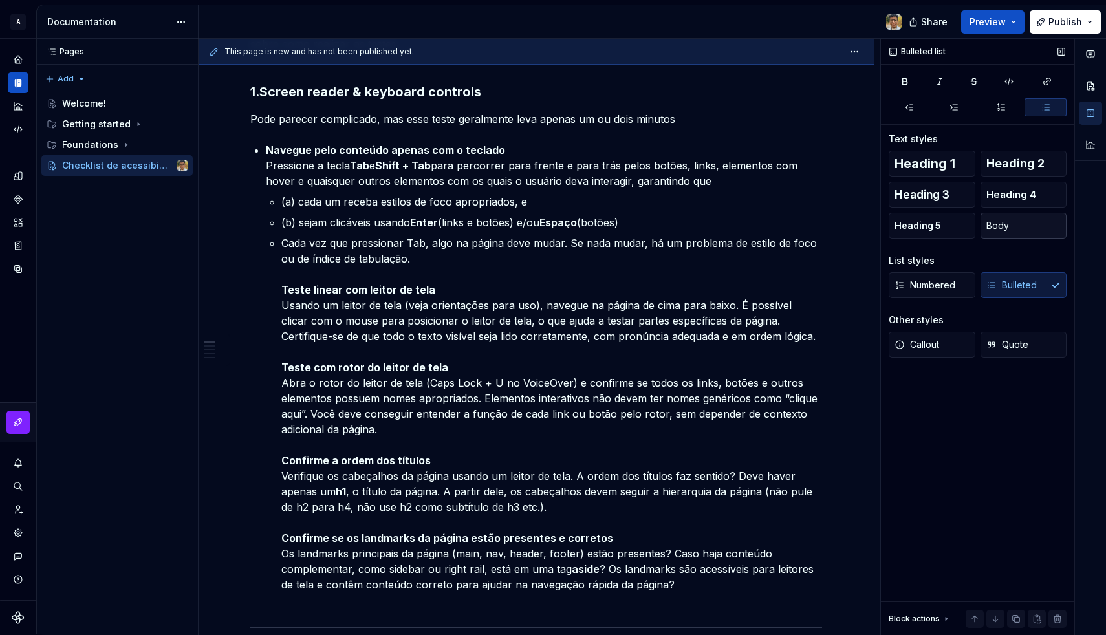
click at [1014, 223] on button "Body" at bounding box center [1024, 226] width 87 height 26
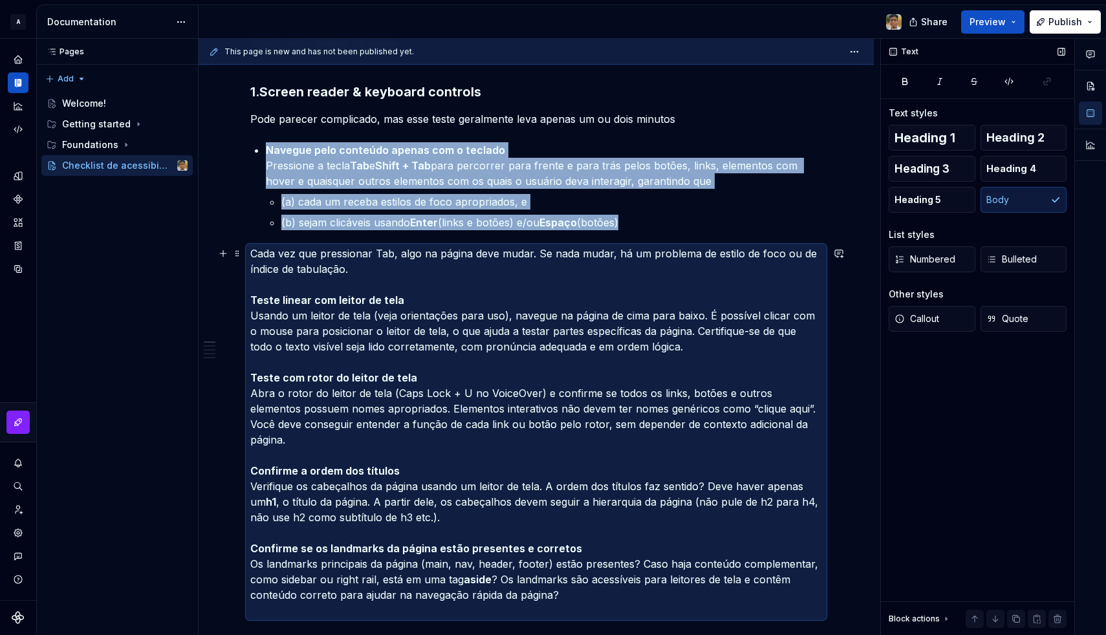
click at [332, 248] on p "Cada vez que pressionar Tab, algo na página deve mudar. Se nada mudar, há um pr…" at bounding box center [536, 432] width 572 height 373
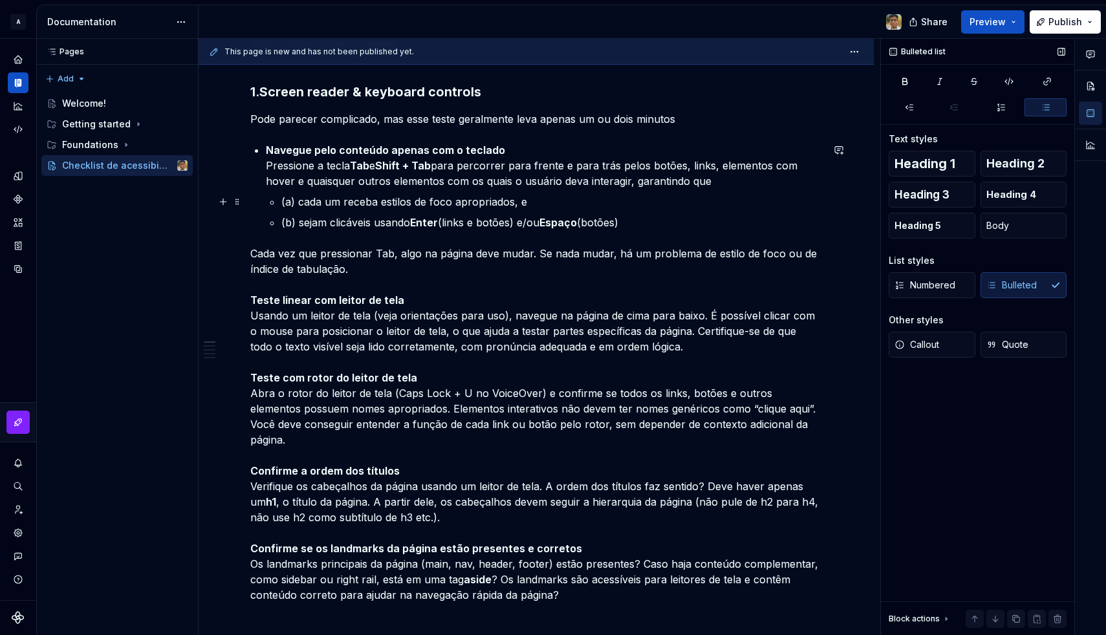
click at [281, 201] on li "Navegue pelo conteúdo apenas com o teclado Pressione a tecla Tab e Shift + Tab …" at bounding box center [544, 186] width 556 height 88
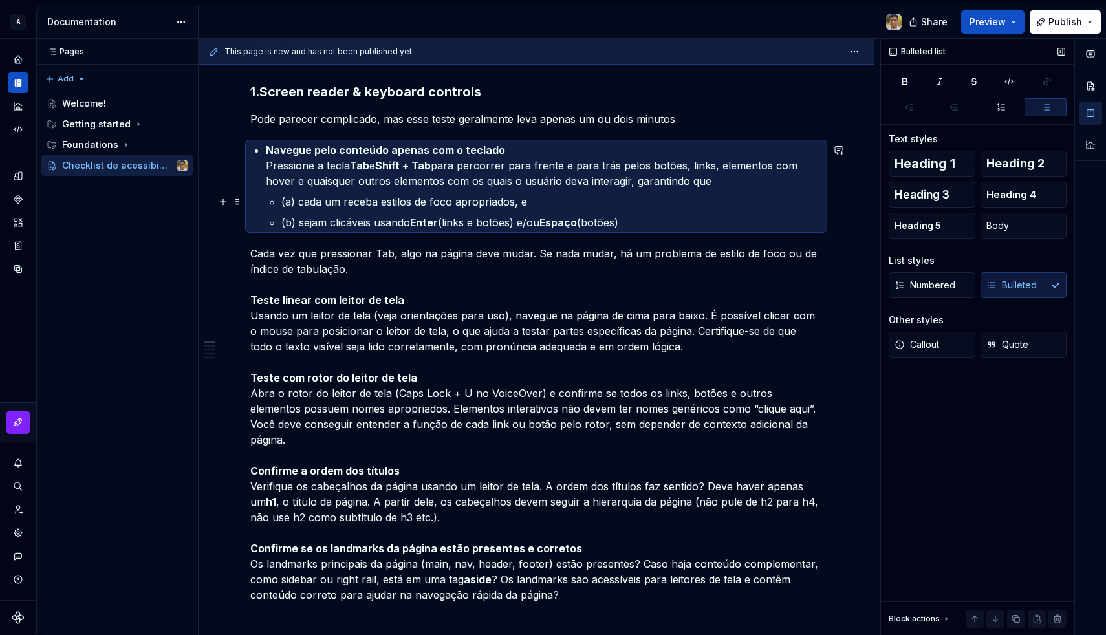
click at [278, 206] on li "Navegue pelo conteúdo apenas com o teclado Pressione a tecla Tab e Shift + Tab …" at bounding box center [544, 186] width 556 height 88
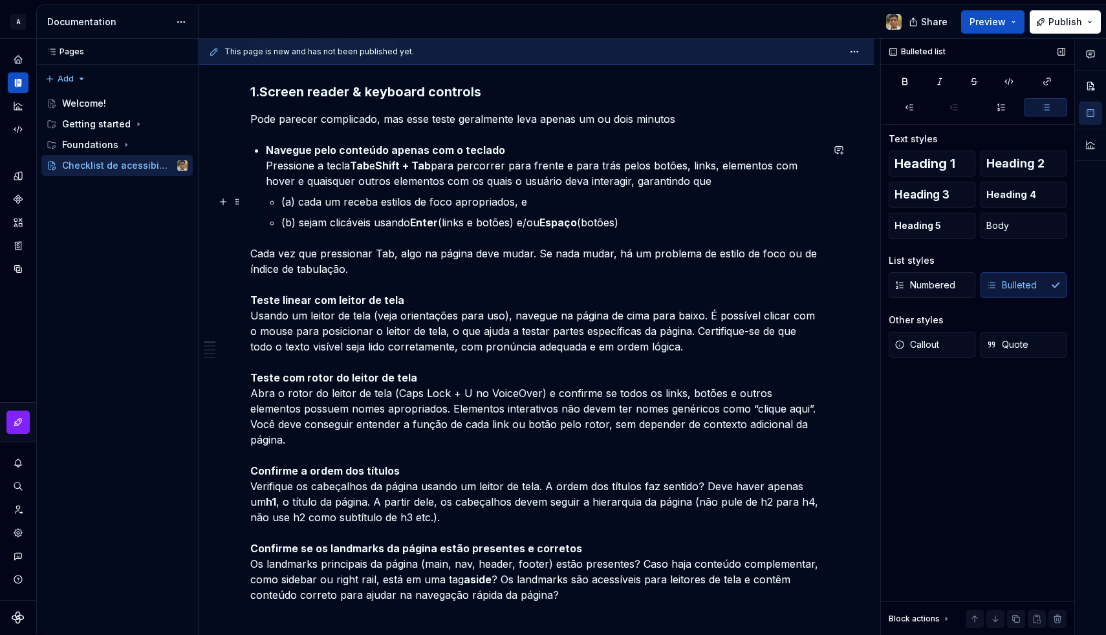
click at [281, 201] on li "Navegue pelo conteúdo apenas com o teclado Pressione a tecla Tab e Shift + Tab …" at bounding box center [544, 186] width 556 height 88
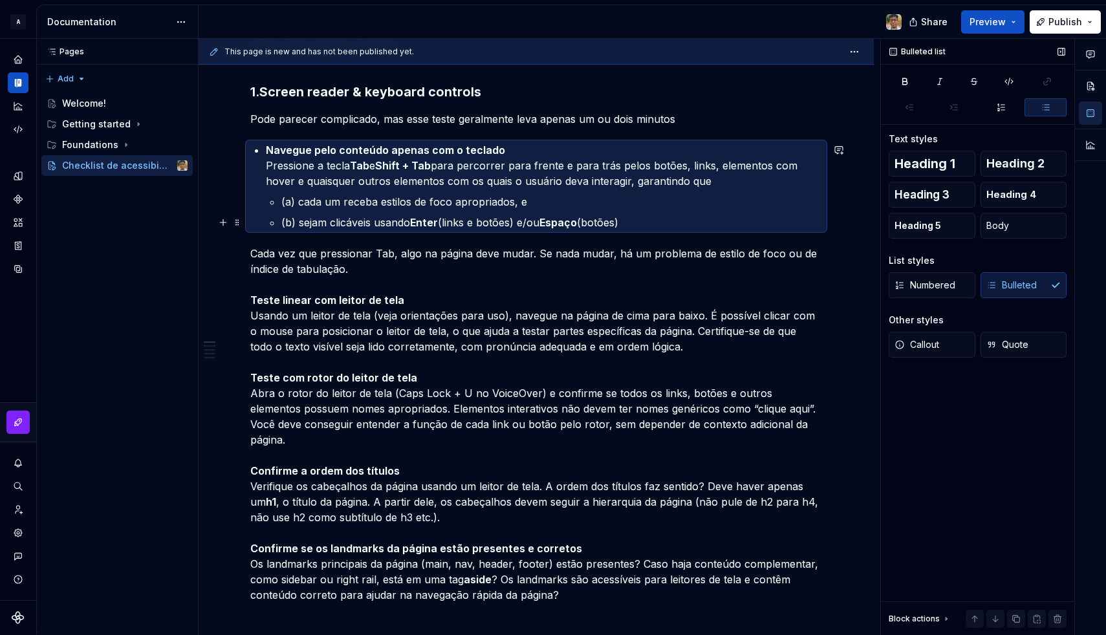
click at [281, 199] on p "(a) cada um receba estilos de foco apropriados, e" at bounding box center [551, 202] width 541 height 16
click at [746, 179] on p "Navegue pelo conteúdo apenas com o teclado Pressione a tecla Tab e Shift + Tab …" at bounding box center [544, 165] width 556 height 47
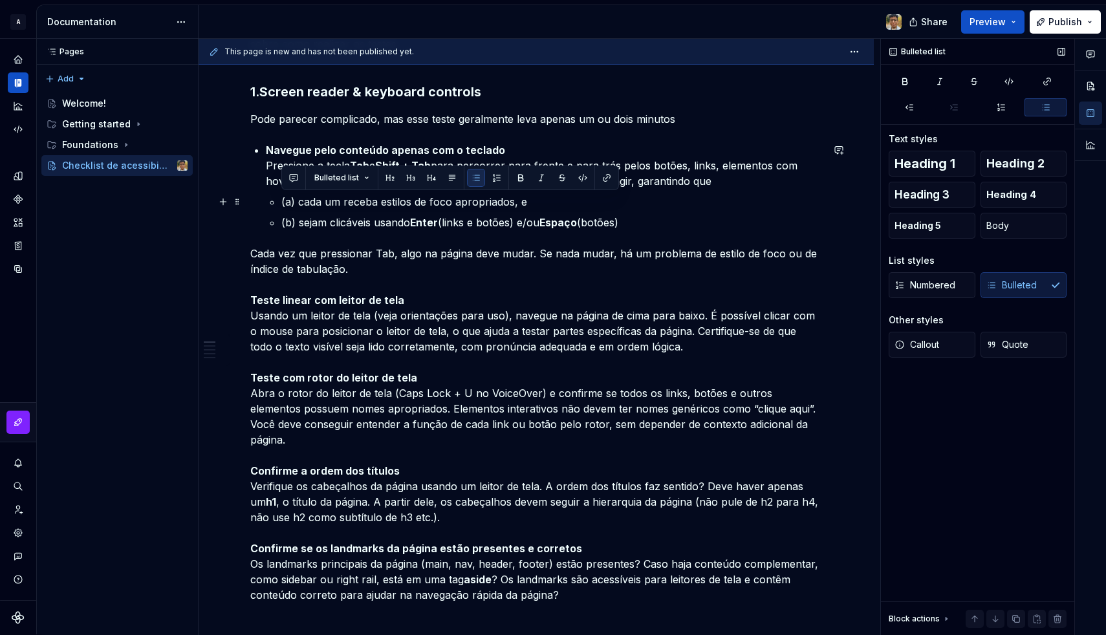
drag, startPoint x: 652, startPoint y: 223, endPoint x: 271, endPoint y: 198, distance: 381.8
click at [281, 198] on ul "(a) cada um receba estilos de foco apropriados, e (b) sejam clicáveis usando En…" at bounding box center [551, 212] width 541 height 36
click at [1001, 226] on span "Body" at bounding box center [997, 225] width 23 height 13
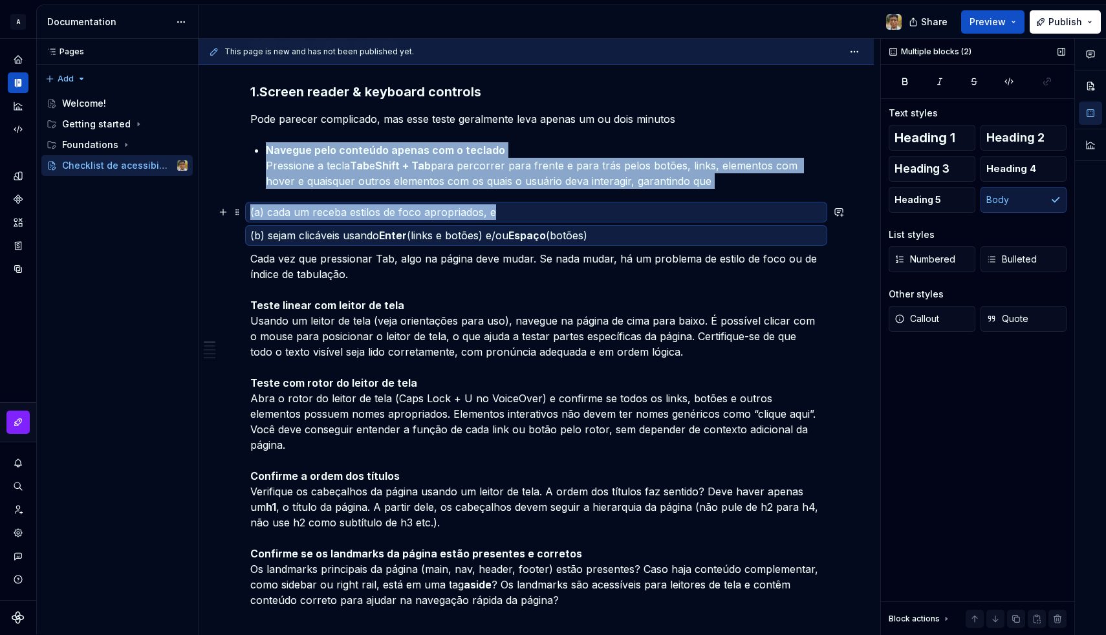
click at [250, 210] on p "(a) cada um receba estilos de foco apropriados, e" at bounding box center [536, 212] width 572 height 16
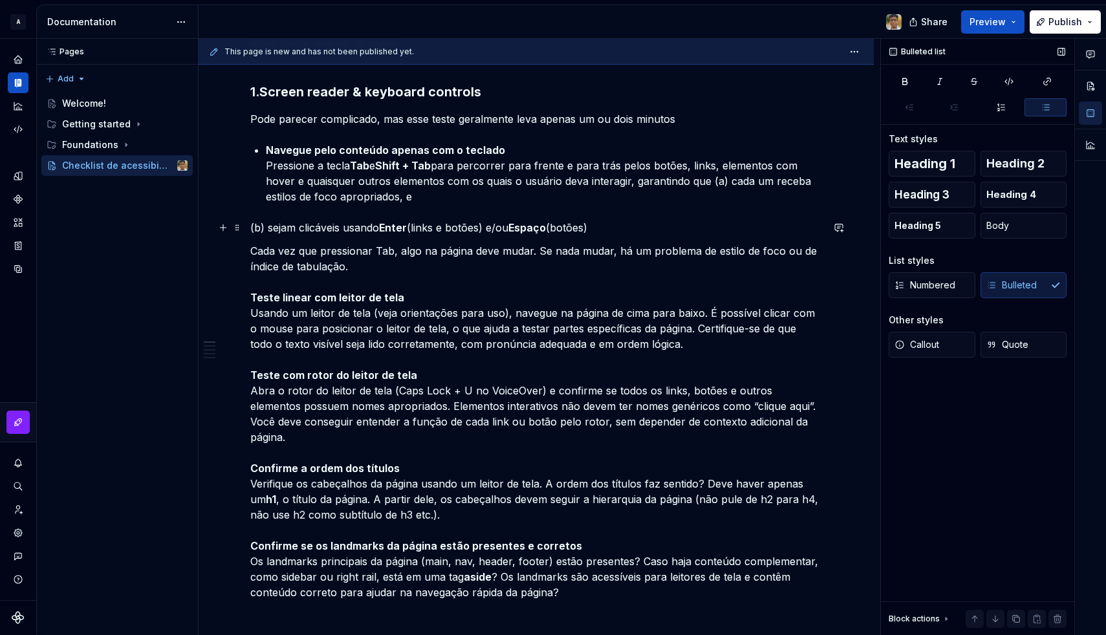
click at [250, 224] on p "(b) sejam clicáveis usando Enter (links e botões) e/ou Espaço (botões)" at bounding box center [536, 228] width 572 height 16
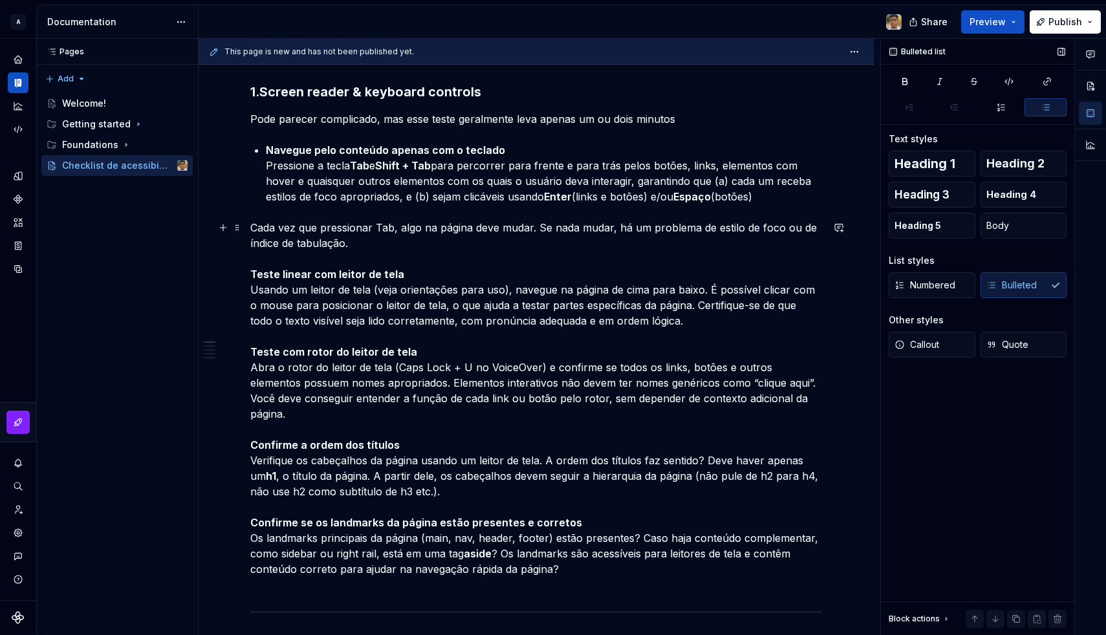
click at [252, 223] on p "Cada vez que pressionar Tab, algo na página deve mudar. Se nada mudar, há um pr…" at bounding box center [536, 406] width 572 height 373
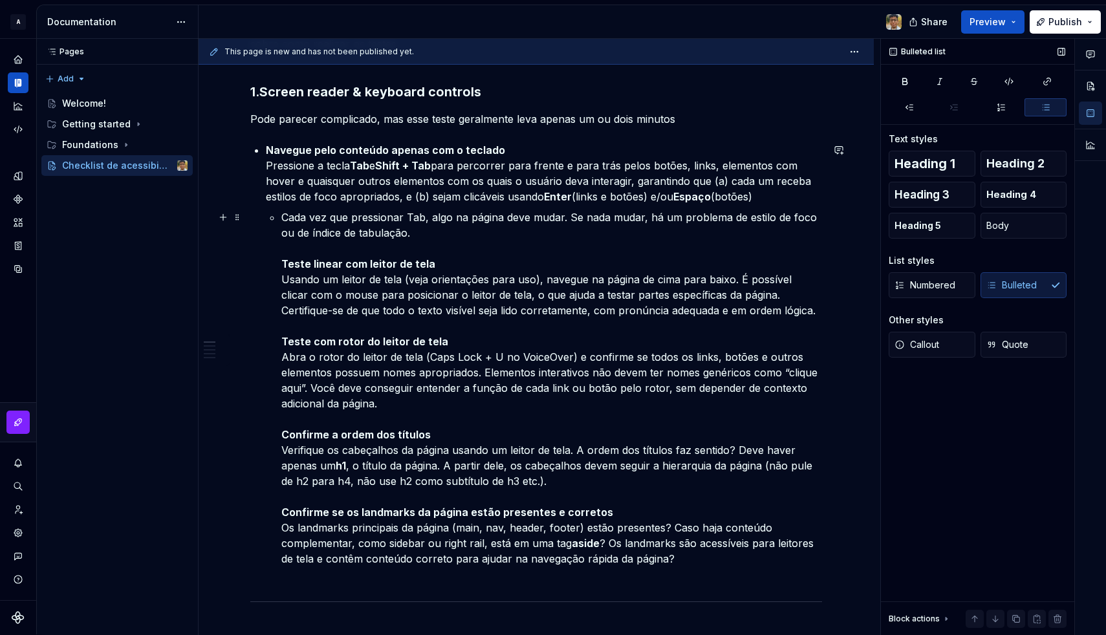
click at [282, 264] on strong "Teste linear com leitor de tela" at bounding box center [358, 263] width 154 height 13
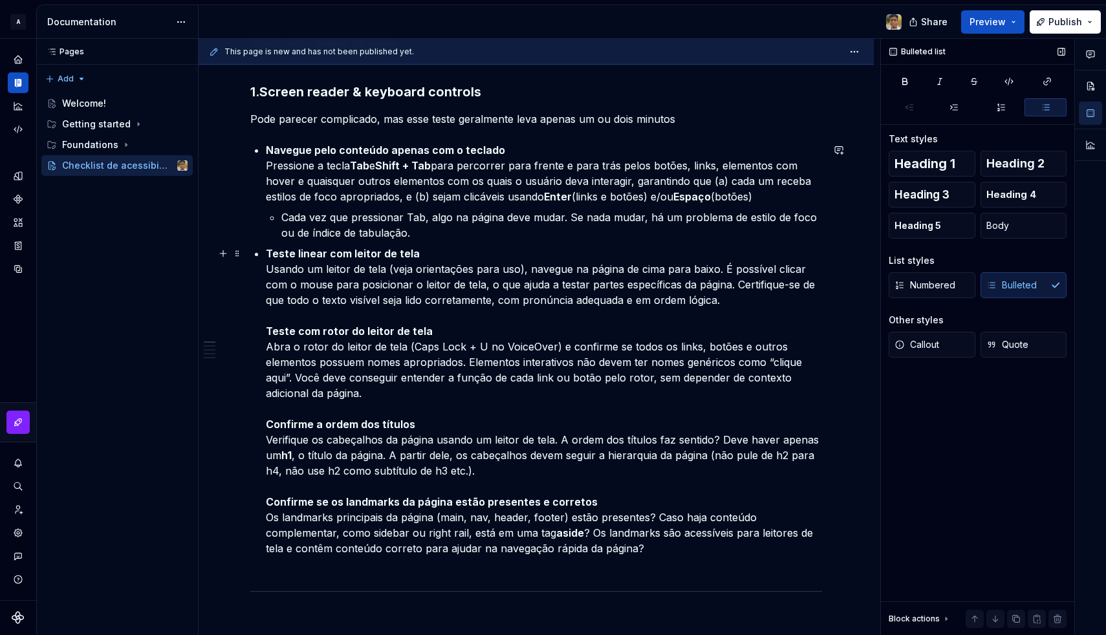
click at [323, 283] on p "Teste linear com leitor de tela Usando um leitor de tela (veja orientações para…" at bounding box center [544, 409] width 556 height 326
click at [389, 271] on p "Teste linear com leitor de tela Usando um leitor de tela (veja orientações para…" at bounding box center [544, 409] width 556 height 326
click at [316, 270] on p "Teste linear com leitor de tela Usando um leitor de tela (veja orientações para…" at bounding box center [544, 409] width 556 height 326
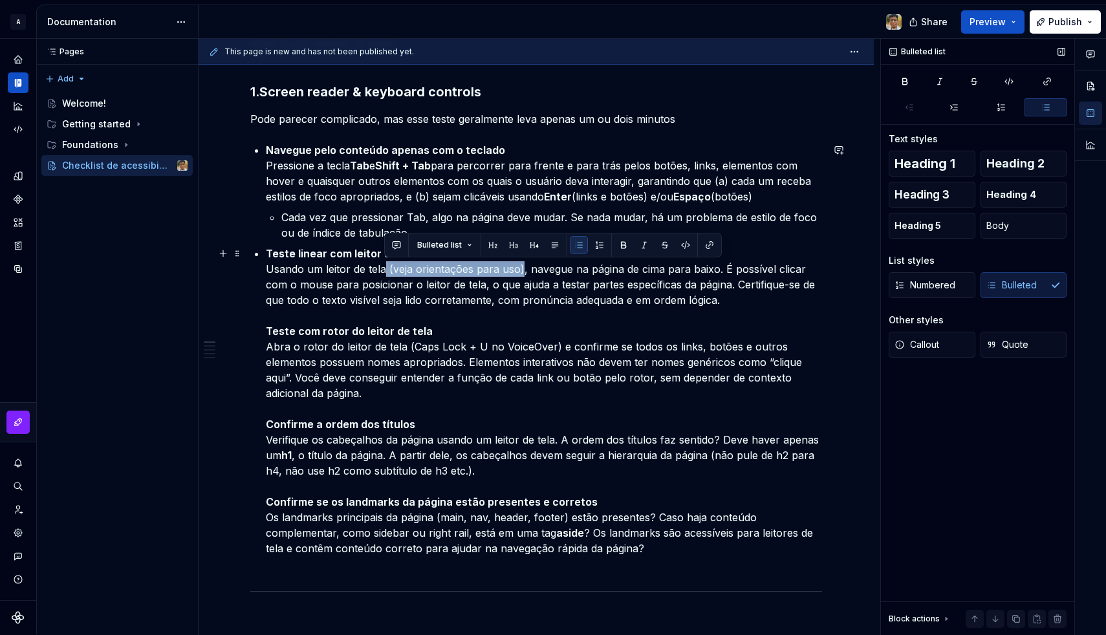
drag, startPoint x: 386, startPoint y: 270, endPoint x: 521, endPoint y: 268, distance: 135.2
click at [521, 268] on p "Teste linear com leitor de tela Usando um leitor de tela (veja orientações para…" at bounding box center [544, 409] width 556 height 326
drag, startPoint x: 375, startPoint y: 271, endPoint x: 508, endPoint y: 266, distance: 134.0
click at [508, 266] on p "Teste linear com leitor de tela Use Screen Readers (Voice Over no MacOS e iOS) …" at bounding box center [544, 409] width 556 height 326
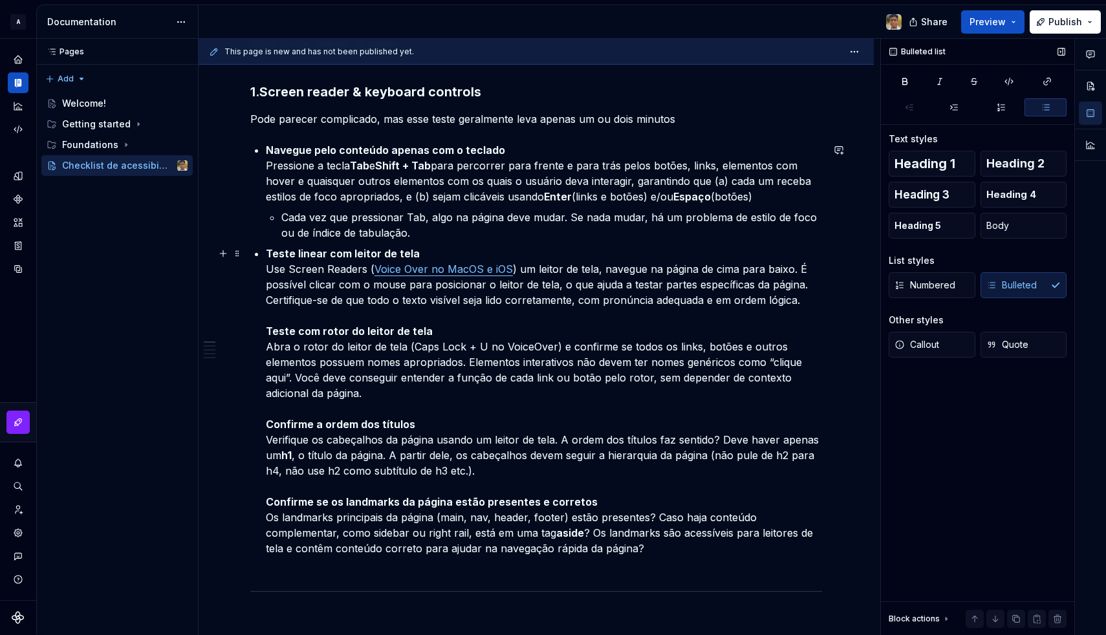
click at [510, 296] on p "Teste linear com leitor de tela Use Screen Readers ( Voice Over no MacOS e iOS …" at bounding box center [544, 409] width 556 height 326
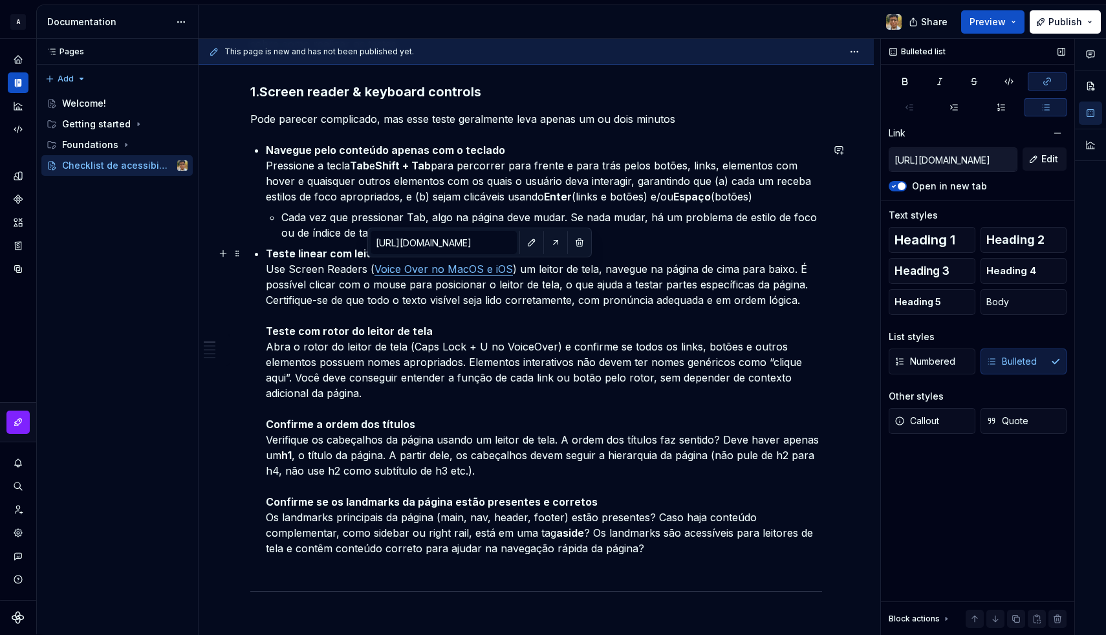
click at [480, 269] on link "Voice Over no MacOS e iOS" at bounding box center [444, 269] width 138 height 13
click at [485, 298] on p "Teste linear com leitor de tela Use Screen Readers ( Voice Over no MacOS e iOS …" at bounding box center [544, 409] width 556 height 326
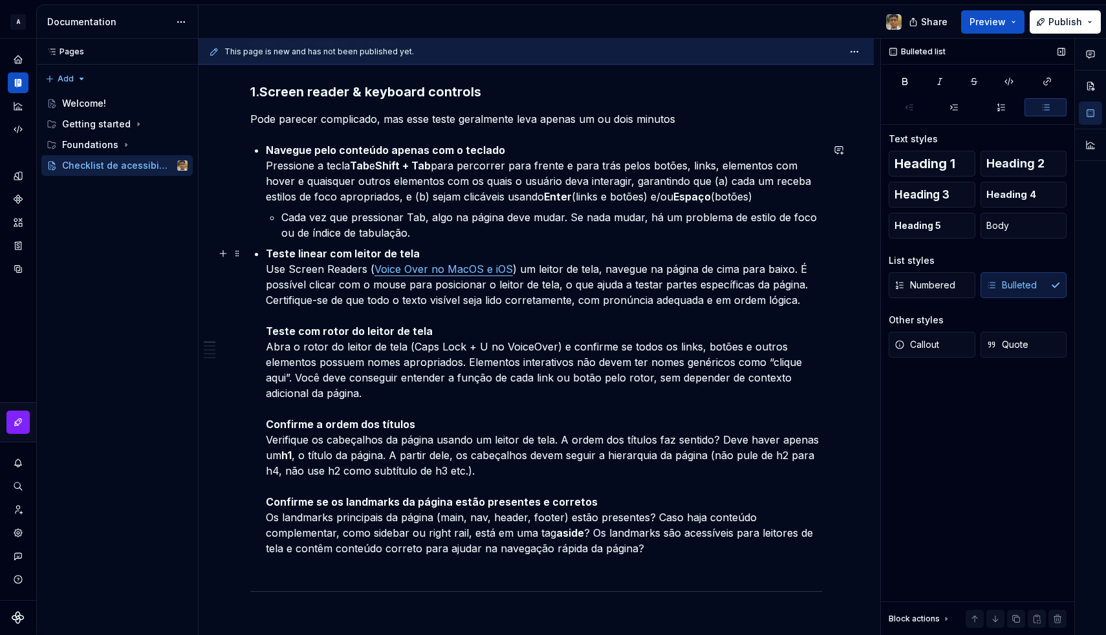
click at [290, 269] on p "Teste linear com leitor de tela Use Screen Readers ( Voice Over no MacOS e iOS …" at bounding box center [544, 409] width 556 height 326
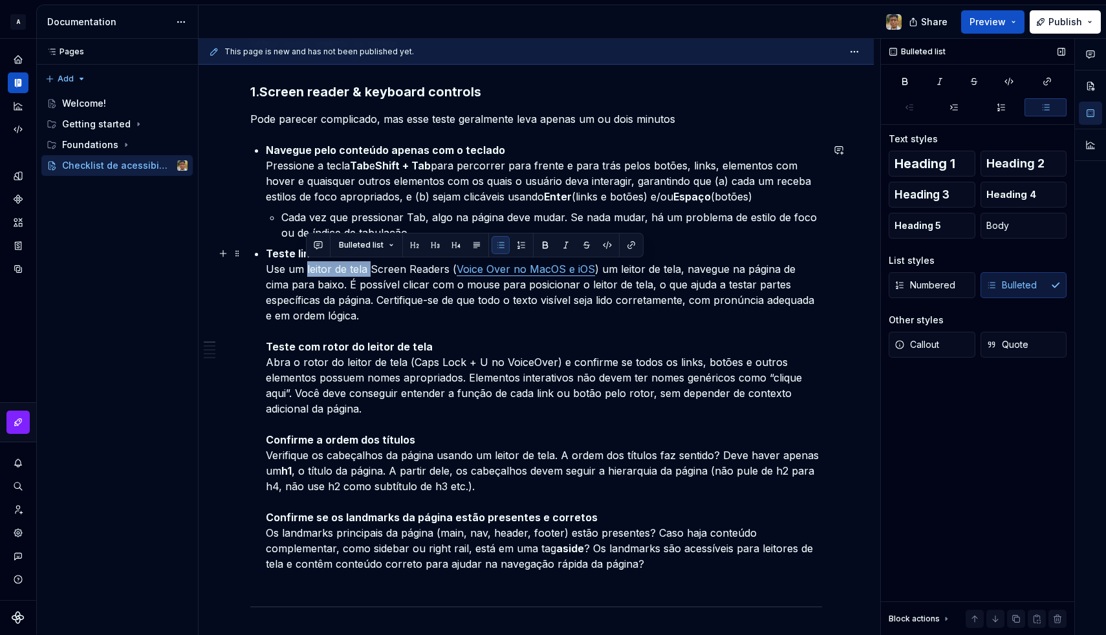
click at [305, 271] on p "Teste linear com leitor de tela Use um leitor de tela Screen Readers ( Voice Ov…" at bounding box center [544, 417] width 556 height 342
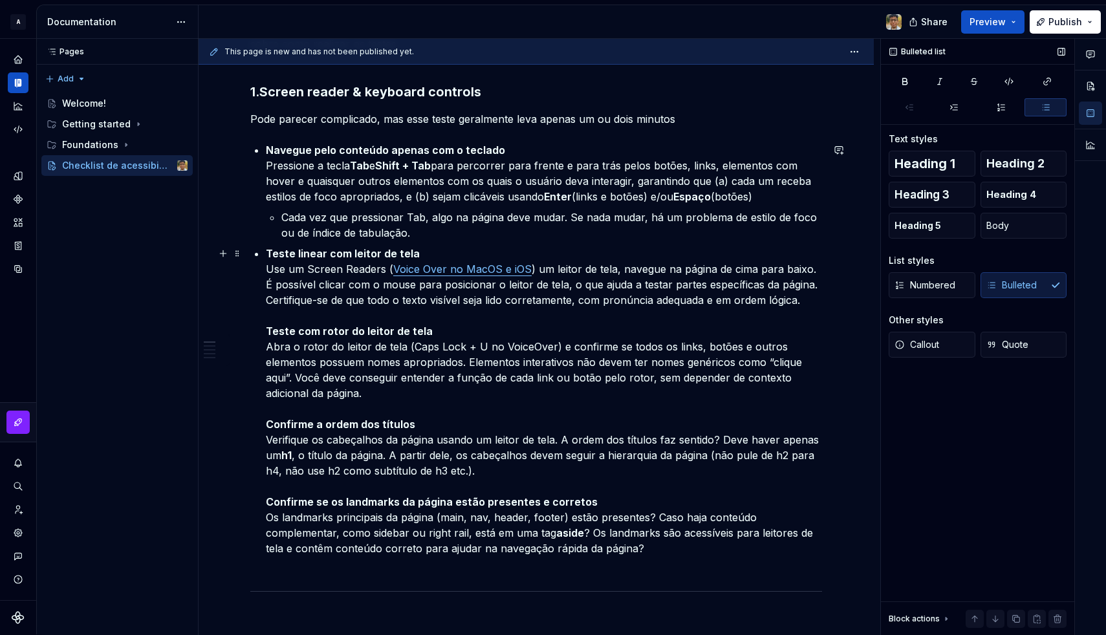
click at [382, 275] on p "Teste linear com leitor de tela Use um Screen Readers ( Voice Over no MacOS e i…" at bounding box center [544, 409] width 556 height 326
click at [521, 267] on p "Teste linear com leitor de tela Use um Screen Reader ( Voice Over no MacOS e iO…" at bounding box center [544, 409] width 556 height 326
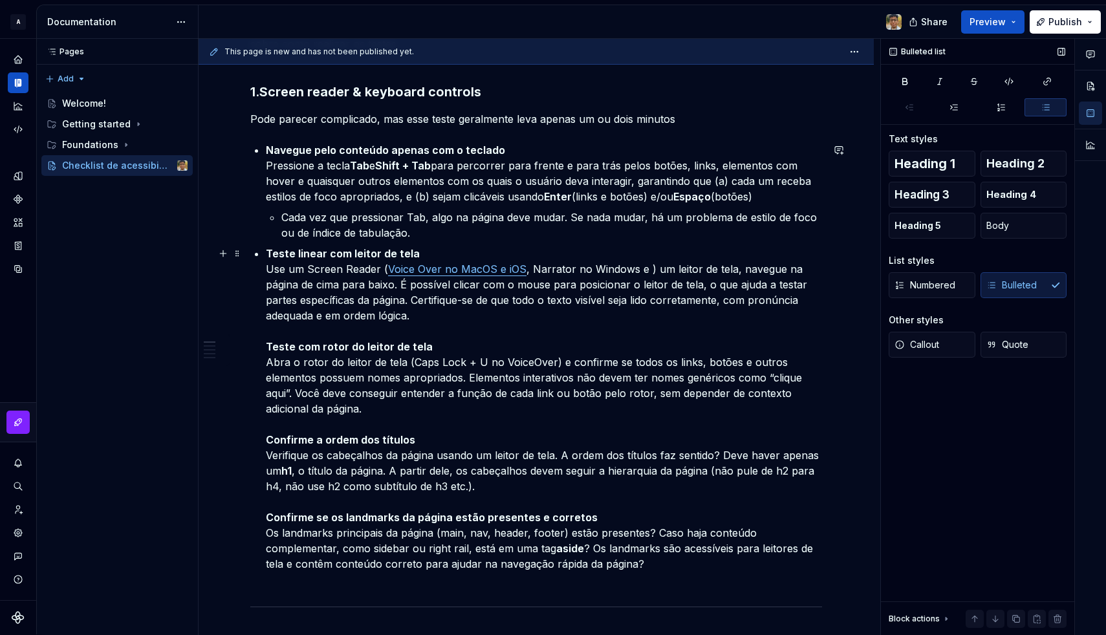
click at [545, 270] on p "Teste linear com leitor de tela Use um Screen Reader ( Voice Over no MacOS e iO…" at bounding box center [544, 417] width 556 height 342
click at [593, 296] on p "Teste linear com leitor de tela Use um Screen Reader ( Voice Over no MacOS e iO…" at bounding box center [544, 417] width 556 height 342
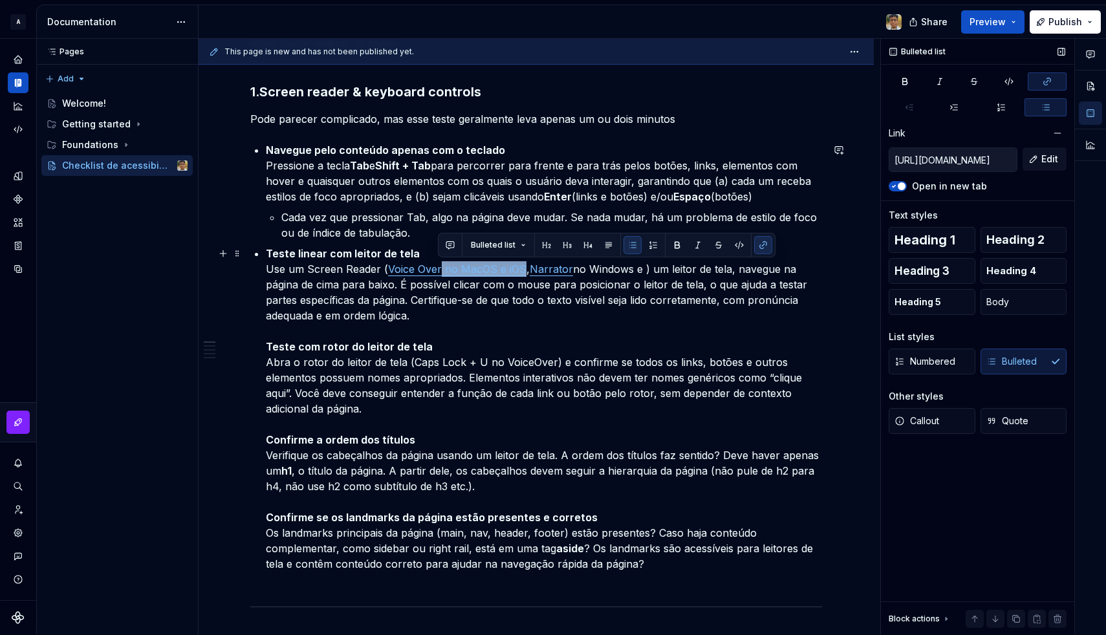
drag, startPoint x: 520, startPoint y: 267, endPoint x: 439, endPoint y: 270, distance: 81.6
click at [439, 270] on link "Voice Over no MacOS e iOS" at bounding box center [457, 269] width 138 height 13
click at [1051, 133] on button "button" at bounding box center [1058, 133] width 18 height 18
click at [976, 161] on input "[URL][DOMAIN_NAME]" at bounding box center [952, 159] width 127 height 23
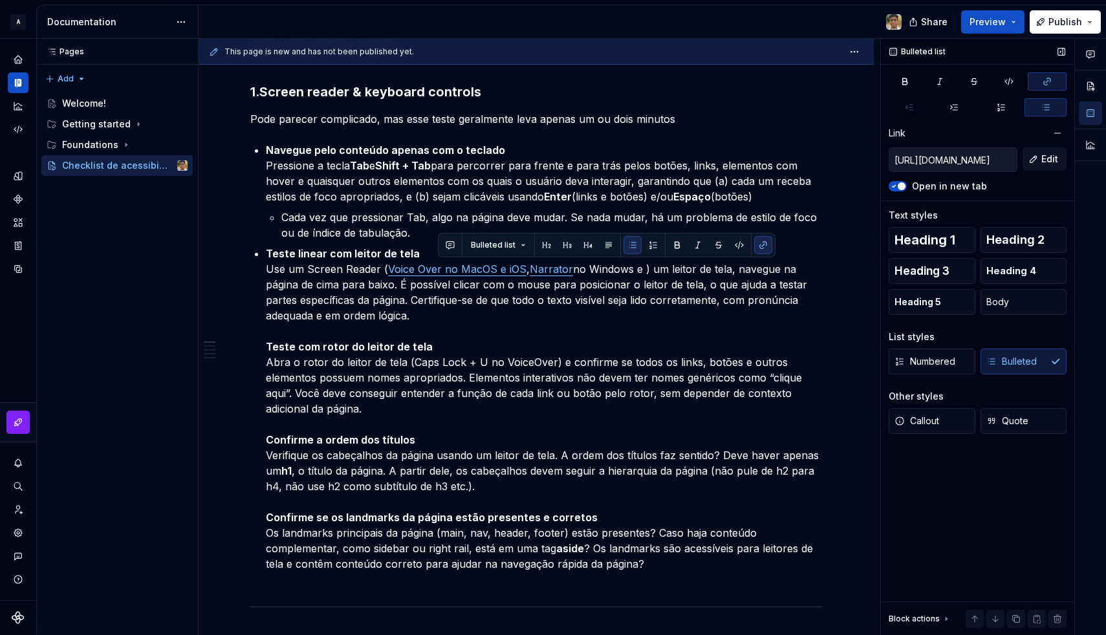
click at [976, 161] on input "[URL][DOMAIN_NAME]" at bounding box center [952, 159] width 127 height 23
click at [1059, 126] on button "button" at bounding box center [1058, 133] width 18 height 18
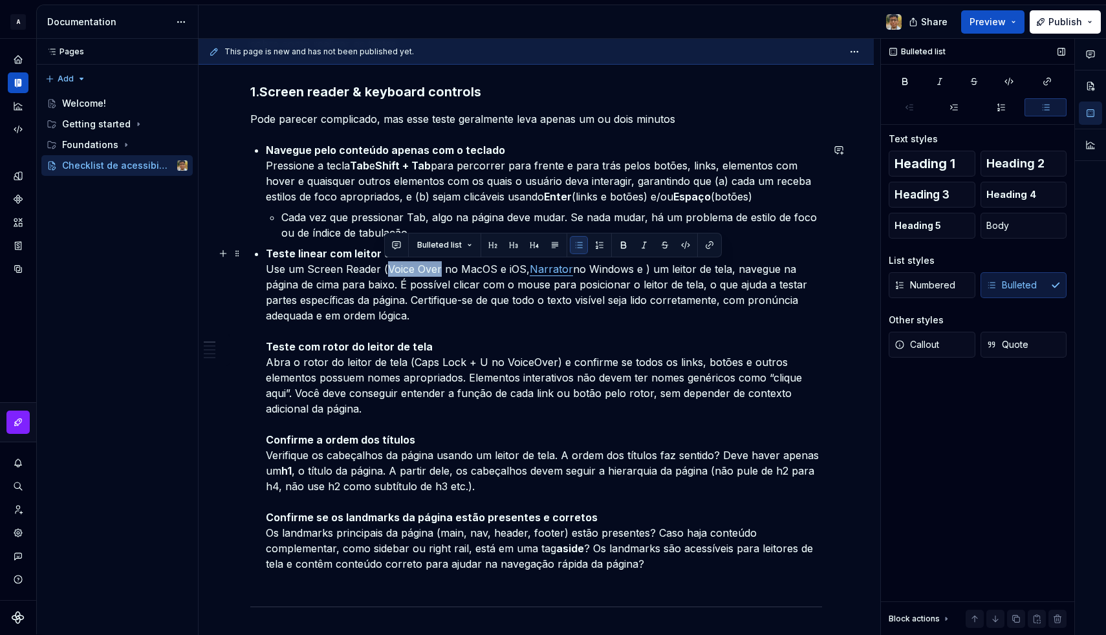
drag, startPoint x: 387, startPoint y: 271, endPoint x: 438, endPoint y: 267, distance: 50.7
click at [438, 267] on p "Teste linear com leitor de tela Use um Screen Reader (Voice Over no MacOS e iOS…" at bounding box center [544, 417] width 556 height 342
click at [473, 312] on p "Teste linear com leitor de tela Use um Screen Reader ( Voice Over no MacOS e iO…" at bounding box center [544, 417] width 556 height 342
click at [641, 270] on p "Teste linear com leitor de tela Use um Screen Reader ( Voice Over no MacOS e iO…" at bounding box center [544, 417] width 556 height 342
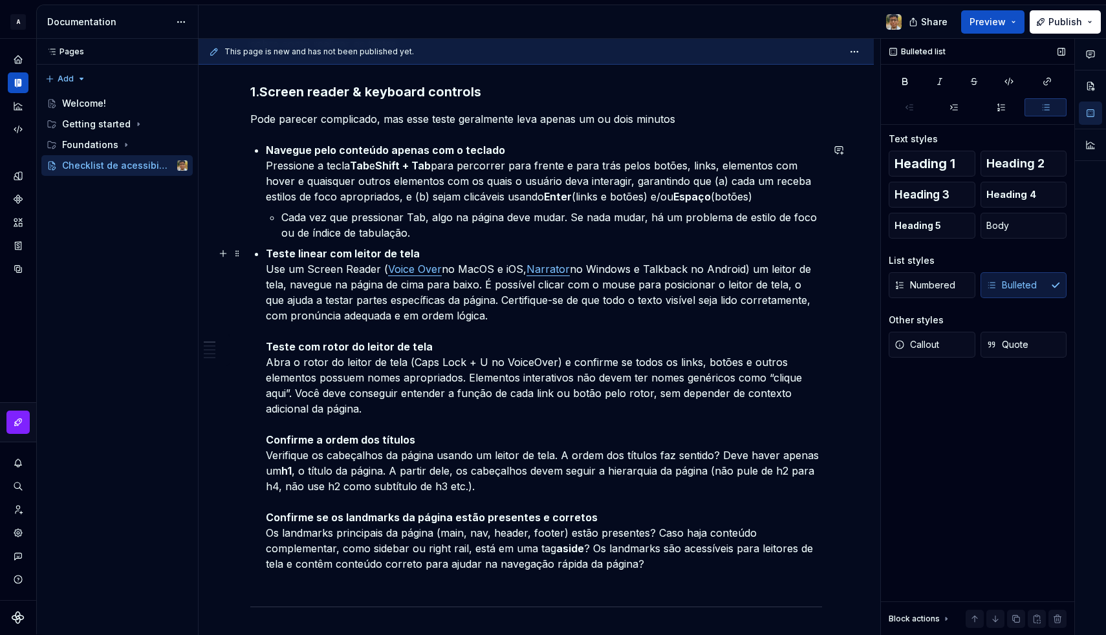
click at [653, 274] on p "Teste linear com leitor de tela Use um Screen Reader ( Voice Over no MacOS e iO…" at bounding box center [544, 417] width 556 height 342
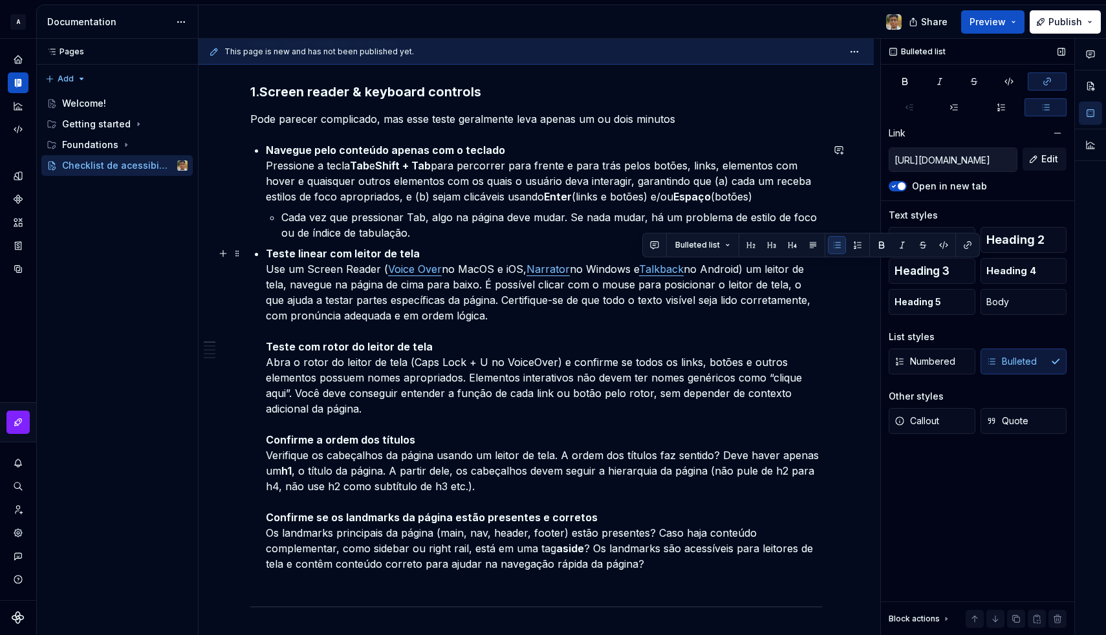
click at [628, 287] on p "Teste linear com leitor de tela Use um Screen Reader ( Voice Over no MacOS e iO…" at bounding box center [544, 417] width 556 height 342
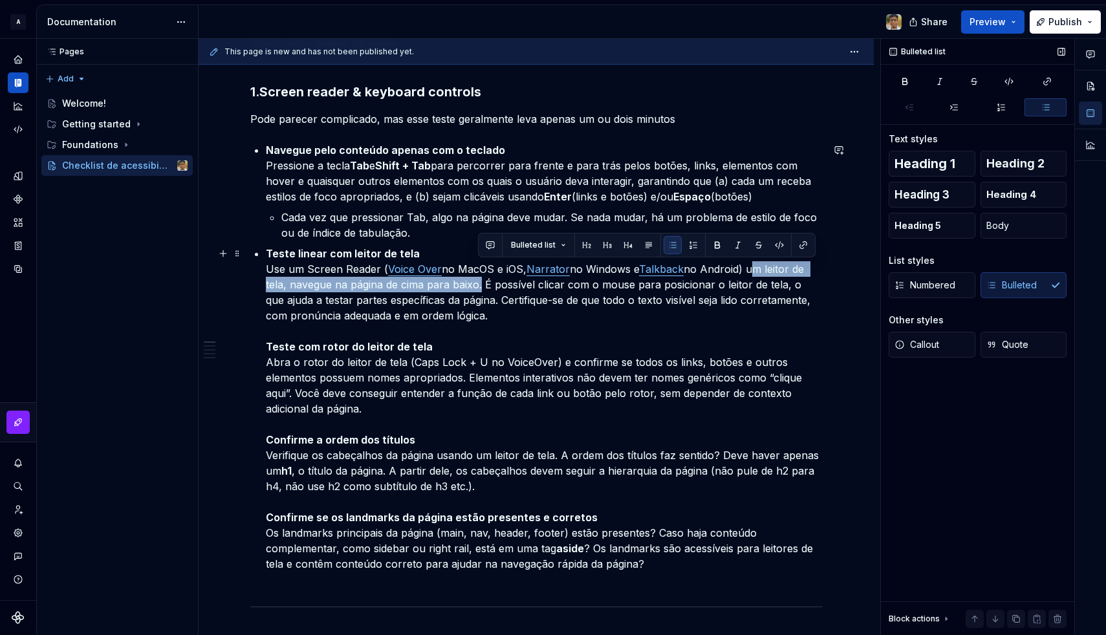
drag, startPoint x: 750, startPoint y: 274, endPoint x: 476, endPoint y: 286, distance: 274.5
click at [476, 286] on p "Teste linear com leitor de tela Use um Screen Reader ( Voice Over no MacOS e iO…" at bounding box center [544, 417] width 556 height 342
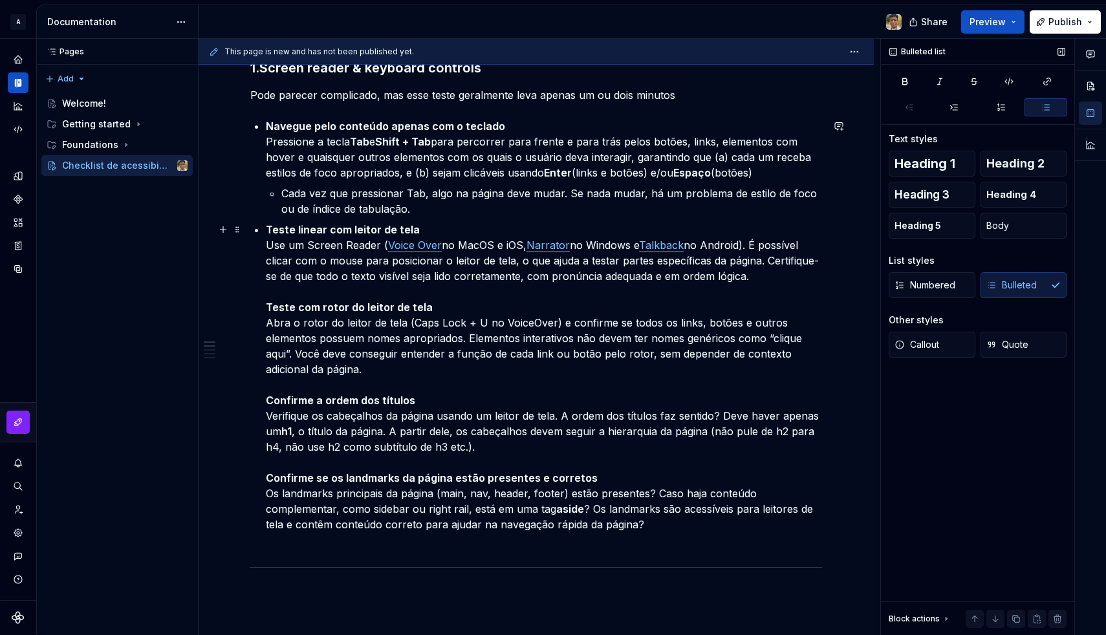
scroll to position [362, 0]
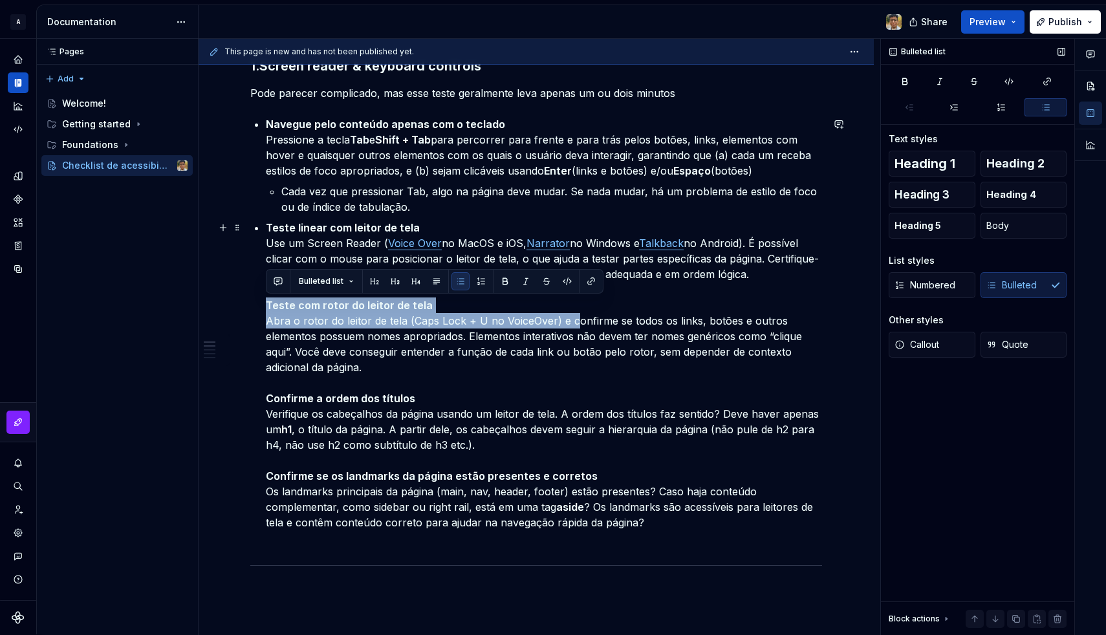
click at [574, 320] on p "Teste linear com leitor de tela Use um Screen Reader ( Voice Over no MacOS e iO…" at bounding box center [544, 383] width 556 height 326
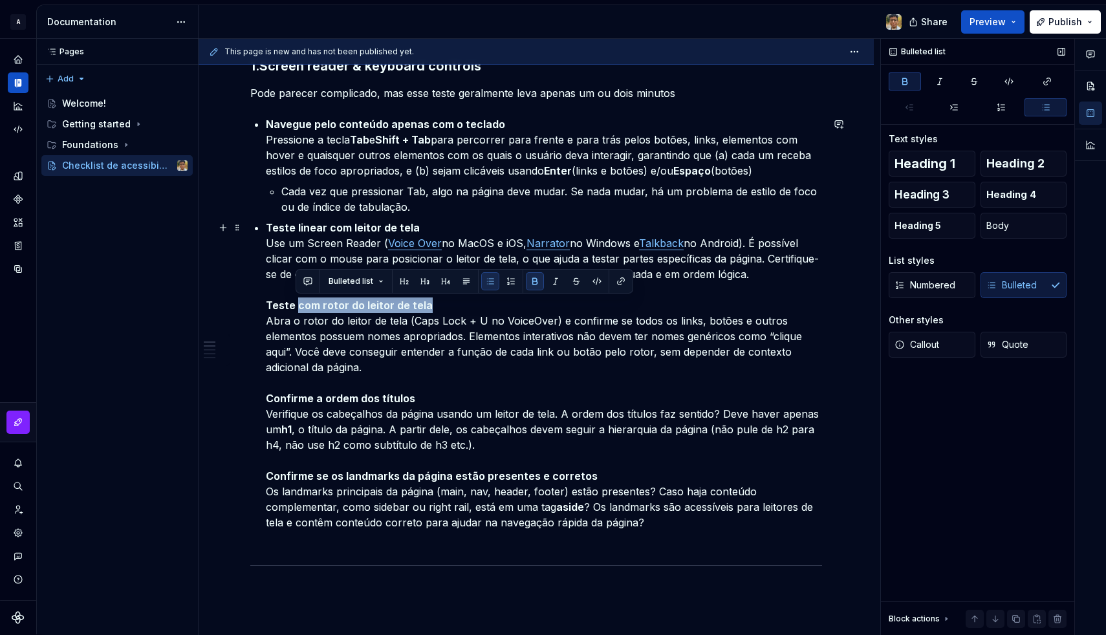
drag, startPoint x: 297, startPoint y: 307, endPoint x: 437, endPoint y: 305, distance: 140.4
click at [437, 305] on p "Teste linear com leitor de tela Use um Screen Reader ( Voice Over no MacOS e iO…" at bounding box center [544, 383] width 556 height 326
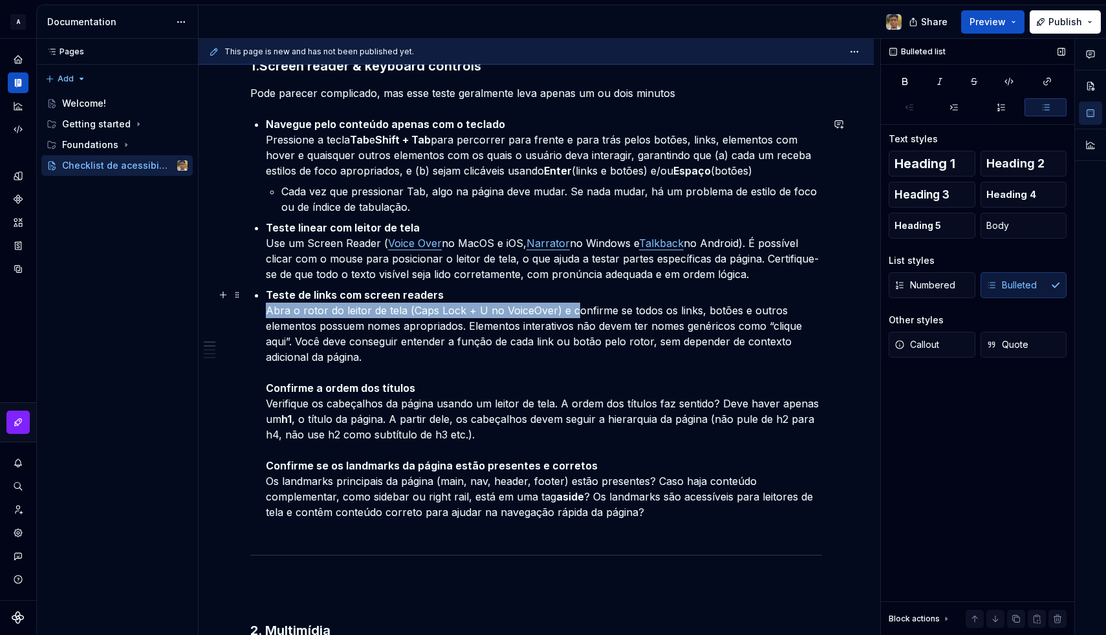
click at [571, 309] on p "Teste de links com screen readers Abra o rotor do leitor de tela (Caps Lock + U…" at bounding box center [544, 411] width 556 height 248
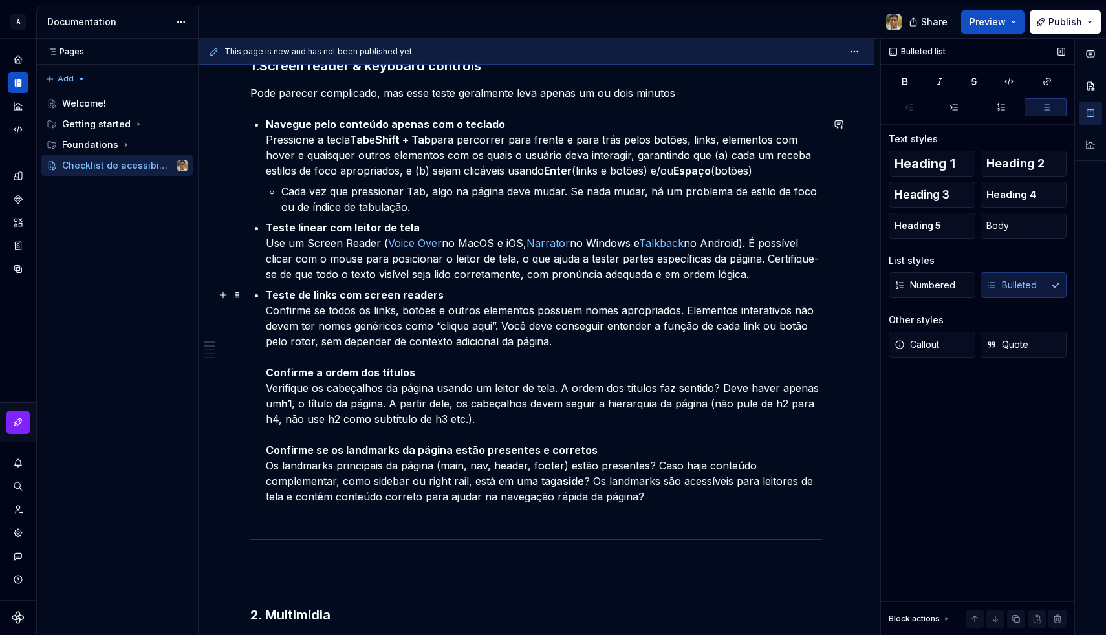
click at [398, 343] on p "Teste de links com screen readers Confirme se todos os links, botões e outros e…" at bounding box center [544, 403] width 556 height 233
click at [369, 344] on p "Teste de links com screen readers Confirme se todos os links, botões e outros e…" at bounding box center [544, 403] width 556 height 233
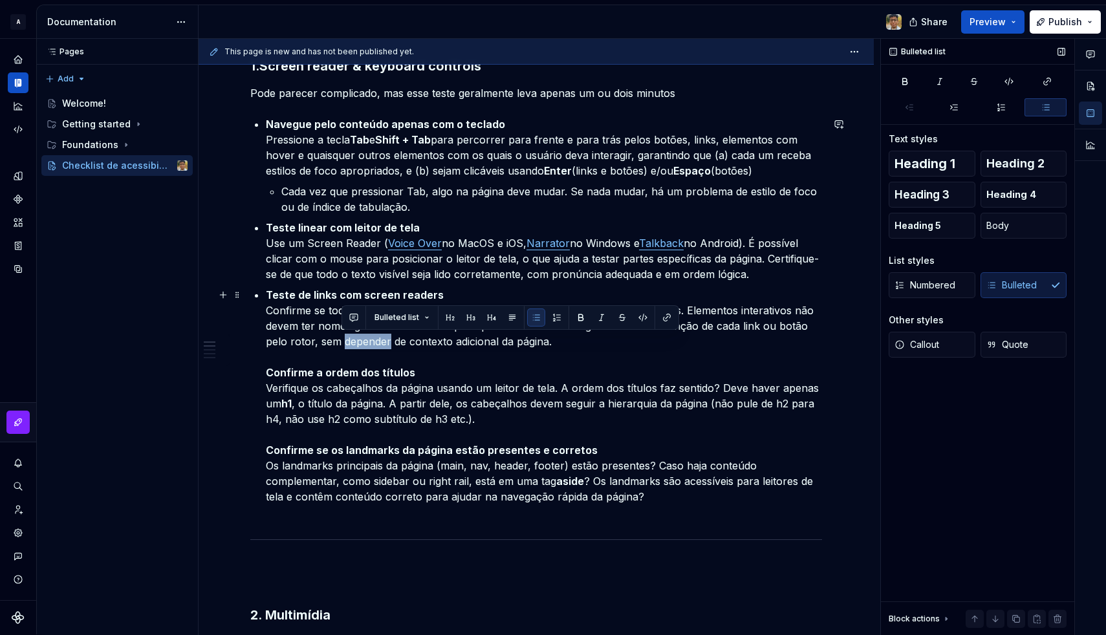
click at [369, 344] on p "Teste de links com screen readers Confirme se todos os links, botões e outros e…" at bounding box center [544, 403] width 556 height 233
click at [307, 340] on p "Teste de links com screen readers Confirme se todos os links, botões e outros e…" at bounding box center [544, 403] width 556 height 233
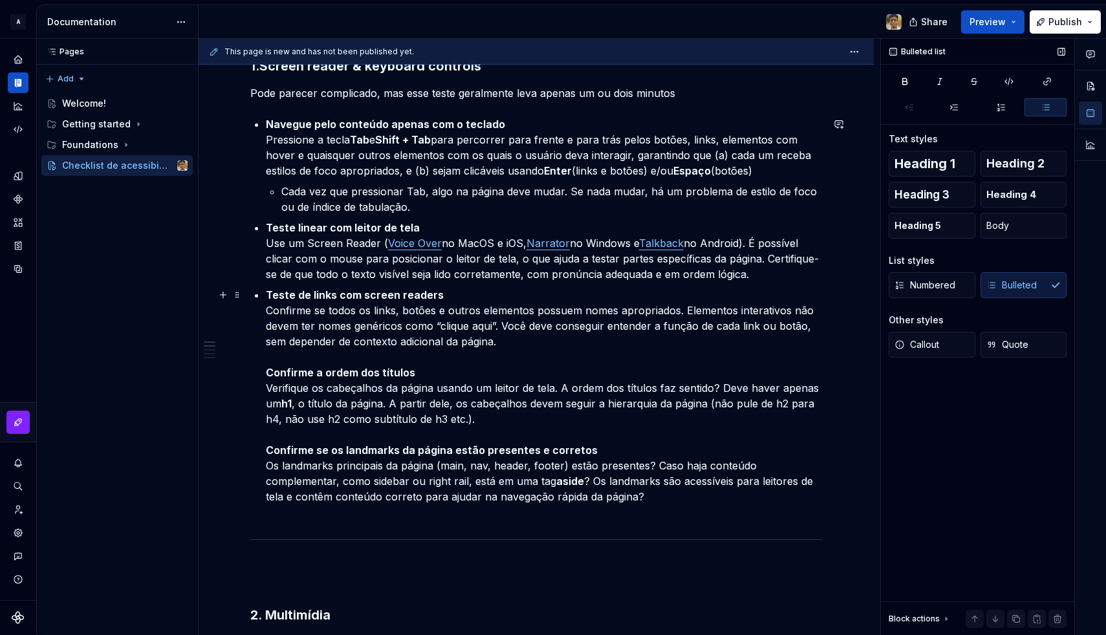
click at [312, 369] on strong "Confirme a ordem dos títulos" at bounding box center [340, 372] width 149 height 13
click at [267, 371] on strong "Confirme a ordem dos títulos" at bounding box center [340, 372] width 149 height 13
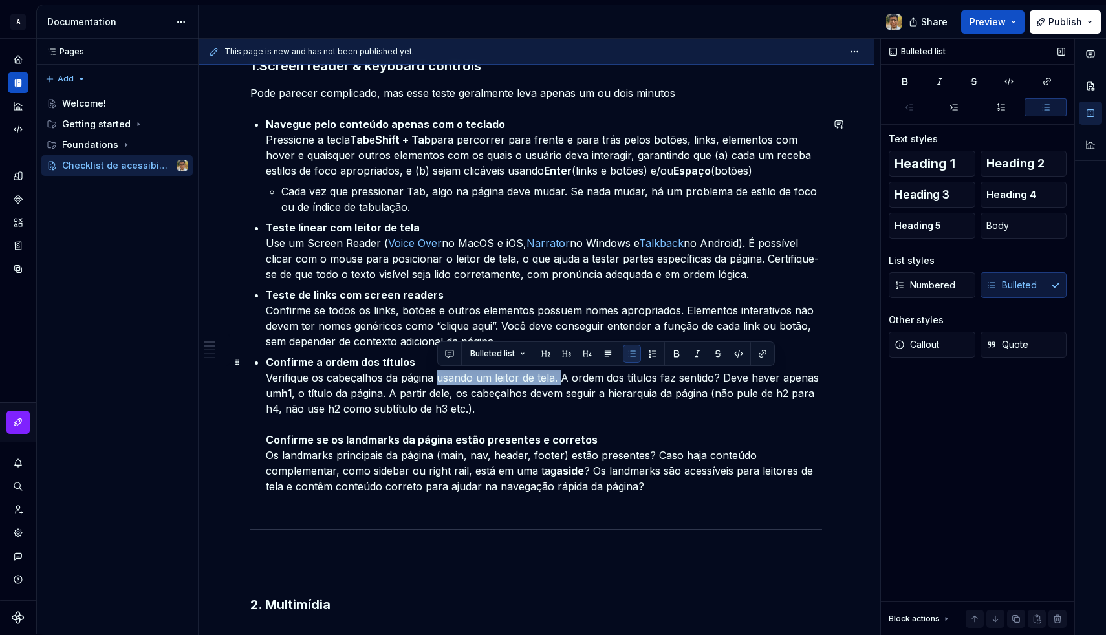
drag, startPoint x: 439, startPoint y: 379, endPoint x: 563, endPoint y: 376, distance: 124.9
click at [563, 376] on p "Confirme a ordem dos títulos Verifique os cabeçalhos da página usando um leitor…" at bounding box center [544, 431] width 556 height 155
click at [624, 376] on p "Confirme a ordem dos títulos Verifique os cabeçalhos da página usando um leitor…" at bounding box center [544, 431] width 556 height 155
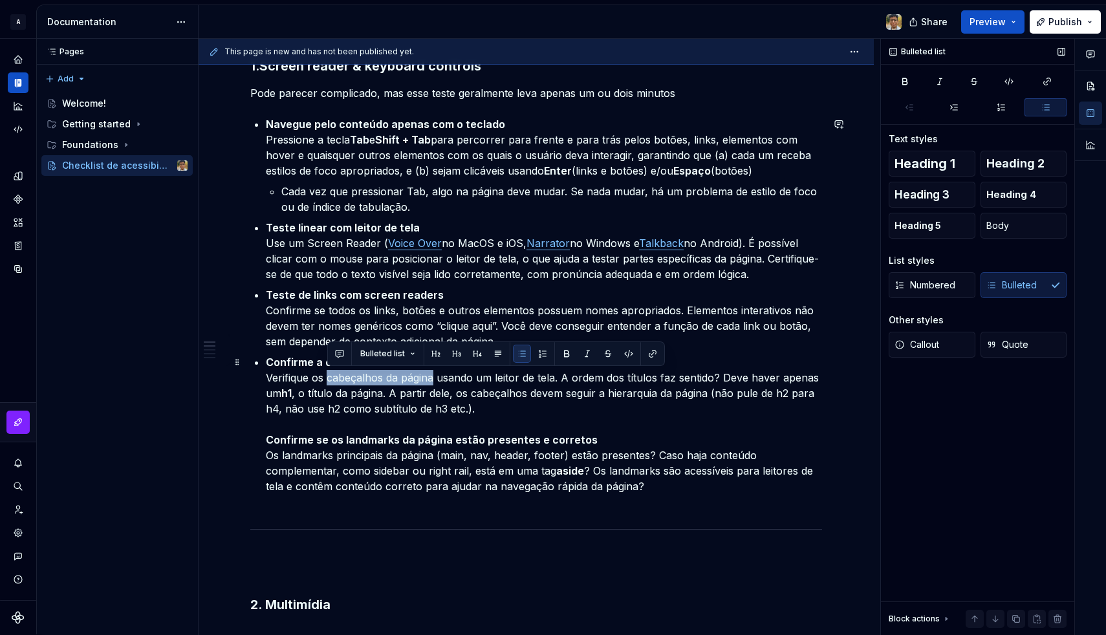
drag, startPoint x: 327, startPoint y: 380, endPoint x: 433, endPoint y: 379, distance: 106.1
click at [433, 379] on p "Confirme a ordem dos títulos Verifique os cabeçalhos da página usando um leitor…" at bounding box center [544, 431] width 556 height 155
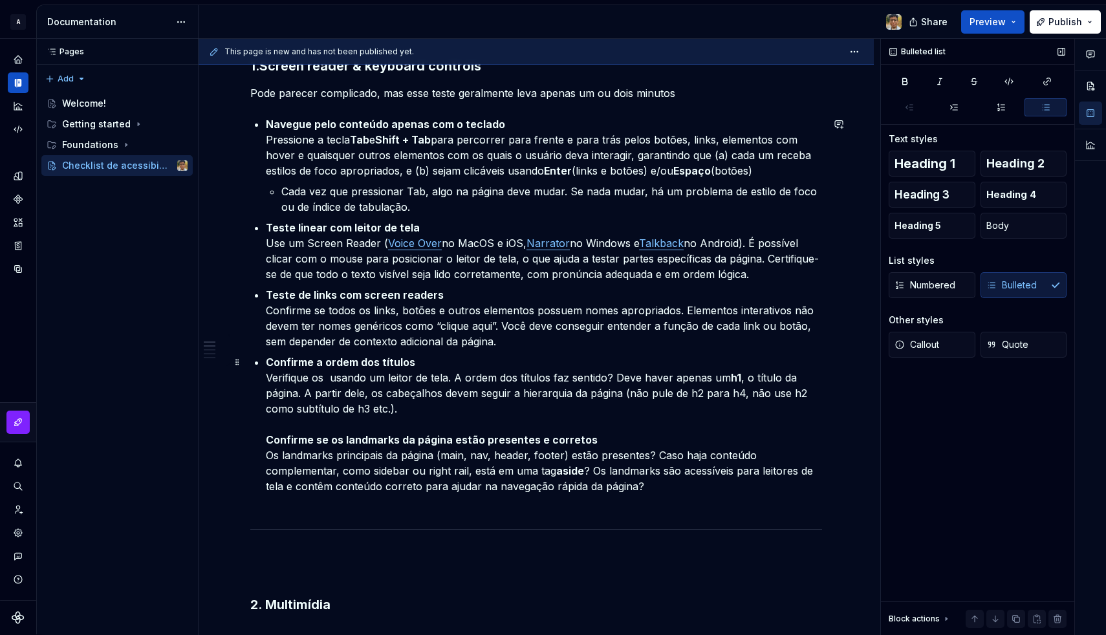
click at [317, 379] on p "Confirme a ordem dos títulos Verifique os usando um leitor de tela. A ordem dos…" at bounding box center [544, 431] width 556 height 155
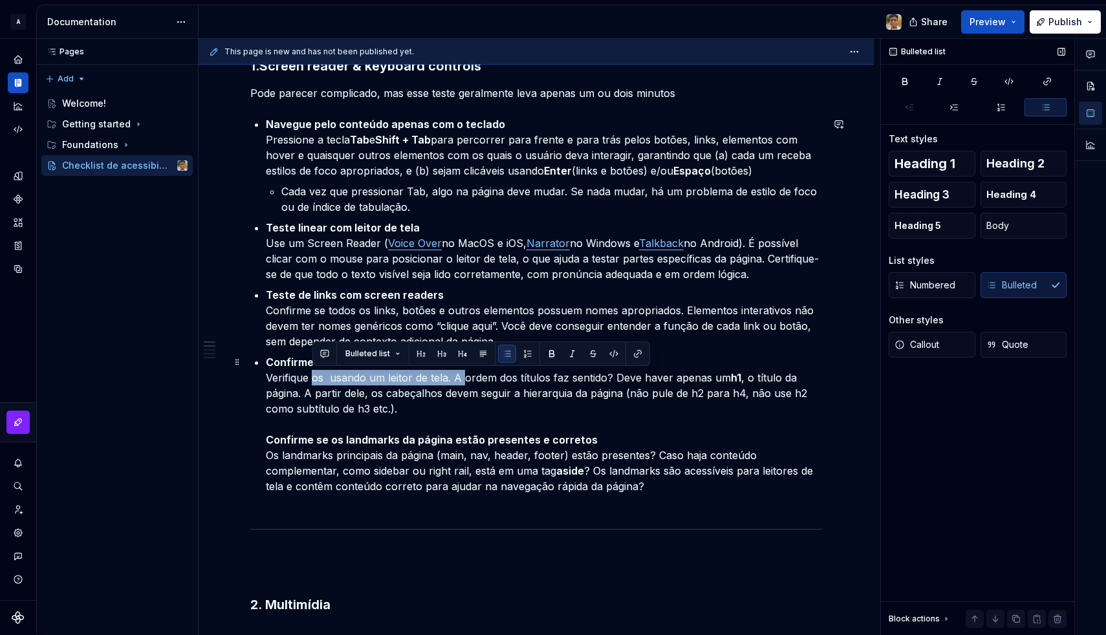
click at [463, 378] on p "Confirme a ordem dos títulos Verifique os usando um leitor de tela. A ordem dos…" at bounding box center [544, 431] width 556 height 155
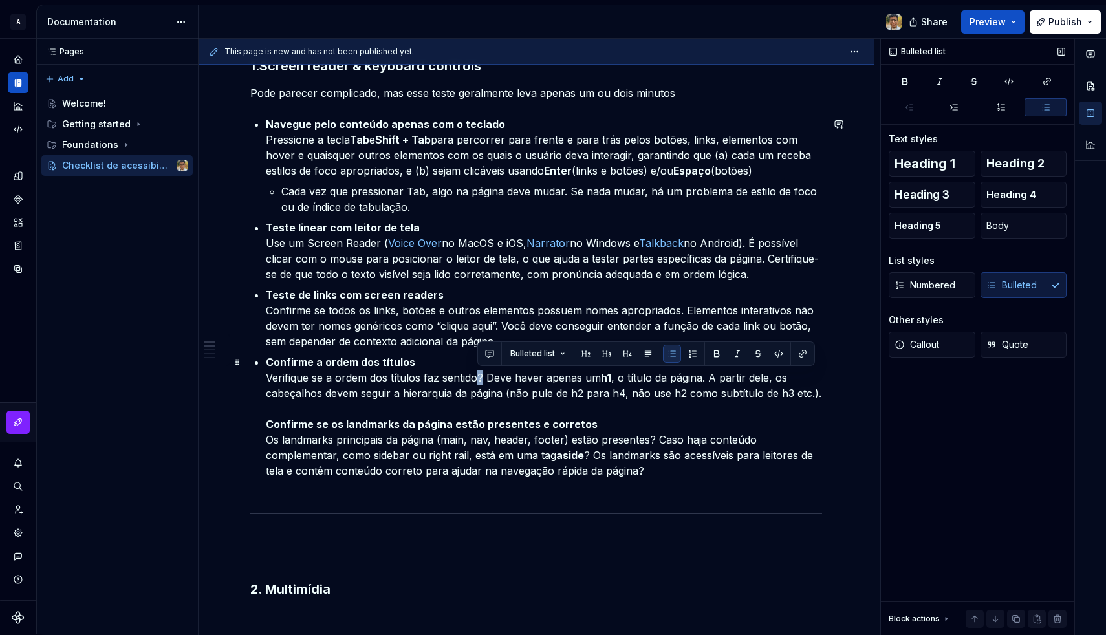
click at [483, 377] on p "Confirme a ordem dos títulos Verifique se a ordem dos títulos faz sentido? Deve…" at bounding box center [544, 424] width 556 height 140
click at [319, 380] on p "Confirme a ordem dos títulos Verifique se a ordem dos títulos faz sentido? Deve…" at bounding box center [544, 424] width 556 height 140
click at [428, 378] on p "Confirme a ordem dos títulos Verifique se a ordem dos títulos faz sentido? Deve…" at bounding box center [544, 424] width 556 height 140
click at [422, 378] on p "Confirme a ordem dos títulos Verifique se a ordem dos títulos faz sentido? Deve…" at bounding box center [544, 424] width 556 height 140
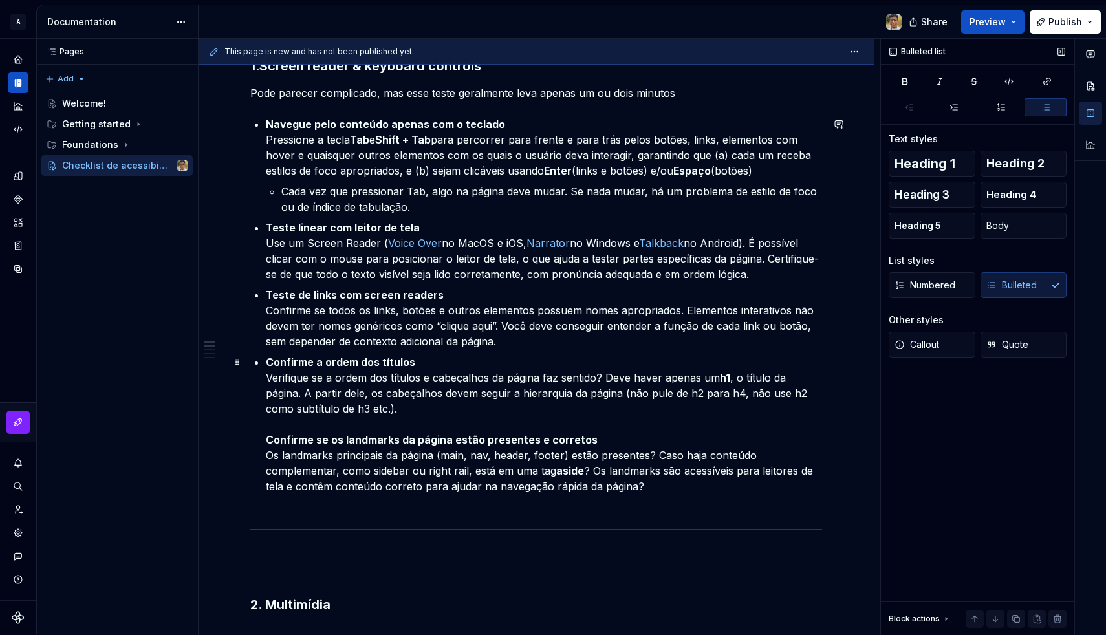
click at [602, 376] on p "Confirme a ordem dos títulos Verifique se a ordem dos títulos e cabeçalhos da p…" at bounding box center [544, 431] width 556 height 155
click at [382, 413] on p "Confirme a ordem dos títulos Verifique se a ordem dos títulos e cabeçalhos da p…" at bounding box center [544, 431] width 556 height 155
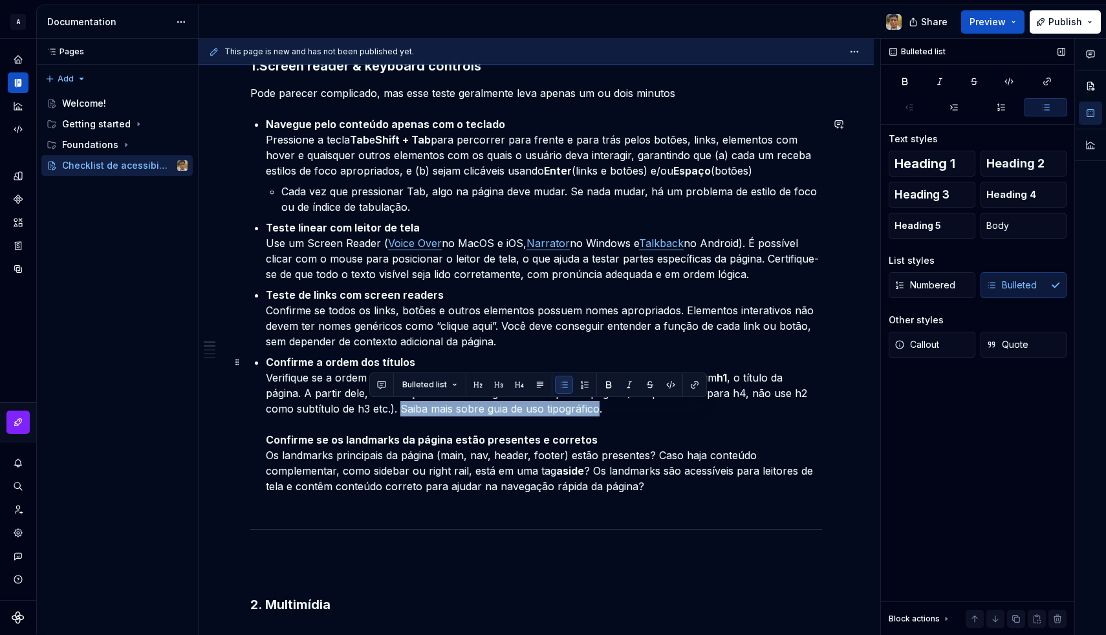
drag, startPoint x: 371, startPoint y: 410, endPoint x: 569, endPoint y: 410, distance: 197.3
click at [569, 410] on p "Confirme a ordem dos títulos Verifique se a ordem dos títulos e cabeçalhos da p…" at bounding box center [544, 431] width 556 height 155
click at [1042, 81] on icon "button" at bounding box center [1047, 81] width 10 height 10
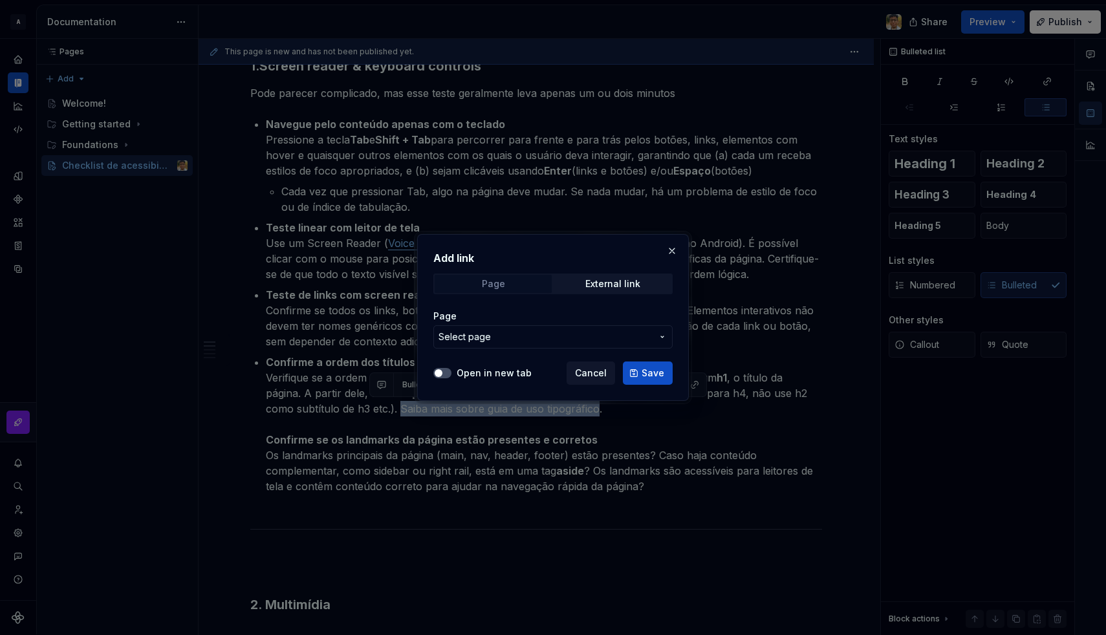
click at [521, 278] on span "Page" at bounding box center [493, 284] width 117 height 18
click at [482, 334] on span "Select page" at bounding box center [465, 337] width 52 height 13
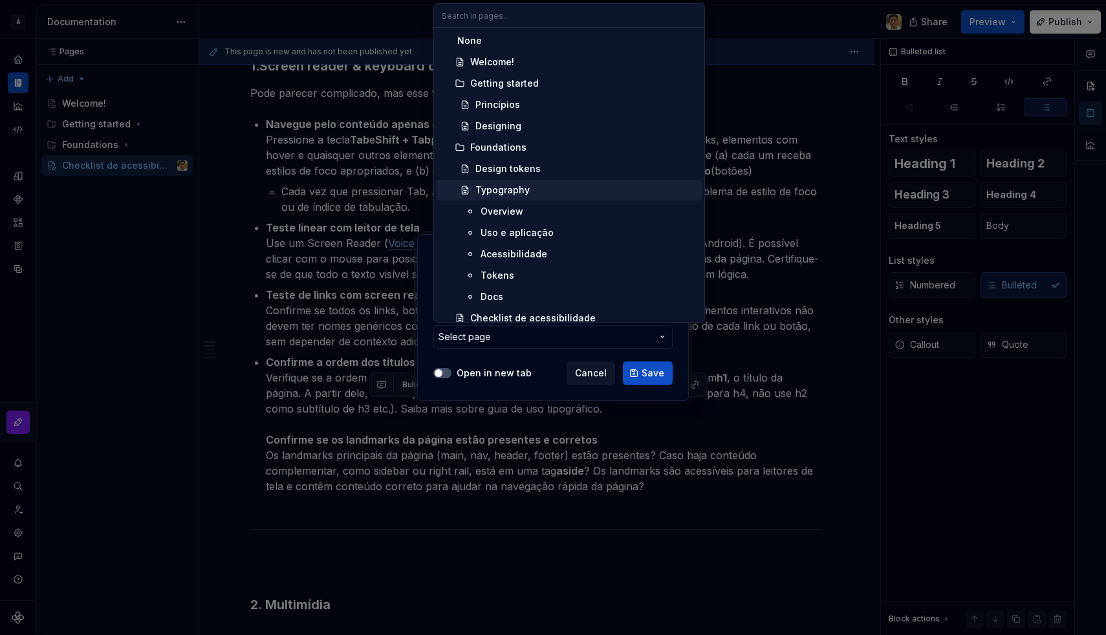
click at [497, 190] on div "Typography" at bounding box center [502, 190] width 54 height 13
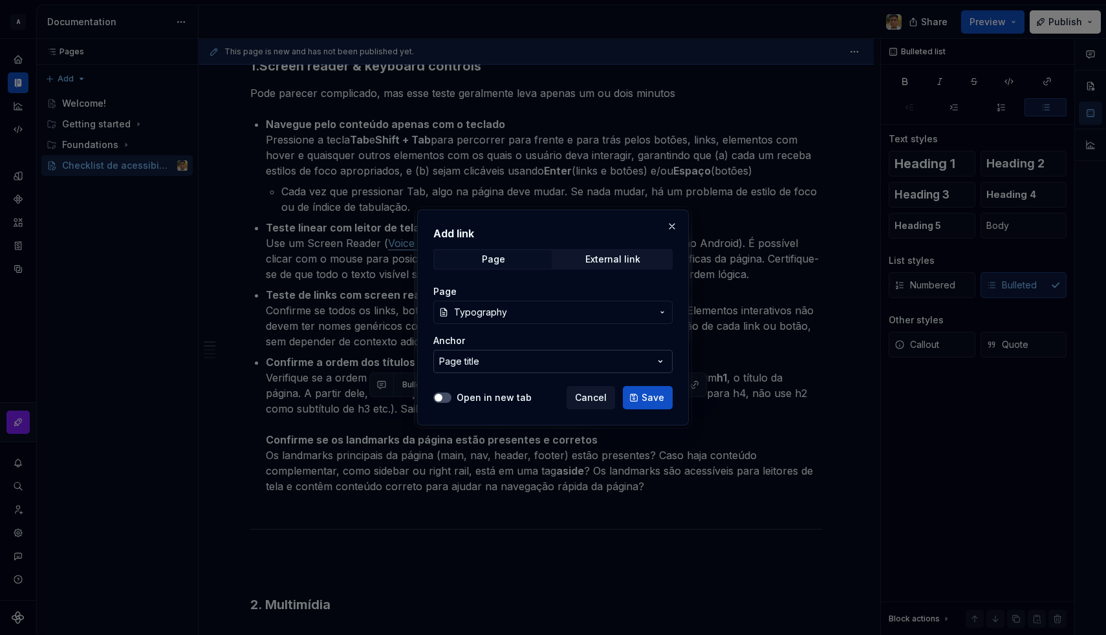
click at [476, 364] on div "Page title" at bounding box center [459, 361] width 40 height 13
click at [476, 364] on div "Add link Page External link Page Typography Anchor Page title Open in new tab C…" at bounding box center [553, 317] width 1106 height 635
click at [476, 364] on div "Page title" at bounding box center [459, 361] width 40 height 13
click at [476, 364] on div "Add link Page External link Page Typography Anchor Page title Open in new tab C…" at bounding box center [553, 317] width 1106 height 635
click at [581, 312] on span "Typography" at bounding box center [553, 312] width 198 height 13
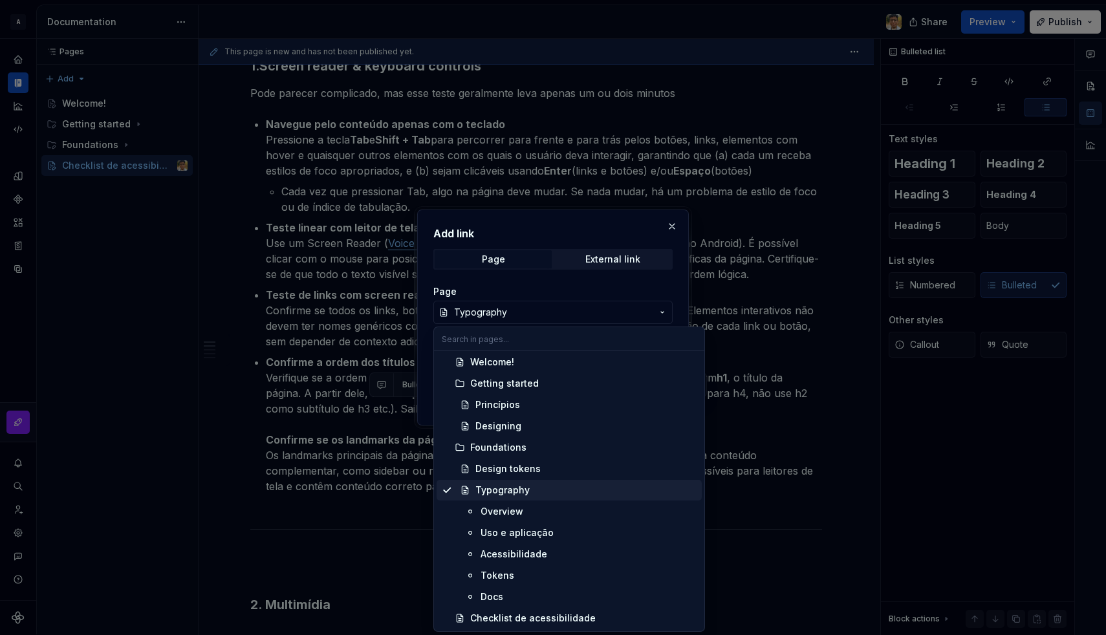
scroll to position [23, 0]
click at [519, 532] on div "Uso e aplicação" at bounding box center [517, 533] width 73 height 13
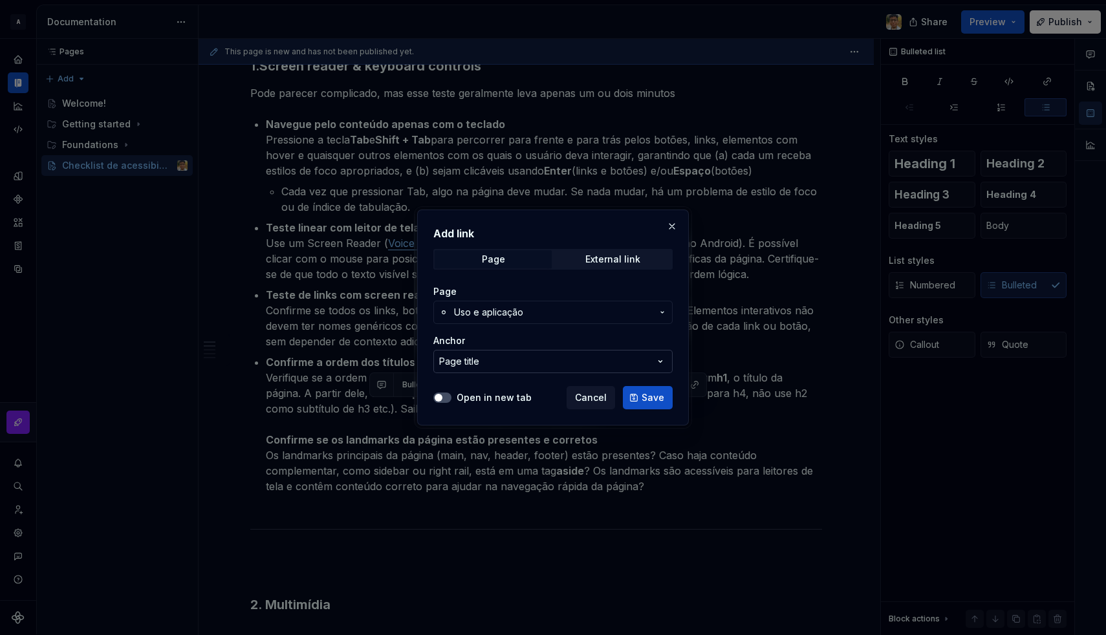
click at [562, 365] on button "Page title" at bounding box center [552, 361] width 239 height 23
click at [562, 365] on div "Add link Page External link Page Uso e aplicação Anchor Page title Open in new …" at bounding box center [553, 317] width 1106 height 635
click at [635, 395] on button "Save" at bounding box center [648, 397] width 50 height 23
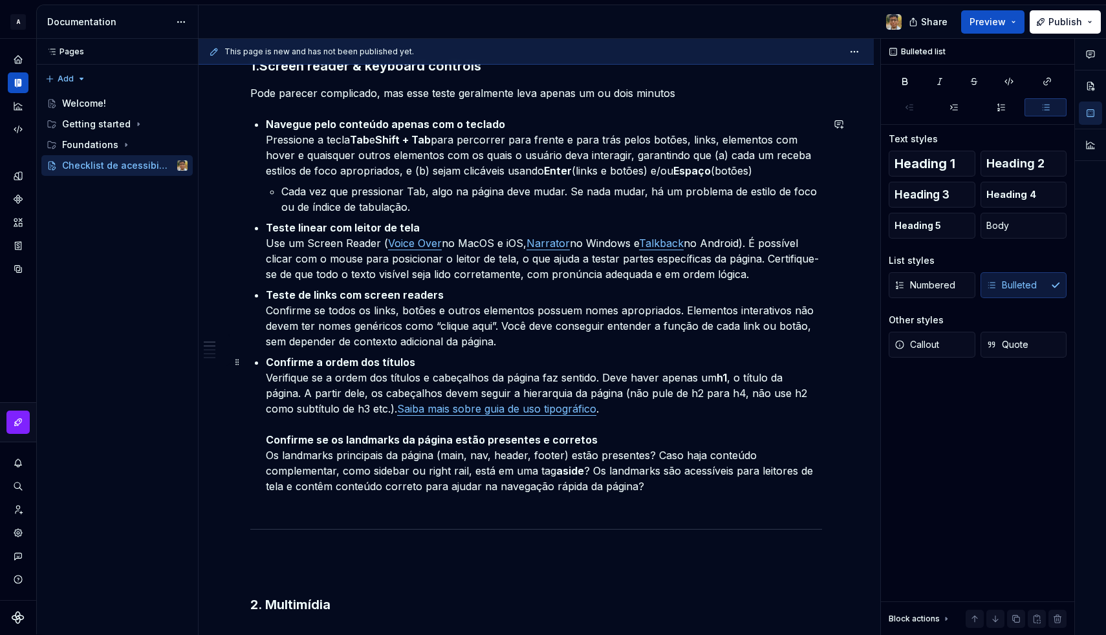
click at [609, 424] on p "Confirme a ordem dos títulos Verifique se a ordem dos títulos e cabeçalhos da p…" at bounding box center [544, 431] width 556 height 155
click at [461, 413] on link "Saiba mais sobre guia de uso tipográfico" at bounding box center [496, 408] width 199 height 13
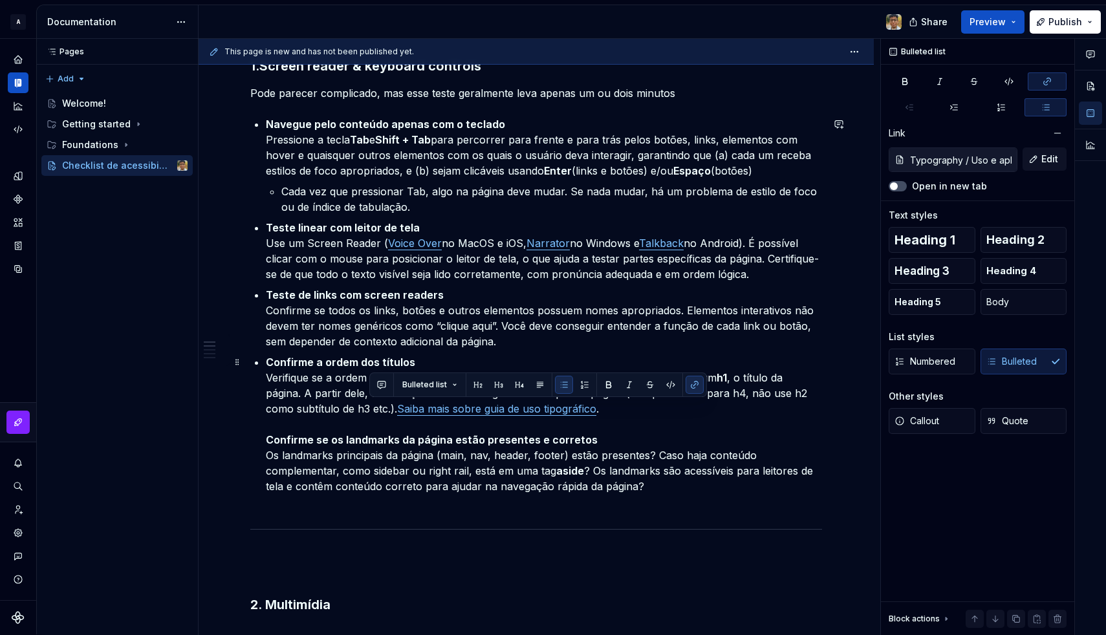
drag, startPoint x: 372, startPoint y: 411, endPoint x: 389, endPoint y: 409, distance: 16.9
click at [397, 409] on link "Saiba mais sobre guia de uso tipográfico" at bounding box center [496, 408] width 199 height 13
drag, startPoint x: 375, startPoint y: 411, endPoint x: 397, endPoint y: 409, distance: 21.4
click at [397, 409] on link "Saiba mais sobre guia de uso tipográfico" at bounding box center [496, 408] width 199 height 13
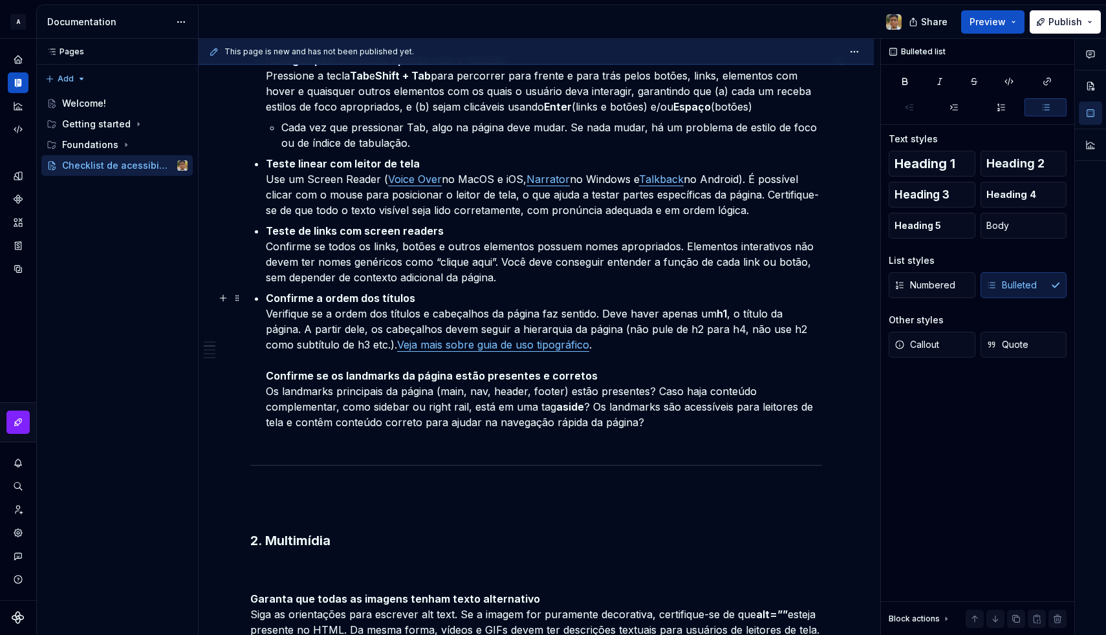
scroll to position [423, 0]
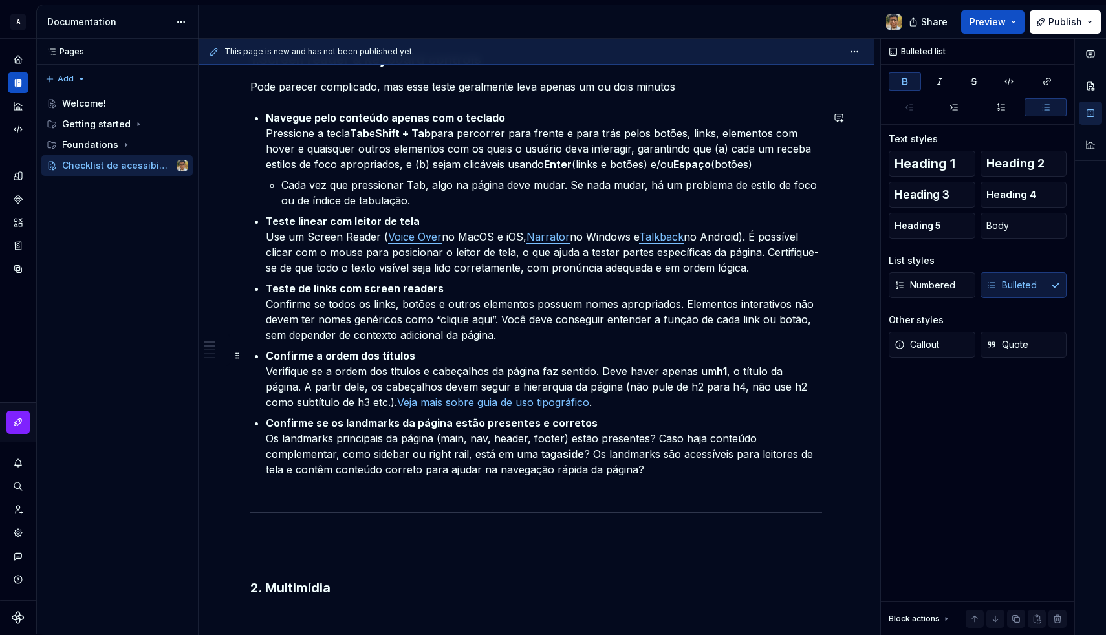
scroll to position [385, 0]
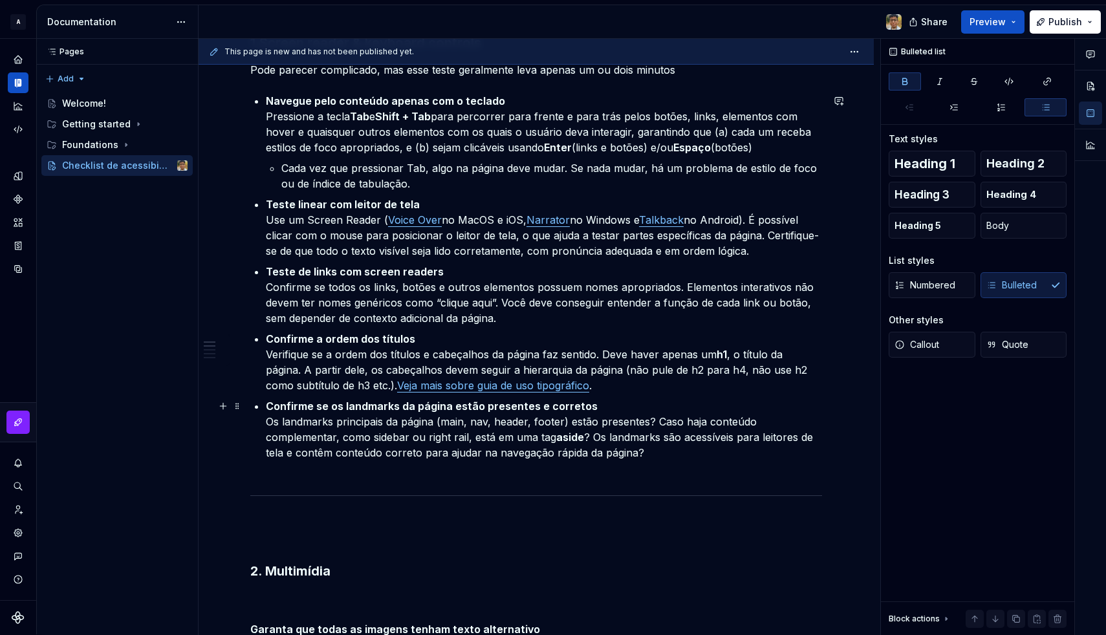
click at [269, 424] on p "Confirme se os landmarks da página estão presentes e corretos Os landmarks prin…" at bounding box center [544, 437] width 556 height 78
click at [711, 420] on p "Confirme se os landmarks da página estão presentes e corretos Verifique se os l…" at bounding box center [544, 437] width 556 height 78
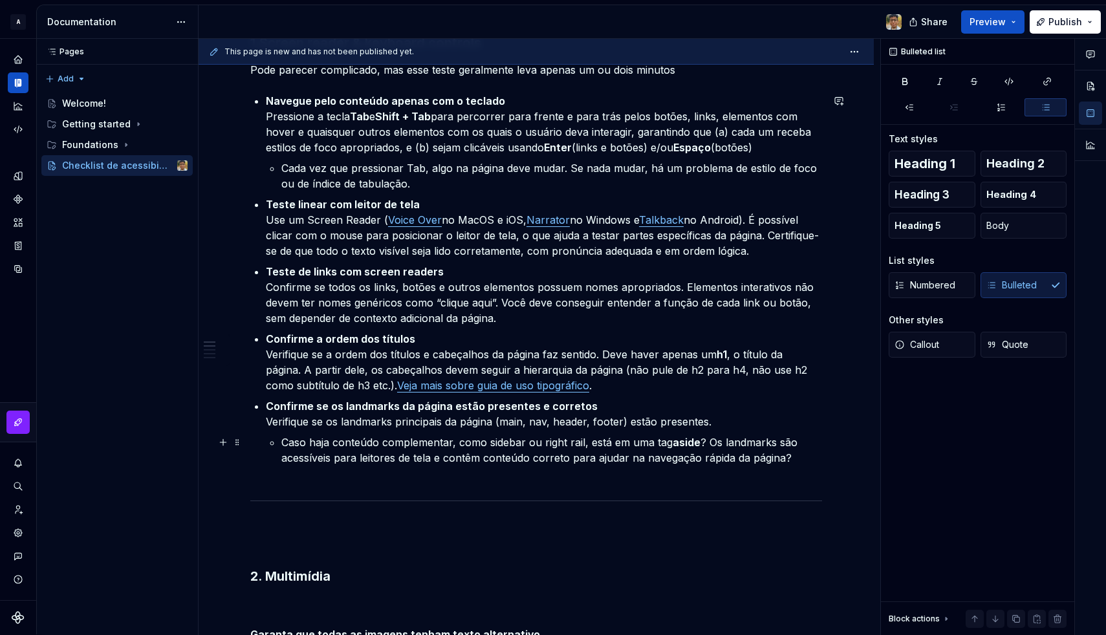
click at [708, 443] on p "Caso haja conteúdo complementar, como sidebar ou right rail, está em uma tag as…" at bounding box center [551, 458] width 541 height 47
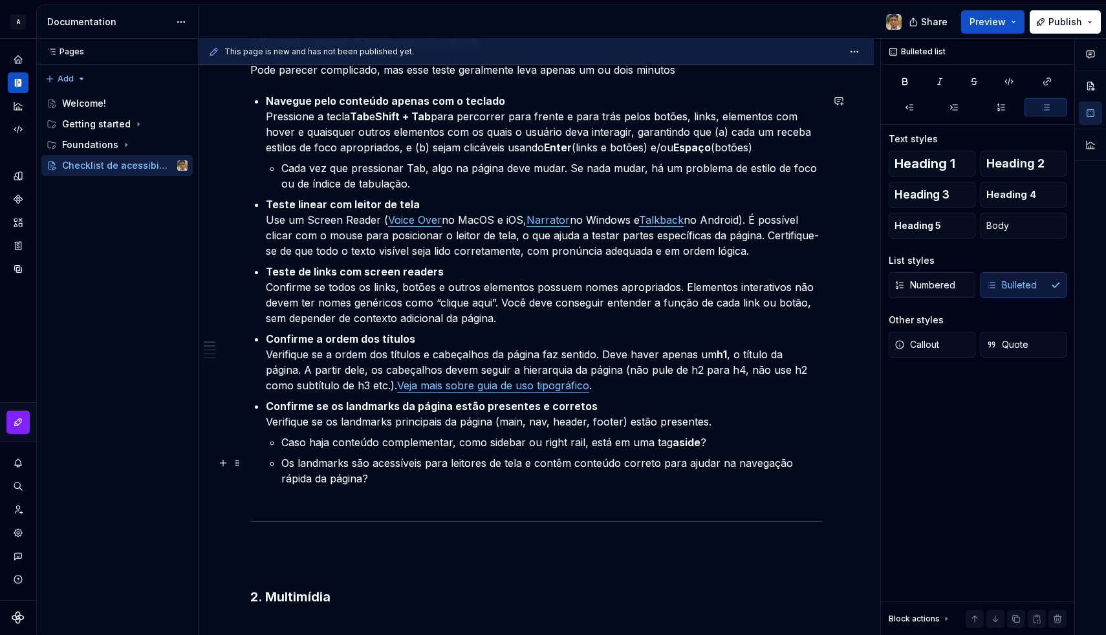
click at [374, 475] on p "Os landmarks são acessíveis para leitores de tela e contêm conteúdo correto par…" at bounding box center [551, 478] width 541 height 47
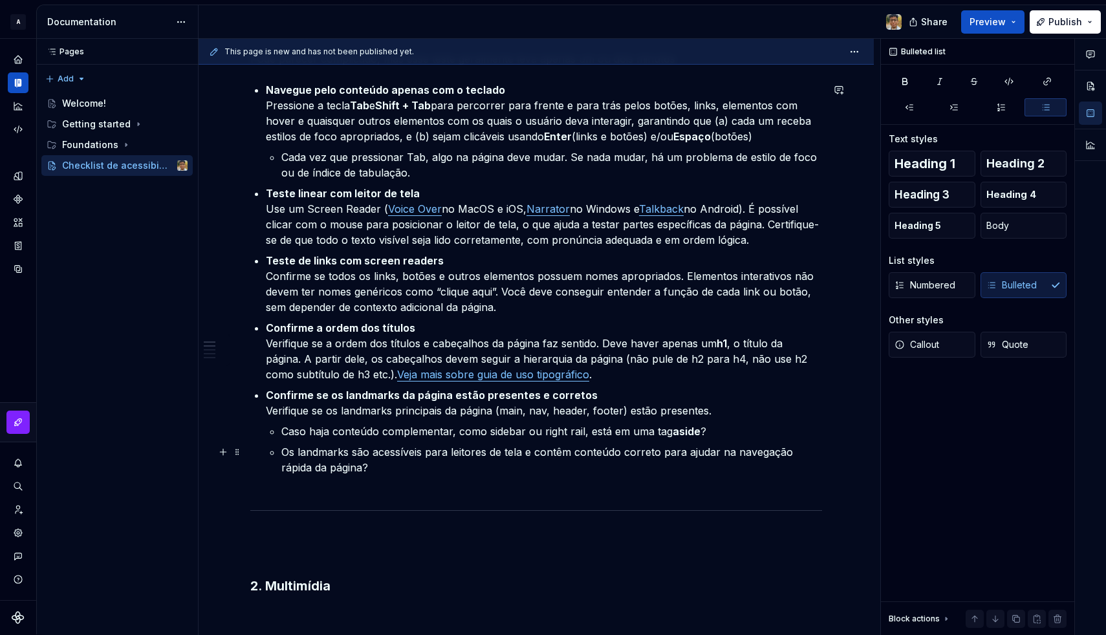
scroll to position [400, 0]
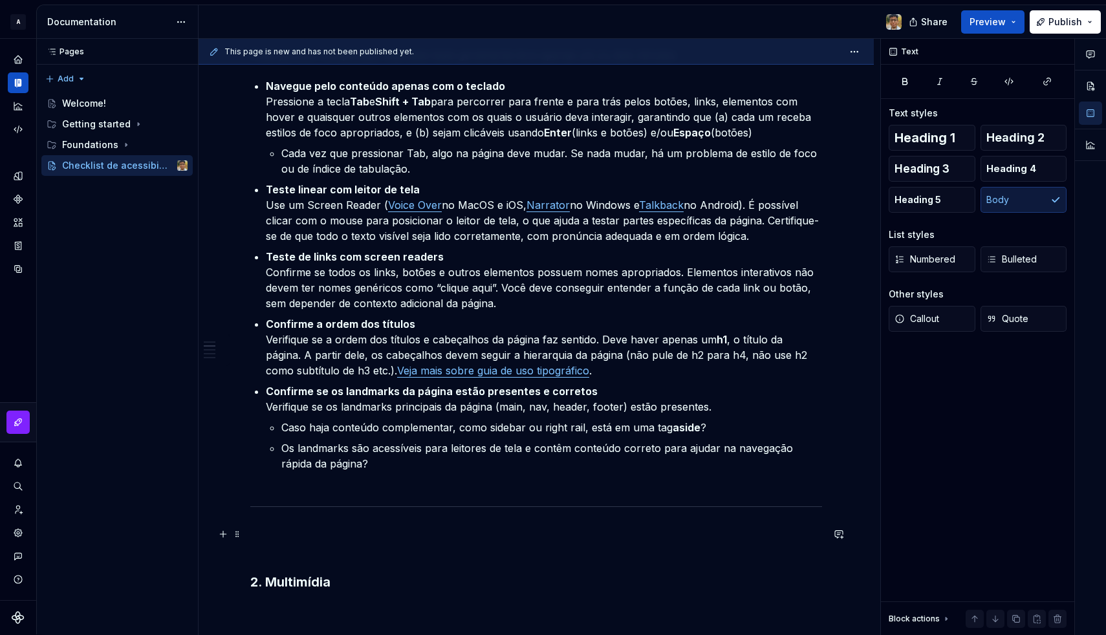
click at [270, 535] on p at bounding box center [536, 542] width 572 height 31
click at [266, 549] on p at bounding box center [536, 542] width 572 height 31
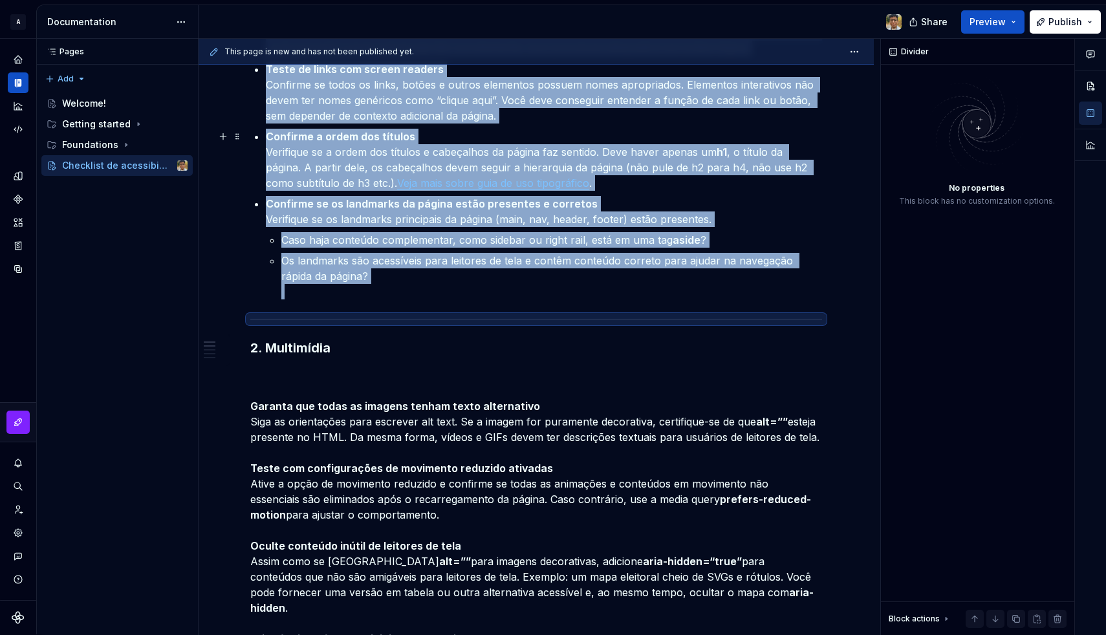
scroll to position [632, 0]
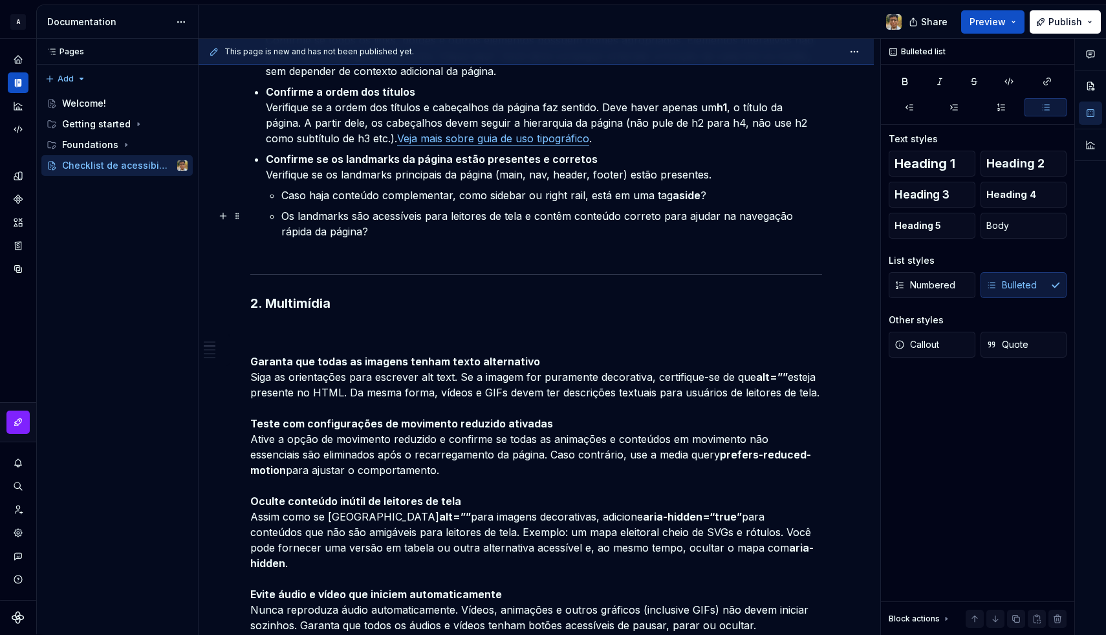
click at [319, 245] on p "Os landmarks são acessíveis para leitores de tela e contêm conteúdo correto par…" at bounding box center [551, 231] width 541 height 47
click at [281, 343] on p "Garanta que todas as imagens tenham texto alternativo Siga as orientações para …" at bounding box center [536, 548] width 572 height 450
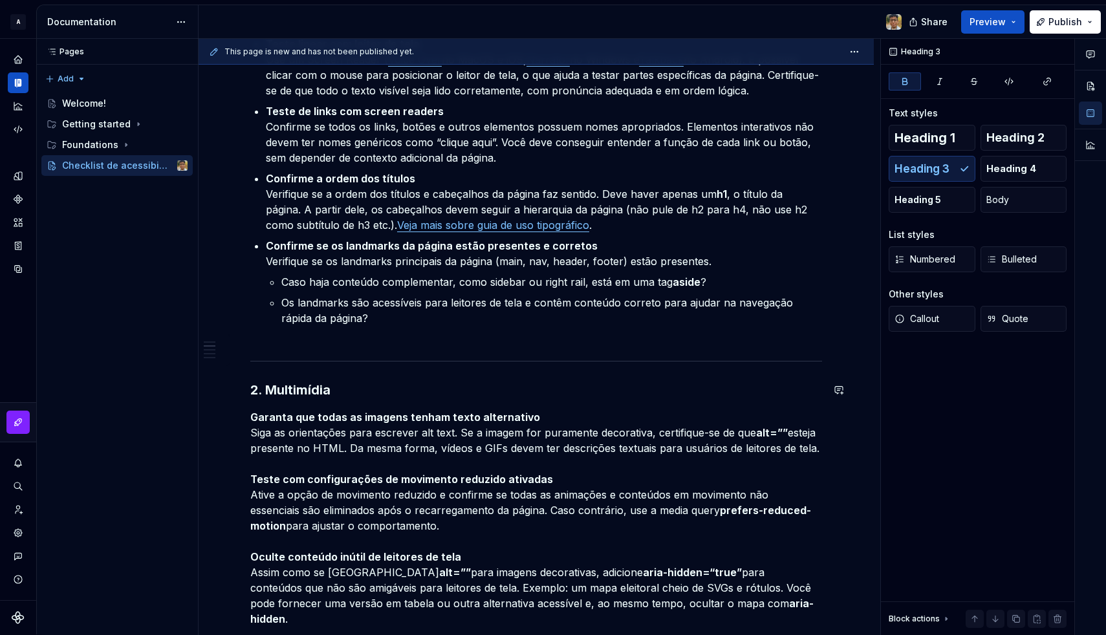
scroll to position [545, 0]
click at [1006, 16] on span "Preview" at bounding box center [988, 22] width 36 height 13
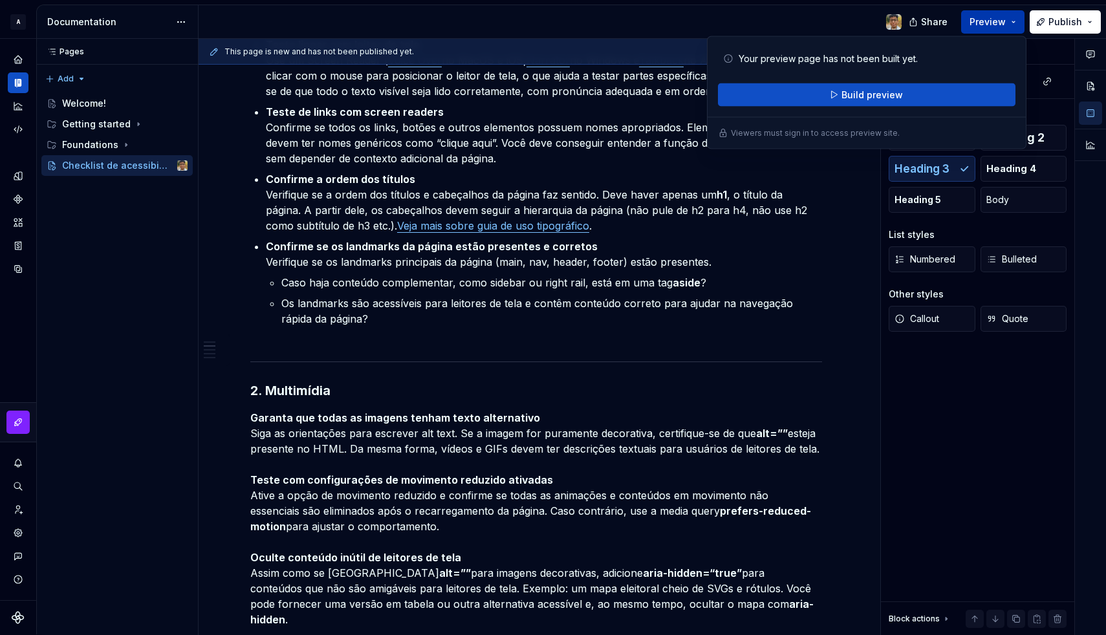
click at [1006, 16] on span "Preview" at bounding box center [988, 22] width 36 height 13
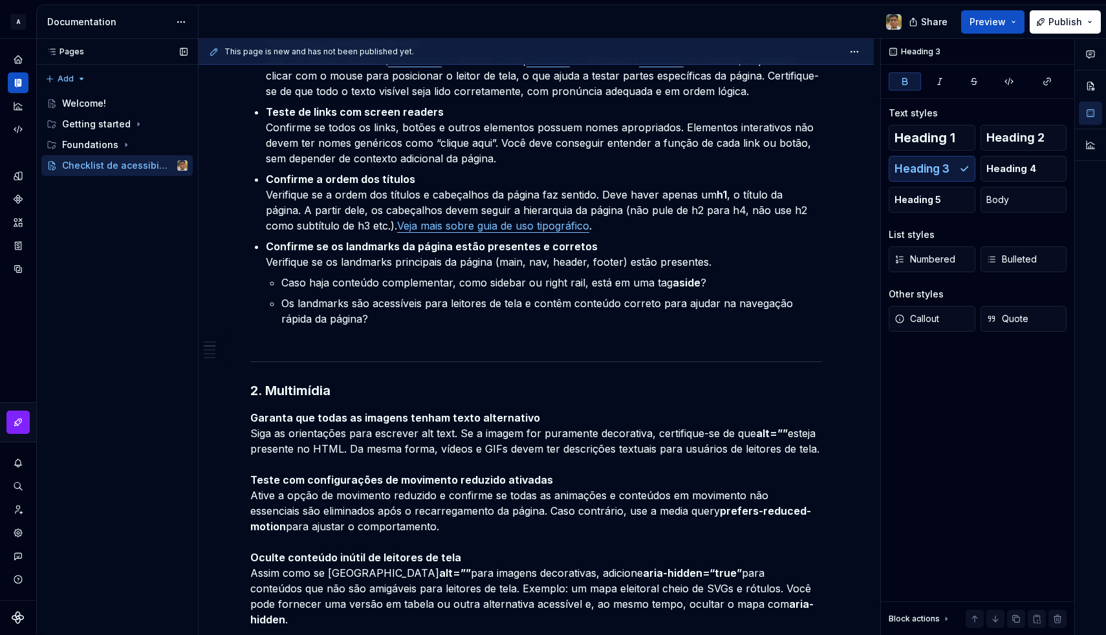
click at [81, 212] on div "Pages Pages Add Accessibility guide for tree Page tree. Navigate the tree with …" at bounding box center [117, 337] width 162 height 596
click at [127, 121] on div "Getting started" at bounding box center [124, 124] width 125 height 18
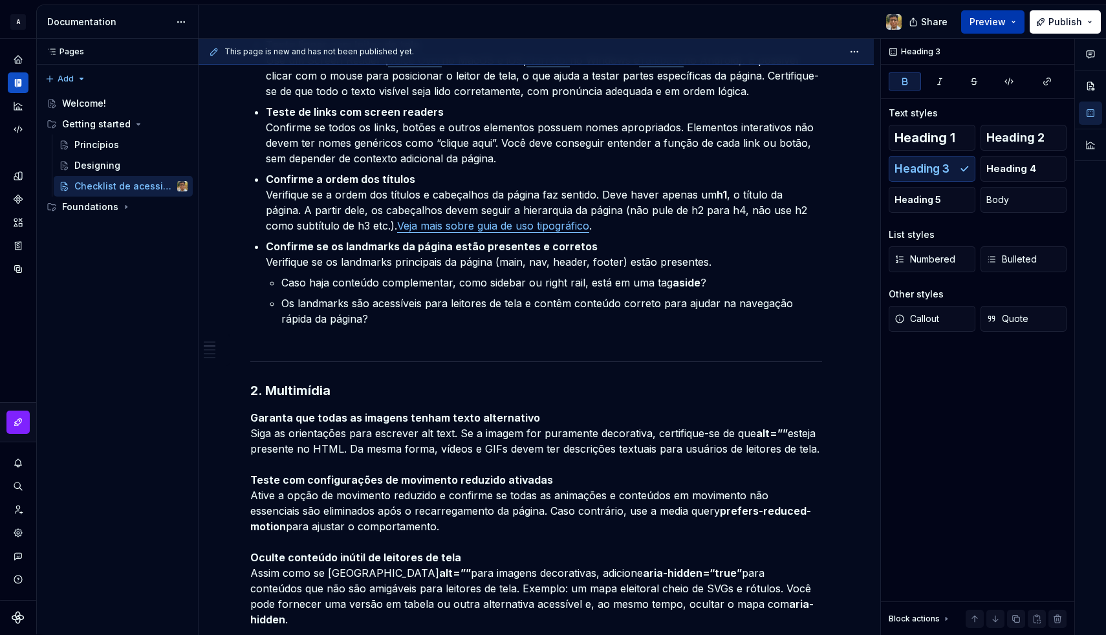
click at [1020, 19] on button "Preview" at bounding box center [992, 21] width 63 height 23
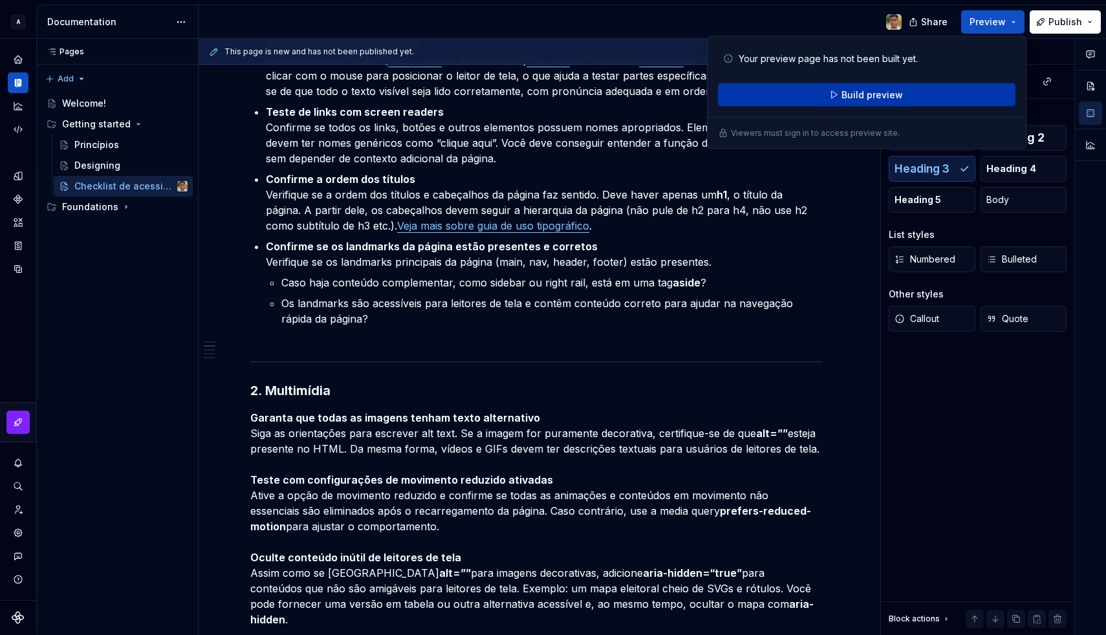
click at [862, 95] on span "Build preview" at bounding box center [872, 95] width 61 height 13
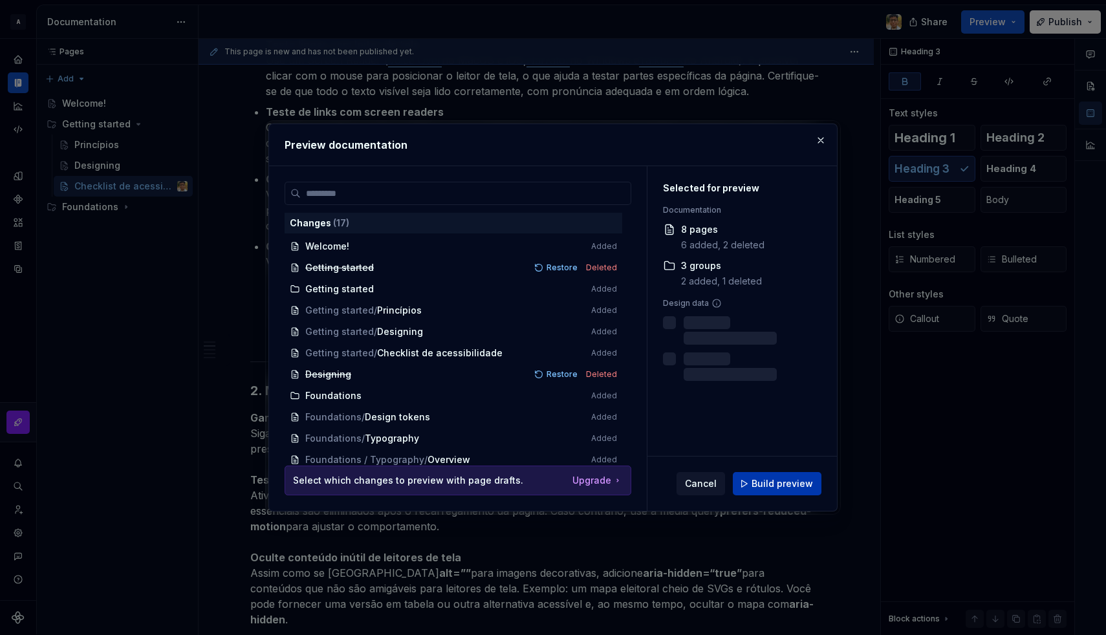
click at [792, 479] on span "Build preview" at bounding box center [782, 483] width 61 height 13
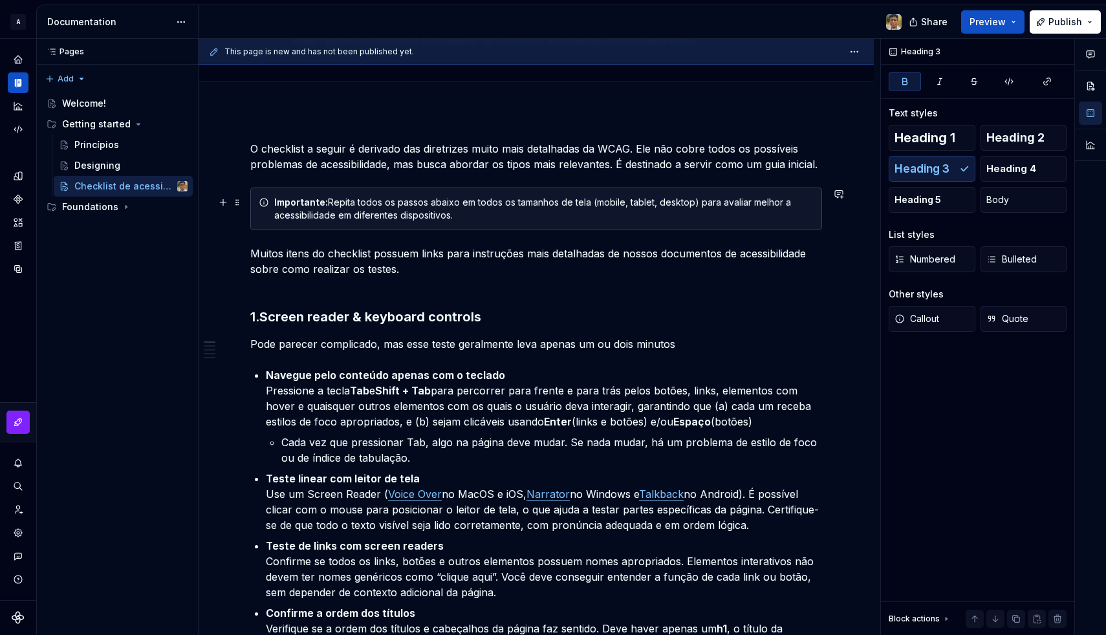
scroll to position [98, 0]
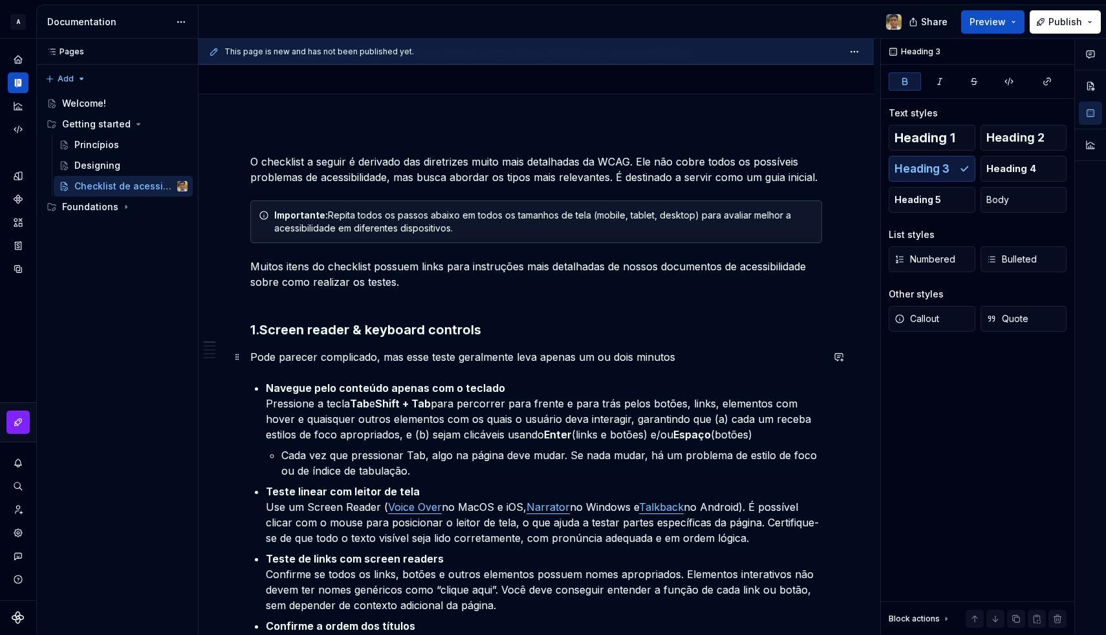
click at [263, 360] on p "Pode parecer complicado, mas esse teste geralmente leva apenas um ou dois minut…" at bounding box center [536, 357] width 572 height 16
click at [983, 169] on button "Heading 4" at bounding box center [1024, 169] width 87 height 26
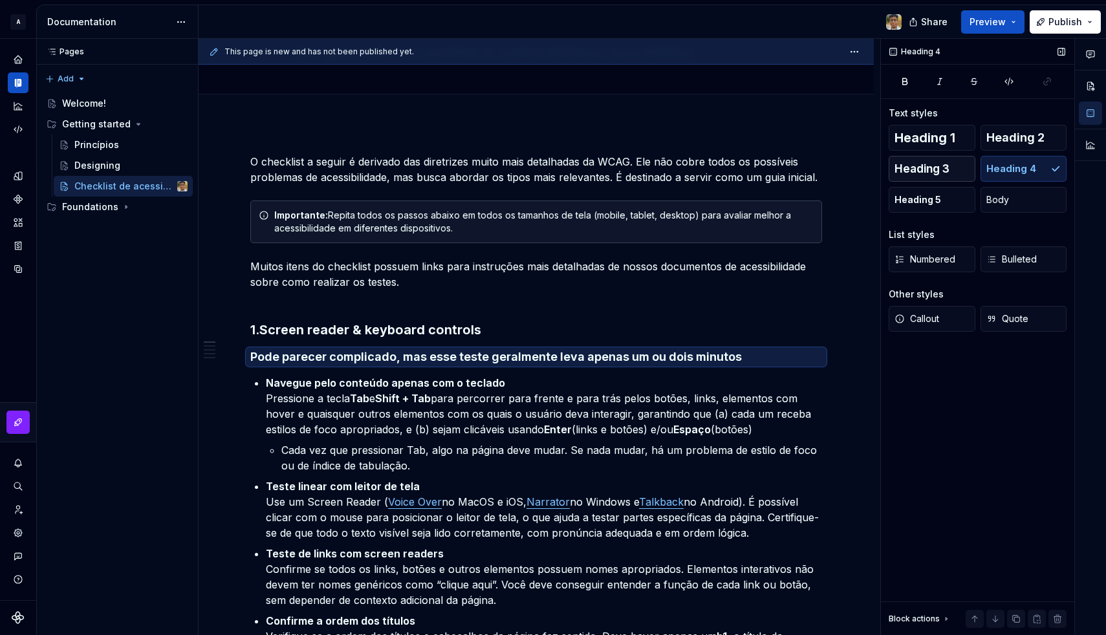
click at [940, 166] on span "Heading 3" at bounding box center [922, 168] width 55 height 13
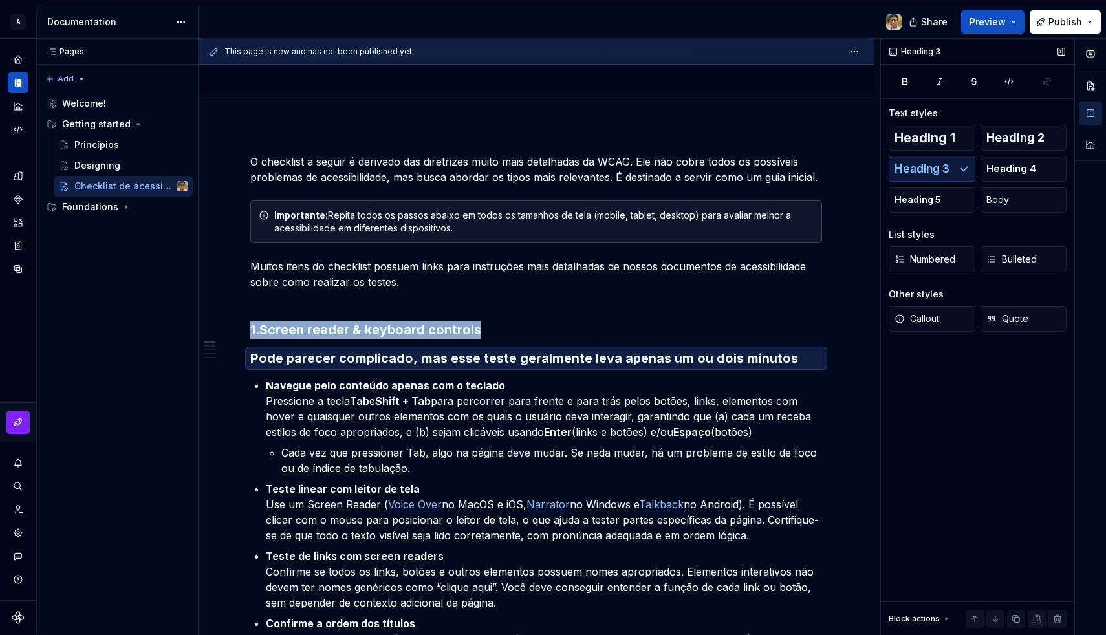
scroll to position [0, 0]
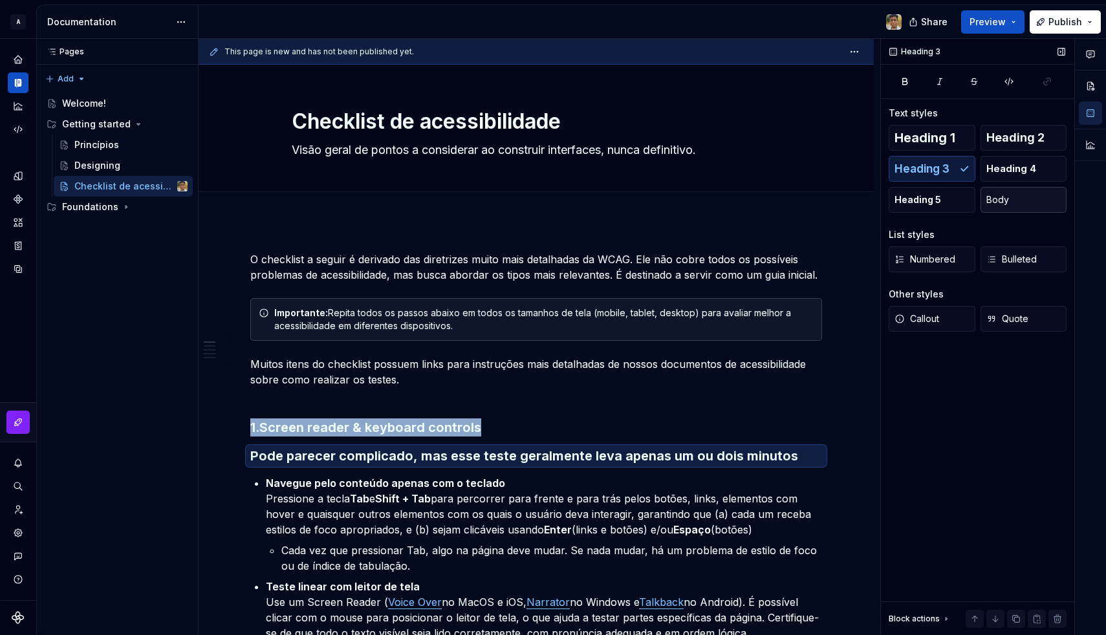
click at [990, 203] on span "Body" at bounding box center [997, 199] width 23 height 13
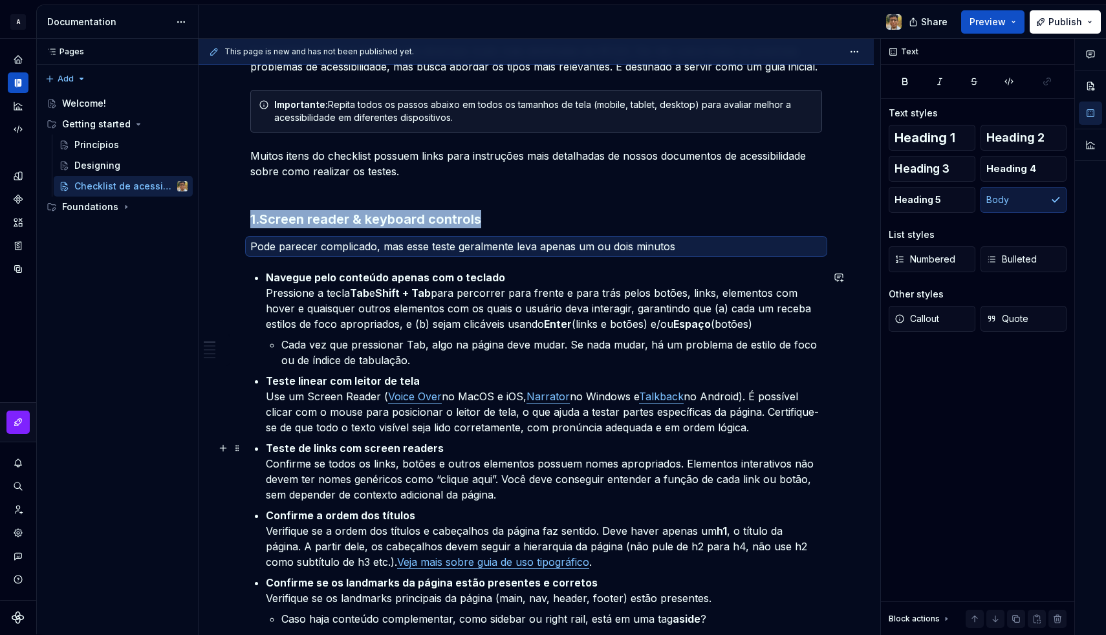
scroll to position [209, 0]
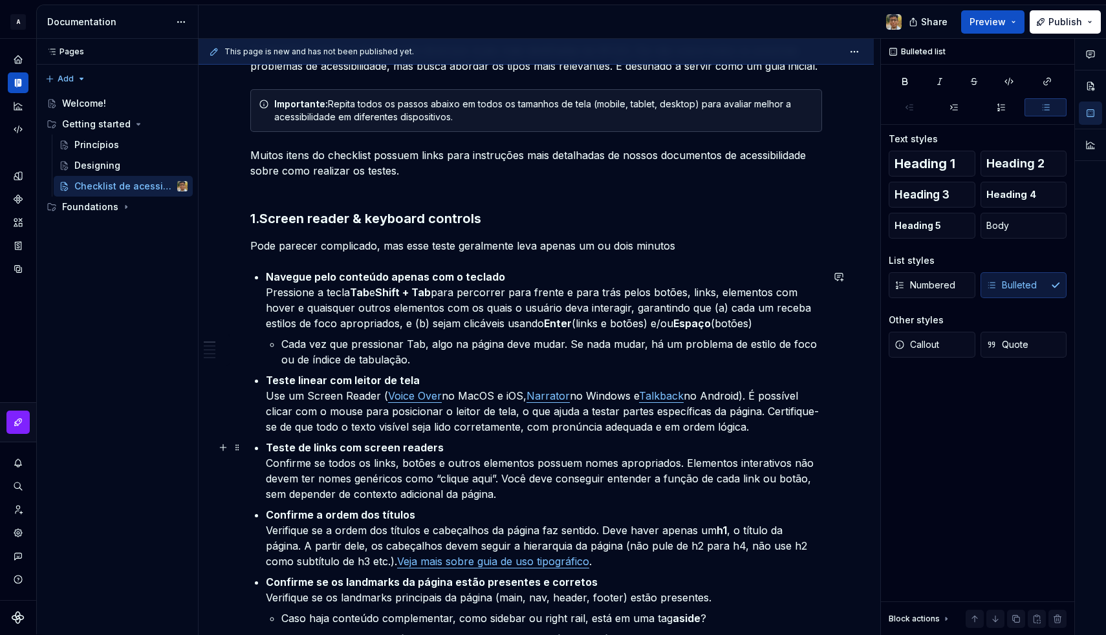
click at [378, 483] on p "Teste de links com screen readers Confirme se todos os links, botões e outros e…" at bounding box center [544, 471] width 556 height 62
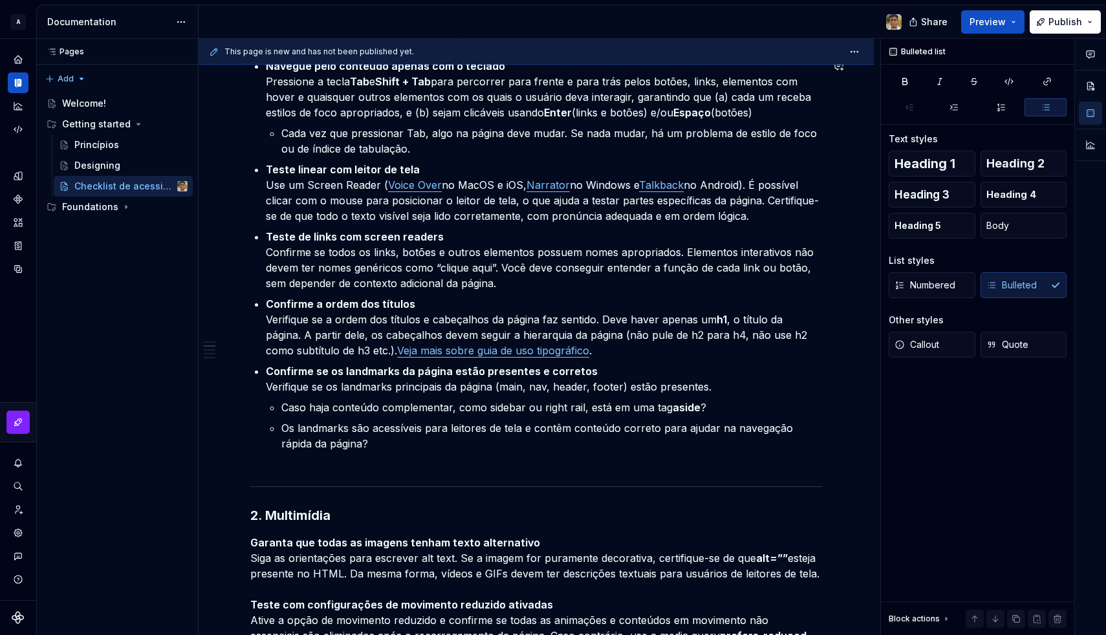
scroll to position [421, 0]
click at [119, 151] on div "Princípios" at bounding box center [130, 145] width 113 height 18
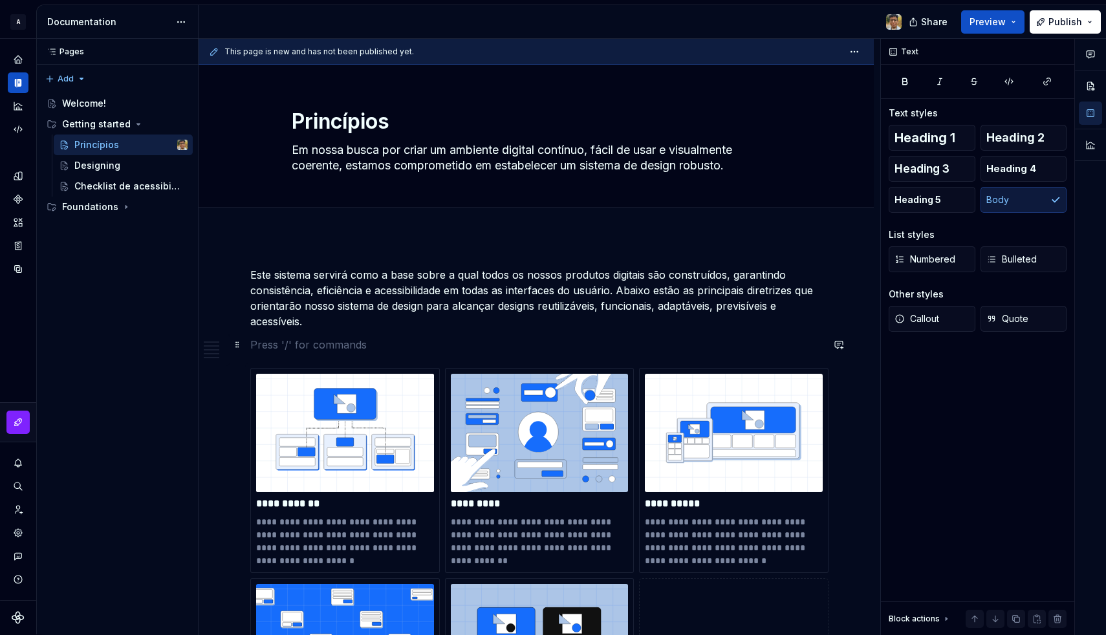
click at [311, 350] on p at bounding box center [536, 345] width 572 height 16
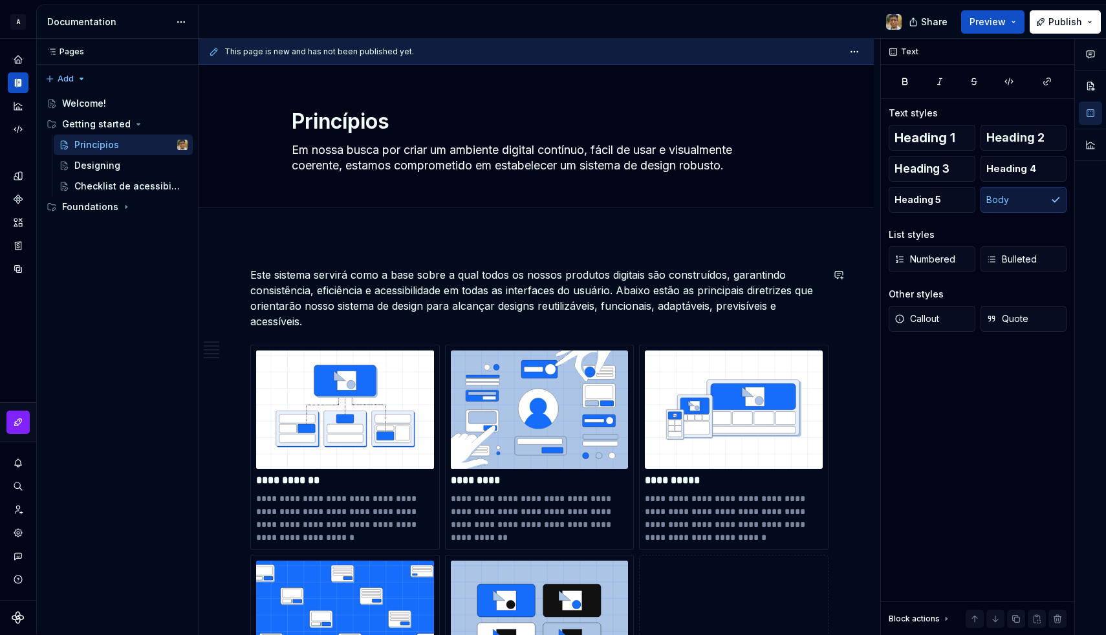
type textarea "*"
